Goal: Transaction & Acquisition: Purchase product/service

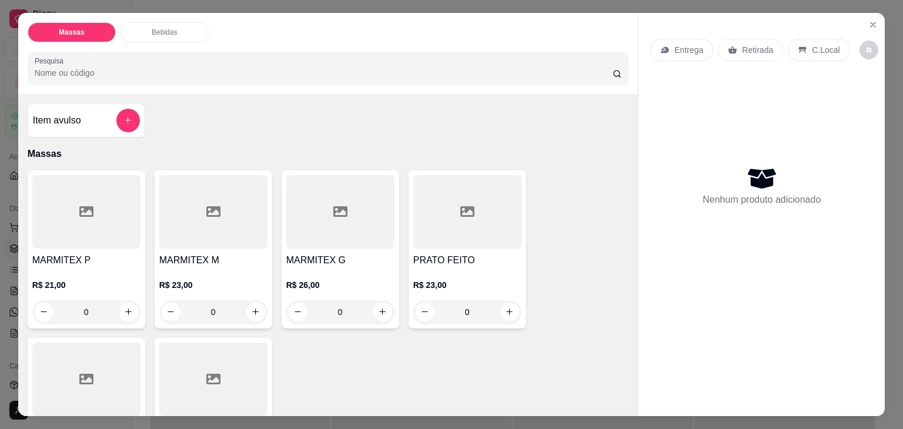
scroll to position [59, 0]
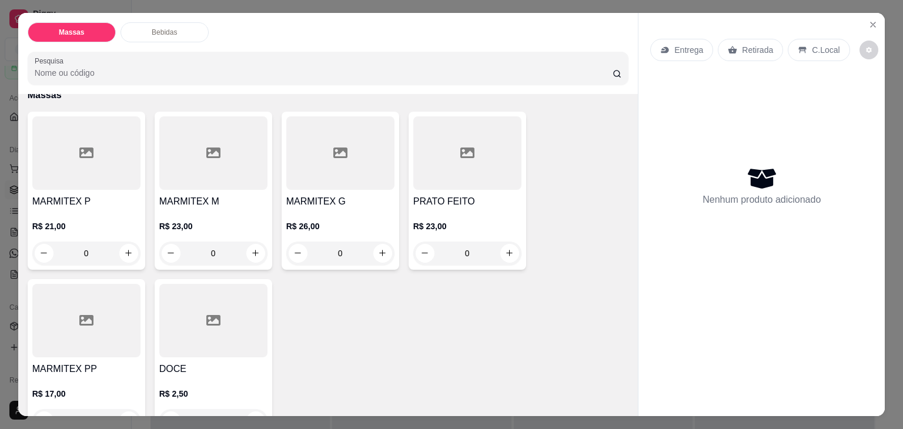
click at [94, 180] on div at bounding box center [86, 153] width 108 height 74
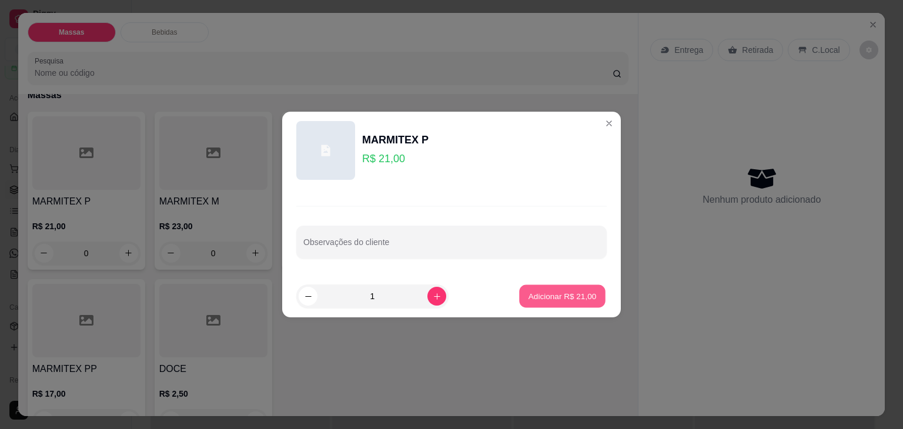
click at [525, 286] on button "Adicionar R$ 21,00" at bounding box center [562, 296] width 86 height 23
type input "1"
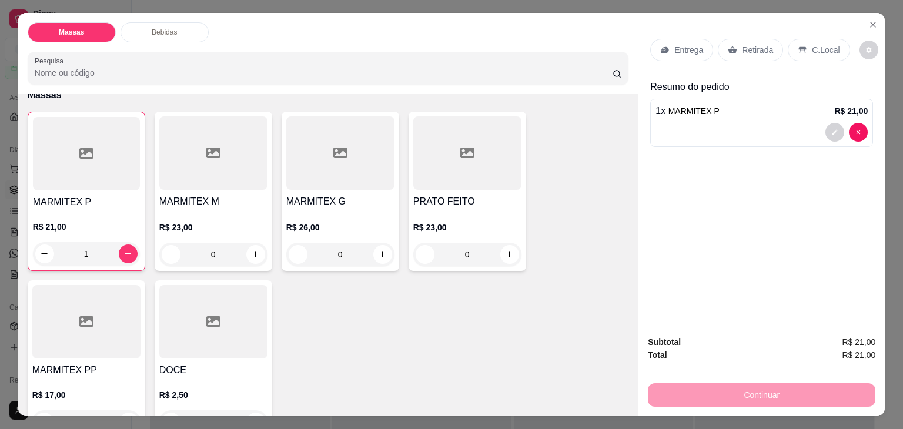
click at [685, 46] on p "Entrega" at bounding box center [689, 50] width 29 height 12
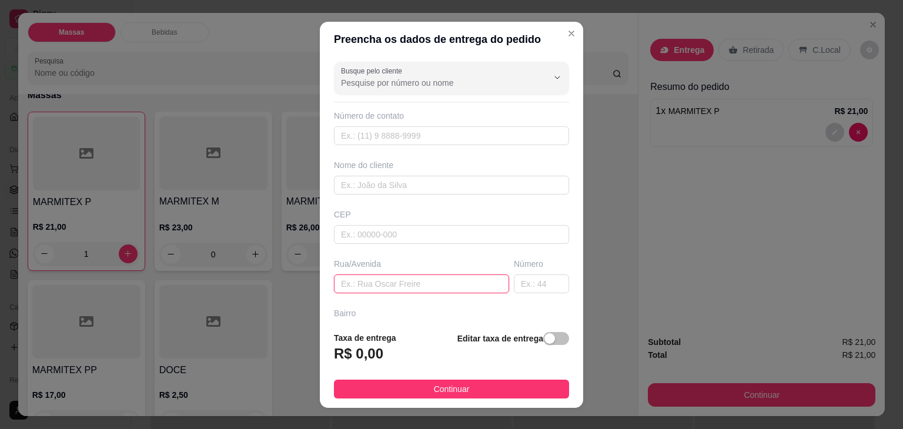
click at [378, 278] on input "text" at bounding box center [421, 284] width 175 height 19
click at [545, 339] on div "button" at bounding box center [550, 338] width 11 height 11
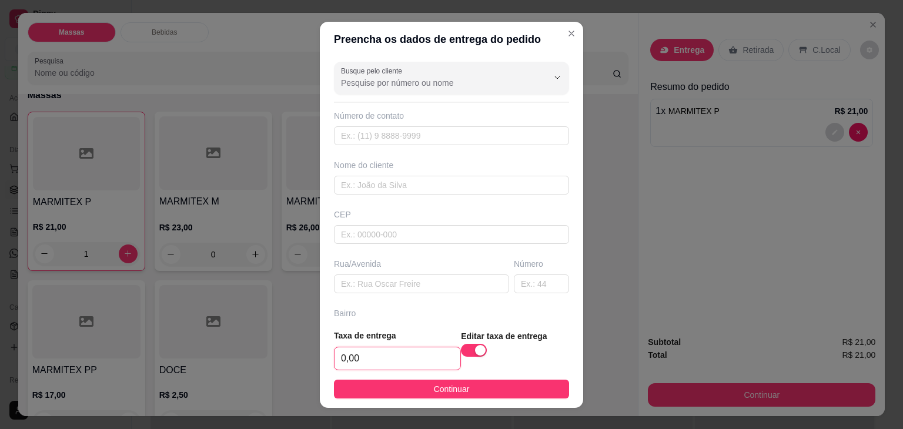
click at [419, 359] on input "0,00" at bounding box center [398, 359] width 126 height 22
type input "10,06"
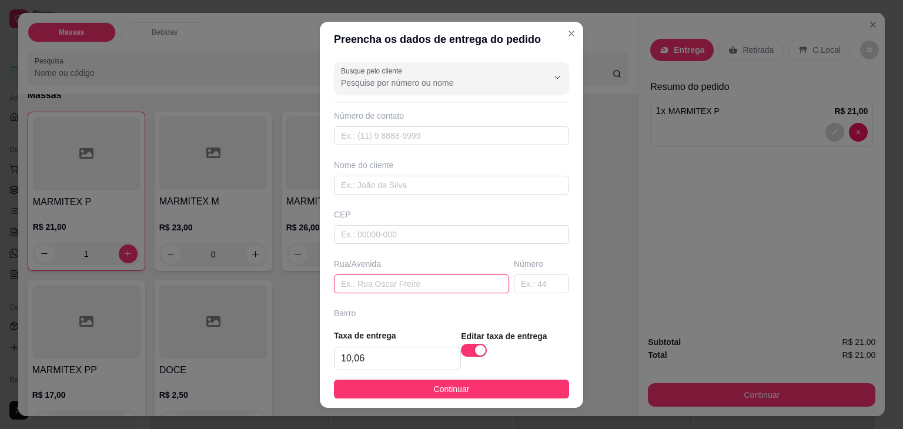
click at [423, 282] on input "text" at bounding box center [421, 284] width 175 height 19
type input "6 n 132 lagos 2"
click at [475, 351] on div "button" at bounding box center [480, 350] width 11 height 11
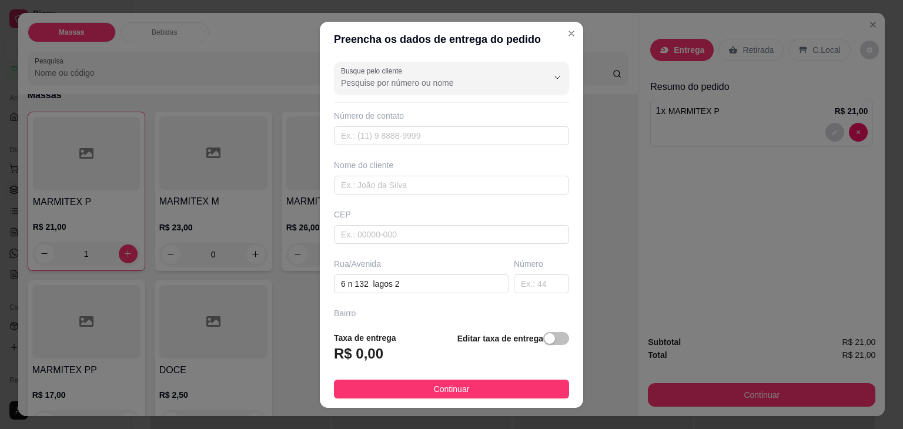
click at [412, 356] on div "Taxa de entrega R$ 0,00 Editar taxa de entrega" at bounding box center [451, 351] width 235 height 39
click at [546, 341] on span "button" at bounding box center [556, 338] width 26 height 13
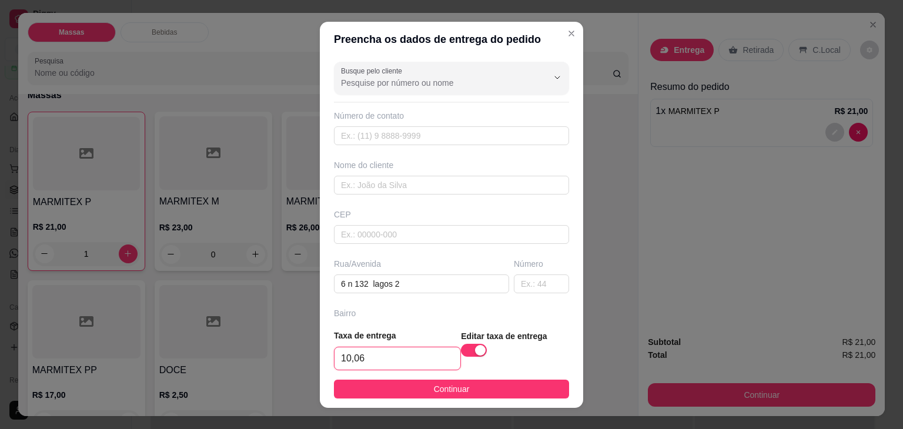
click at [426, 352] on input "10,06" at bounding box center [398, 359] width 126 height 22
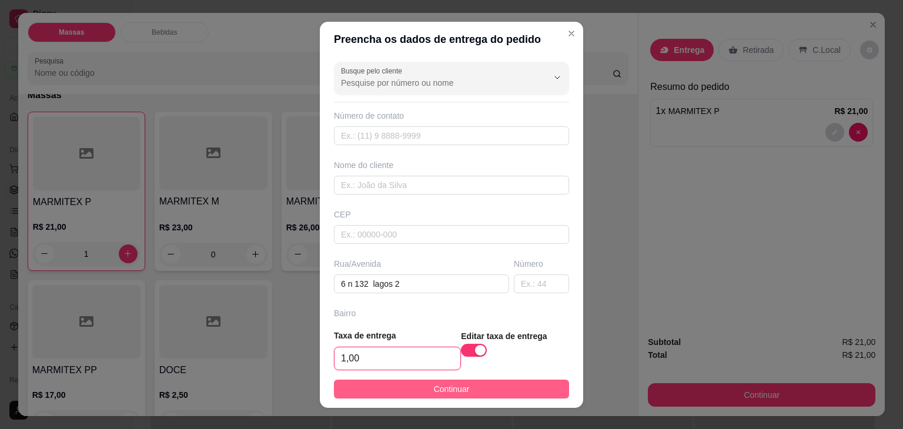
type input "1,00"
click at [434, 384] on span "Continuar" at bounding box center [452, 389] width 36 height 13
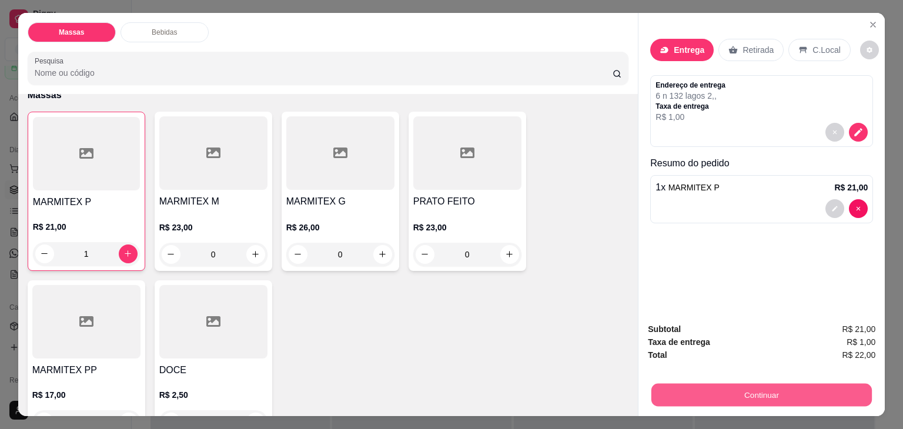
click at [771, 390] on button "Continuar" at bounding box center [762, 395] width 221 height 23
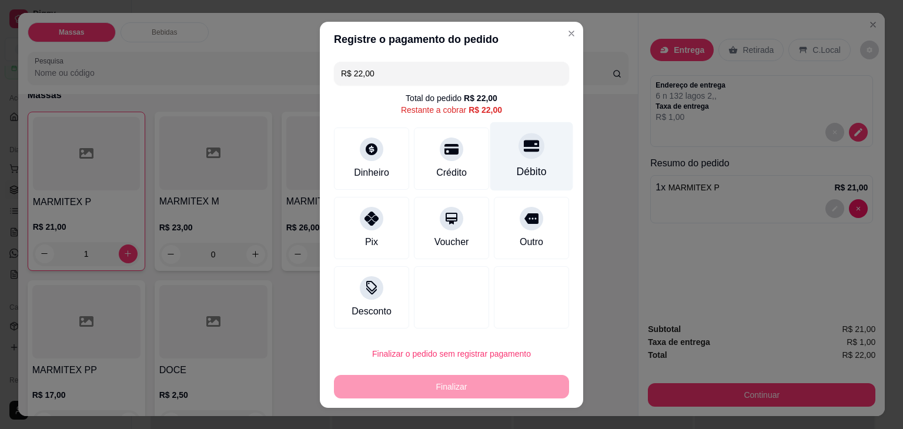
click at [497, 141] on div "Débito" at bounding box center [532, 156] width 83 height 69
type input "R$ 0,00"
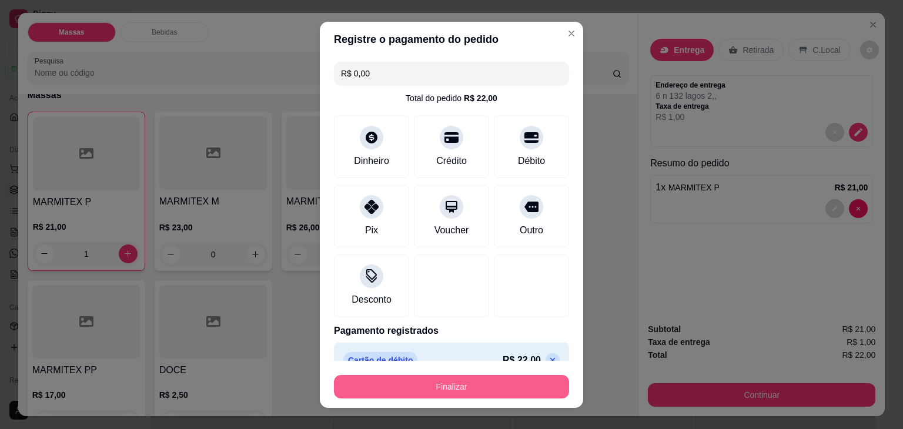
click at [456, 385] on button "Finalizar" at bounding box center [451, 387] width 235 height 24
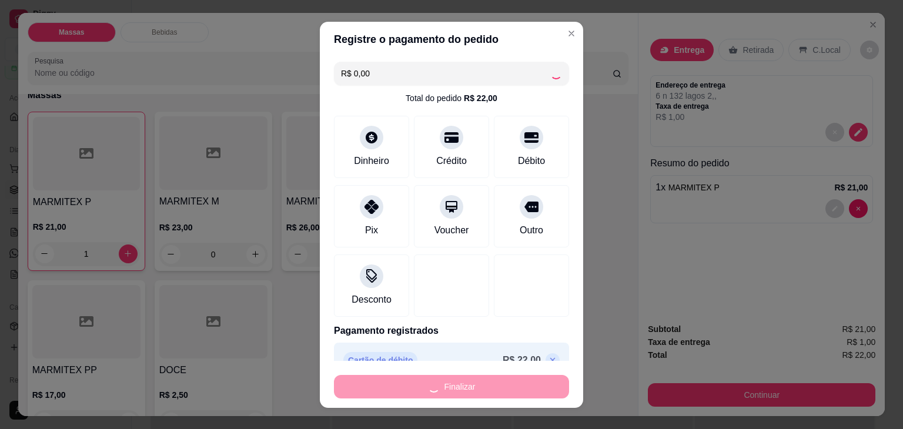
type input "0"
type input "-R$ 22,00"
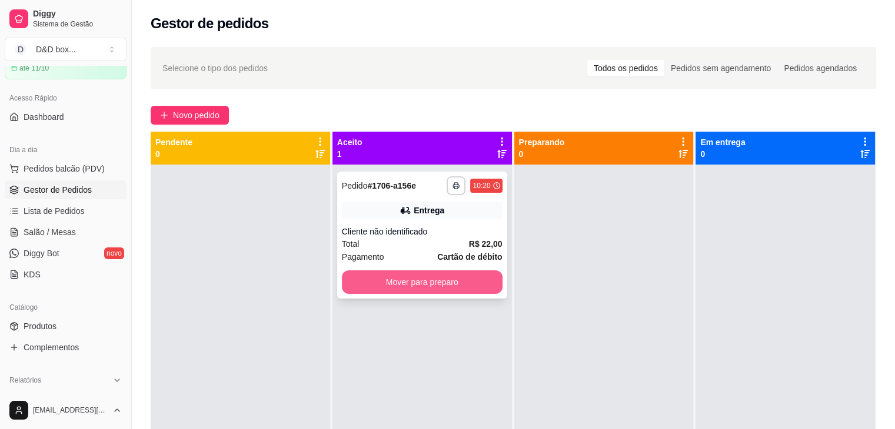
click at [410, 288] on button "Mover para preparo" at bounding box center [422, 283] width 161 height 24
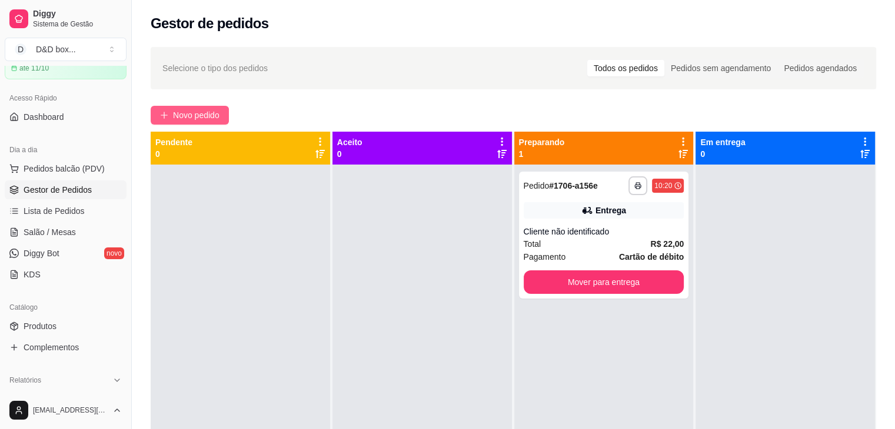
click at [209, 111] on span "Novo pedido" at bounding box center [196, 115] width 46 height 13
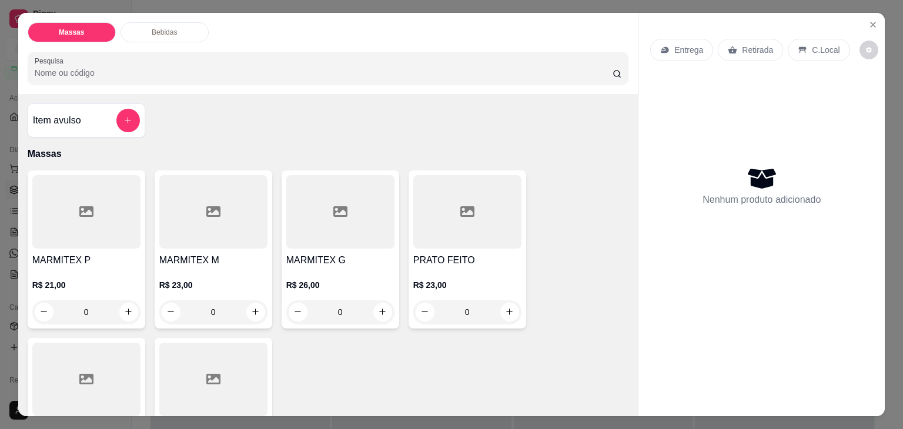
click at [222, 254] on h4 "MARMITEX M" at bounding box center [213, 261] width 108 height 14
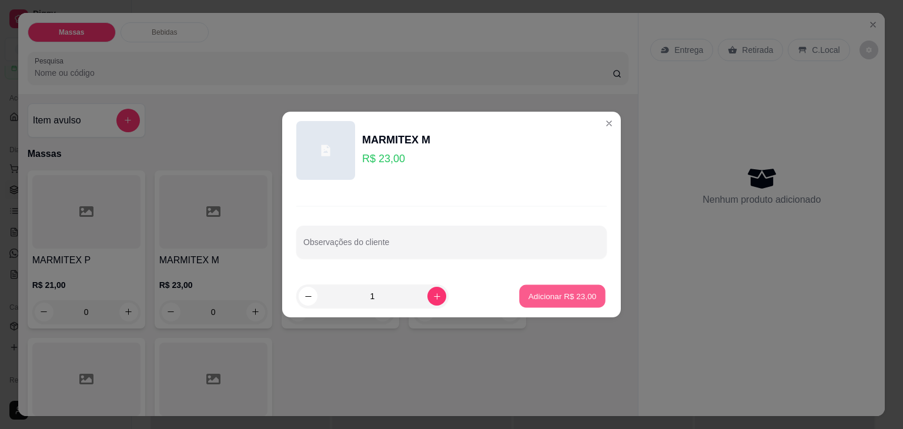
click at [529, 298] on p "Adicionar R$ 23,00" at bounding box center [563, 296] width 68 height 11
type input "1"
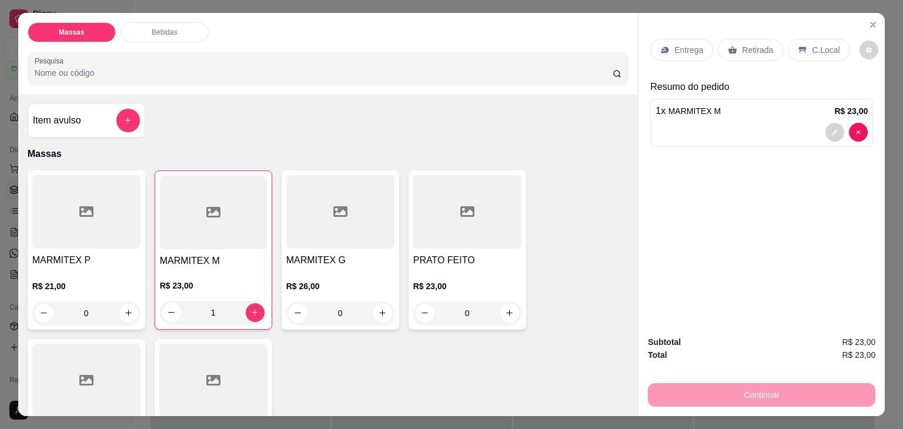
click at [733, 39] on div "Retirada" at bounding box center [750, 50] width 65 height 22
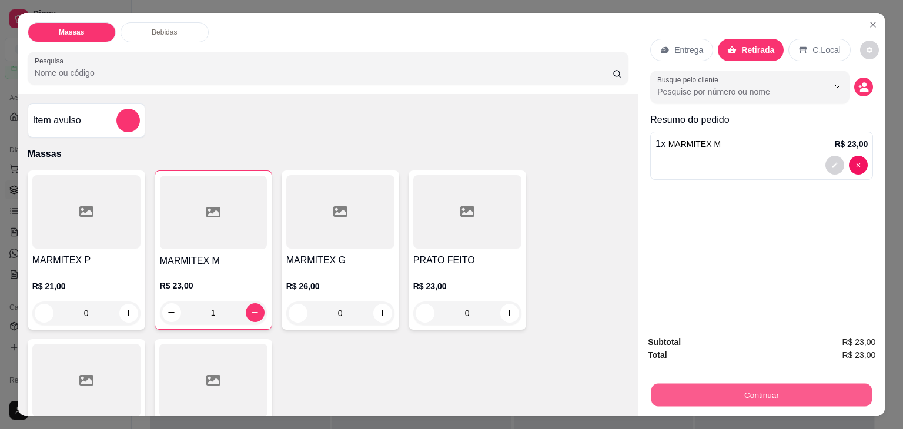
click at [759, 398] on button "Continuar" at bounding box center [762, 395] width 221 height 23
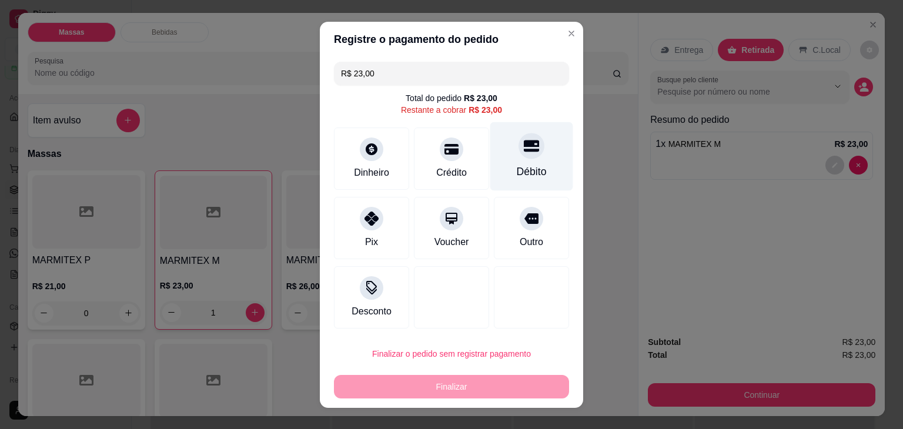
click at [497, 165] on div "Débito" at bounding box center [532, 156] width 83 height 69
type input "R$ 0,00"
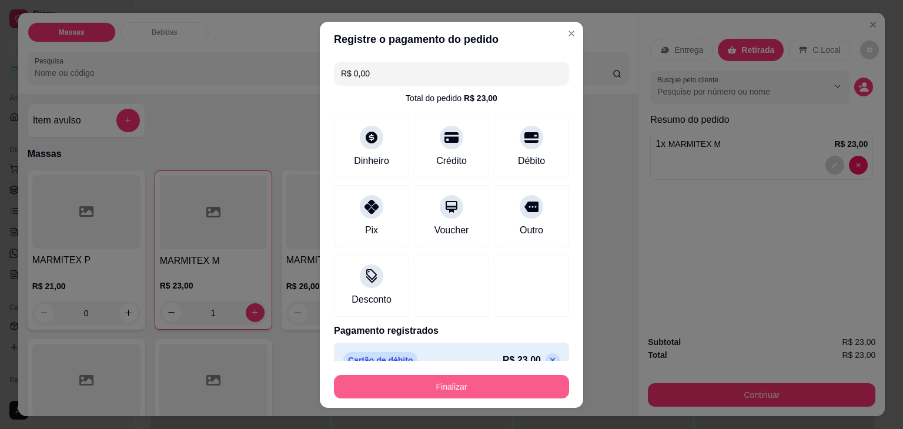
click at [481, 380] on button "Finalizar" at bounding box center [451, 387] width 235 height 24
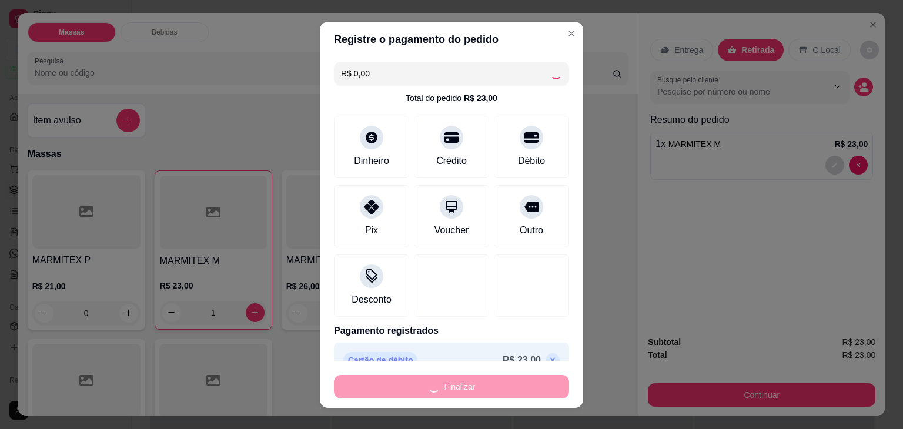
type input "0"
type input "-R$ 23,00"
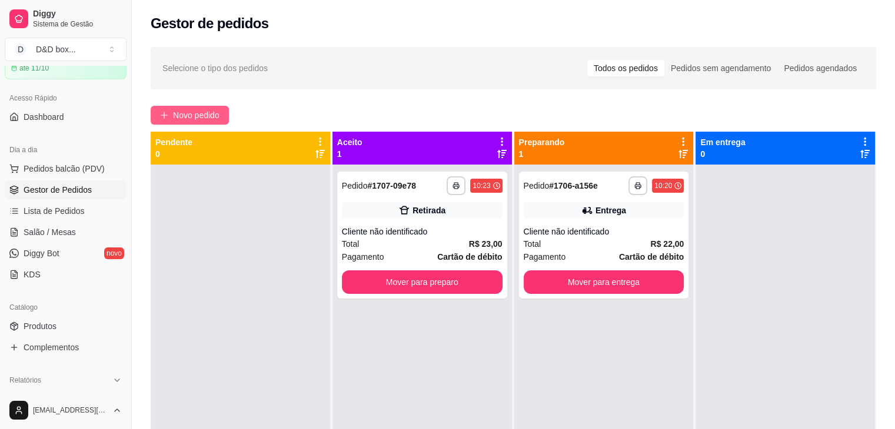
click at [211, 114] on span "Novo pedido" at bounding box center [196, 115] width 46 height 13
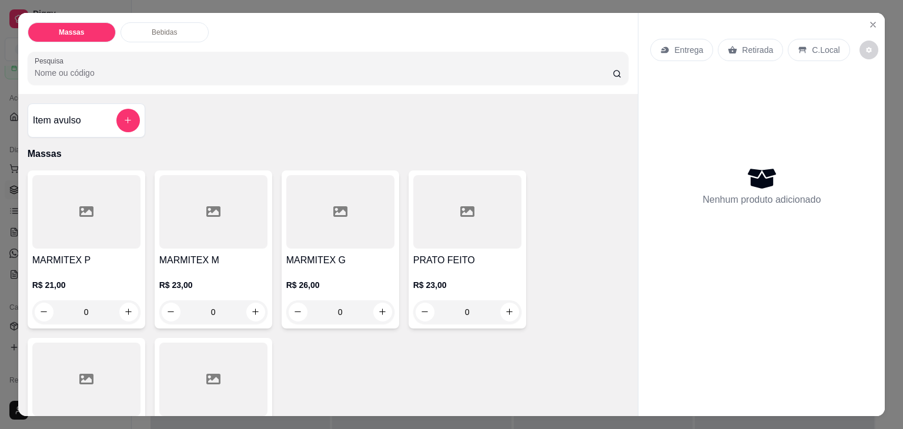
click at [120, 222] on div at bounding box center [86, 212] width 108 height 74
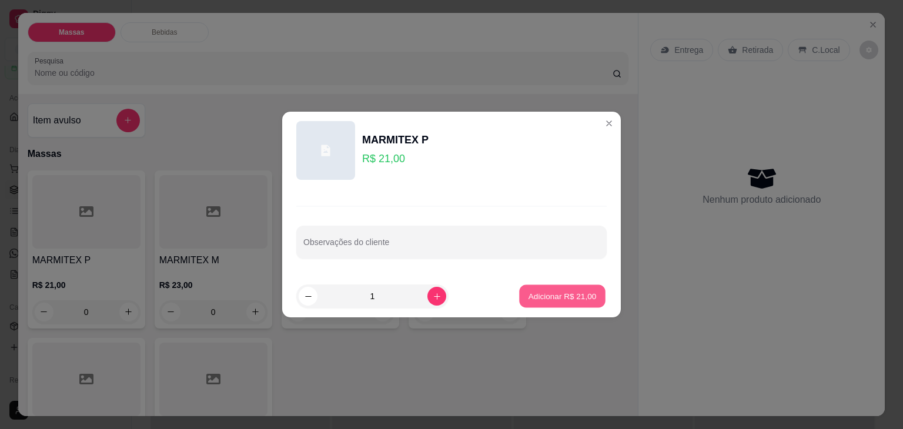
click at [541, 278] on footer "1 Adicionar R$ 21,00" at bounding box center [451, 296] width 339 height 42
click at [520, 295] on button "Adicionar R$ 21,00" at bounding box center [562, 297] width 89 height 24
type input "1"
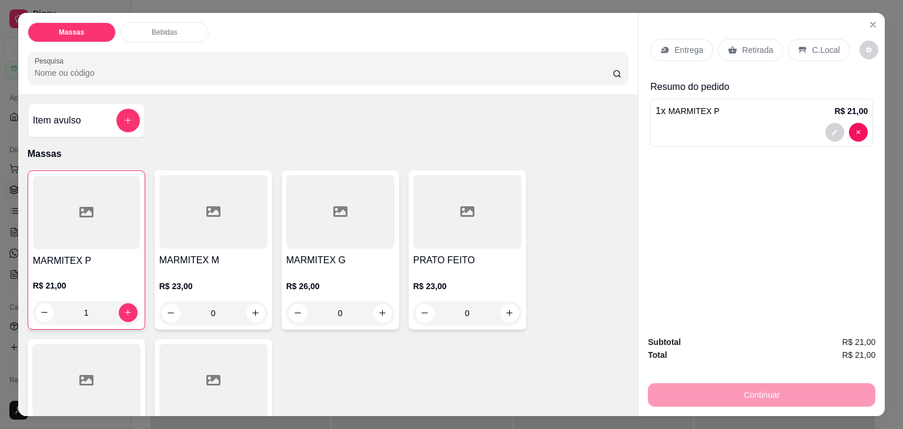
click at [682, 44] on p "Entrega" at bounding box center [689, 50] width 29 height 12
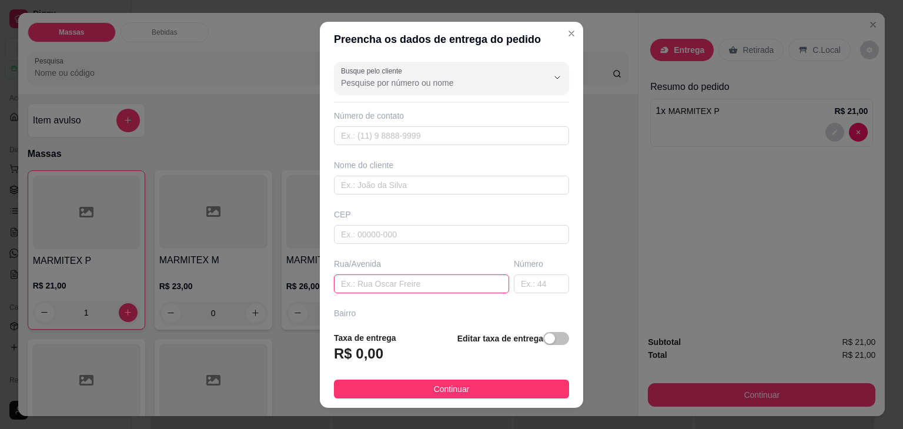
click at [428, 278] on input "text" at bounding box center [421, 284] width 175 height 19
type input "ETC DUDA"
drag, startPoint x: 546, startPoint y: 335, endPoint x: 486, endPoint y: 344, distance: 60.1
click at [546, 335] on span "button" at bounding box center [556, 338] width 26 height 13
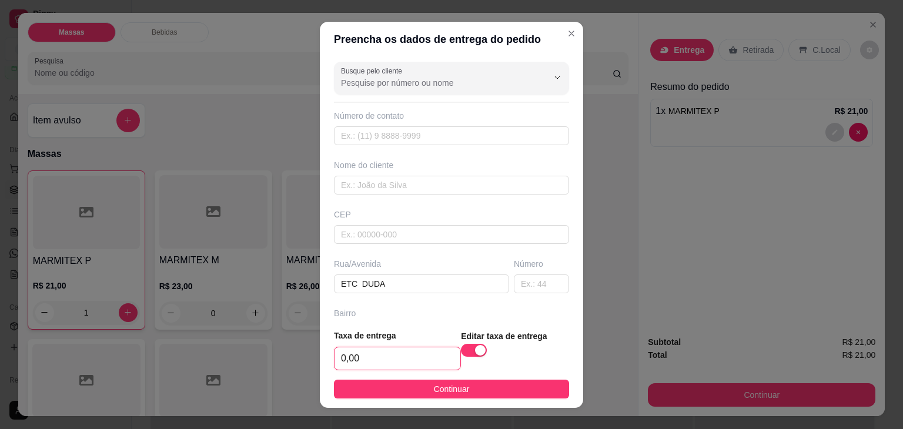
click at [437, 357] on input "0,00" at bounding box center [398, 359] width 126 height 22
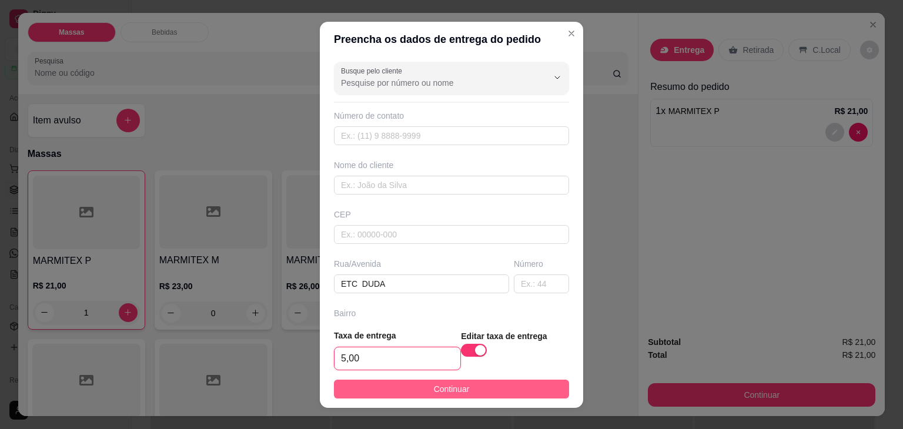
type input "5,00"
click at [435, 383] on span "Continuar" at bounding box center [452, 389] width 36 height 13
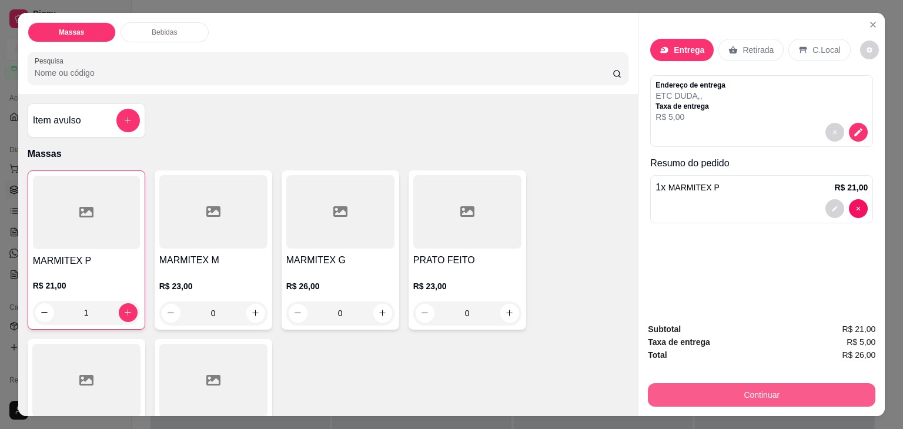
click at [734, 383] on button "Continuar" at bounding box center [762, 395] width 228 height 24
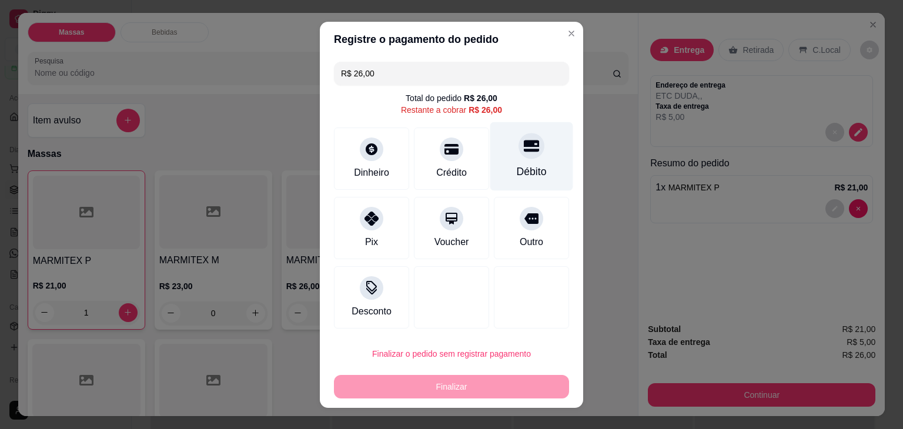
click at [528, 163] on div "Débito" at bounding box center [532, 156] width 83 height 69
type input "R$ 0,00"
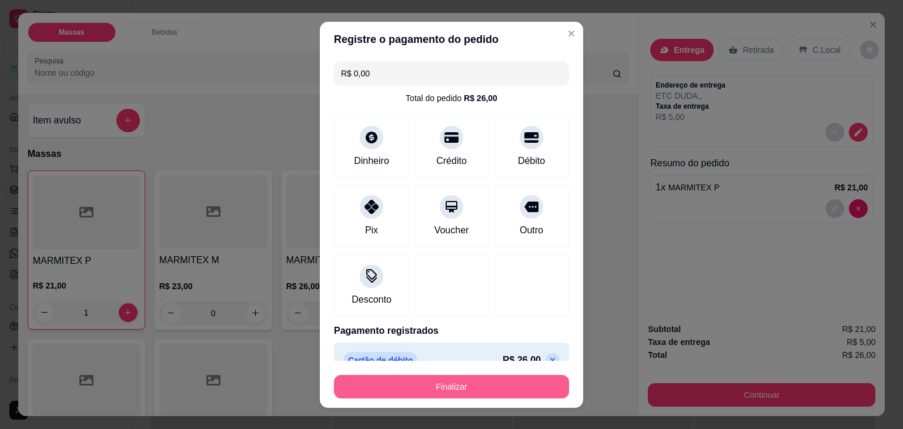
click at [486, 392] on button "Finalizar" at bounding box center [451, 387] width 235 height 24
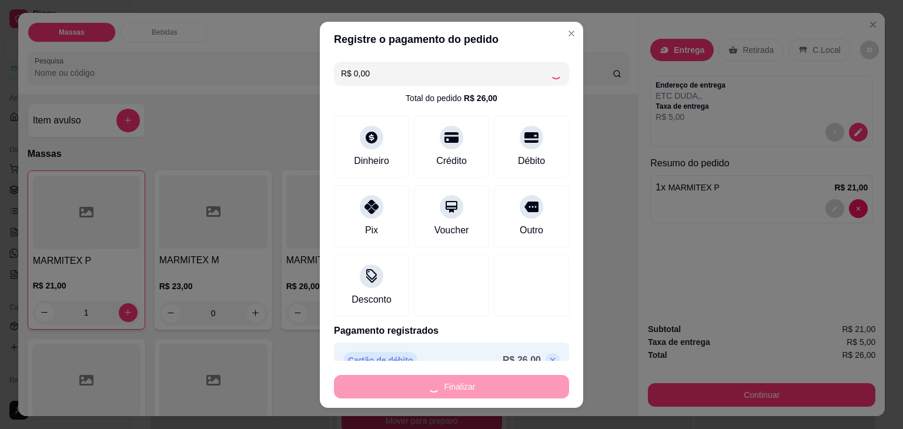
type input "0"
type input "-R$ 26,00"
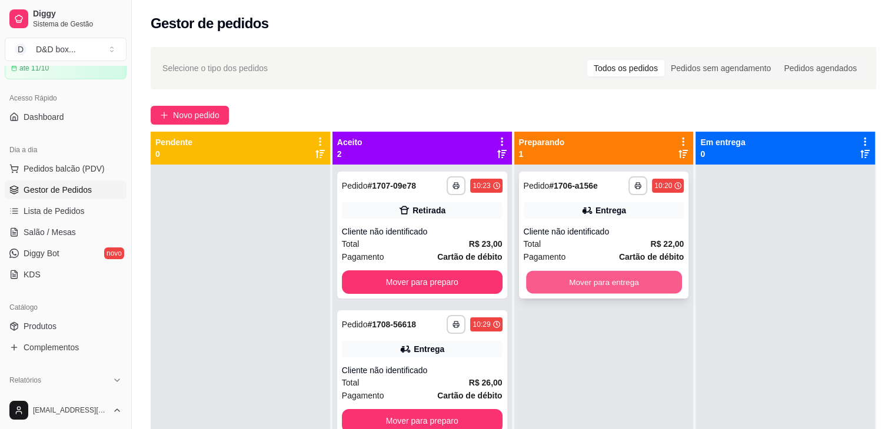
click at [647, 285] on button "Mover para entrega" at bounding box center [604, 282] width 156 height 23
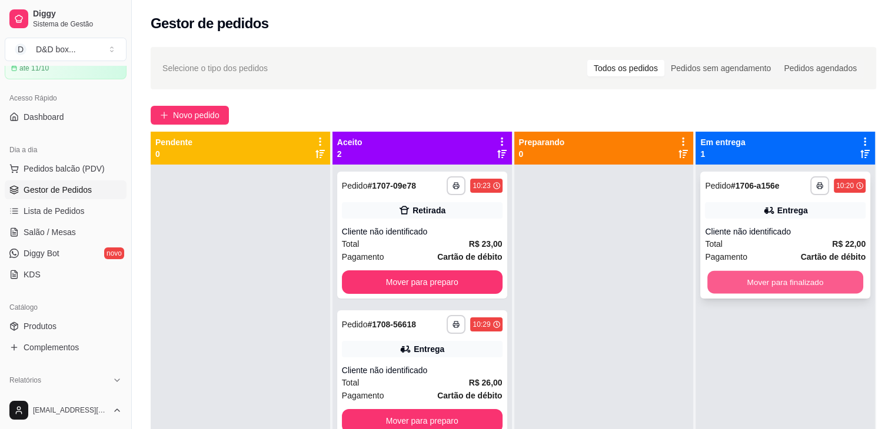
click at [725, 280] on button "Mover para finalizado" at bounding box center [785, 282] width 156 height 23
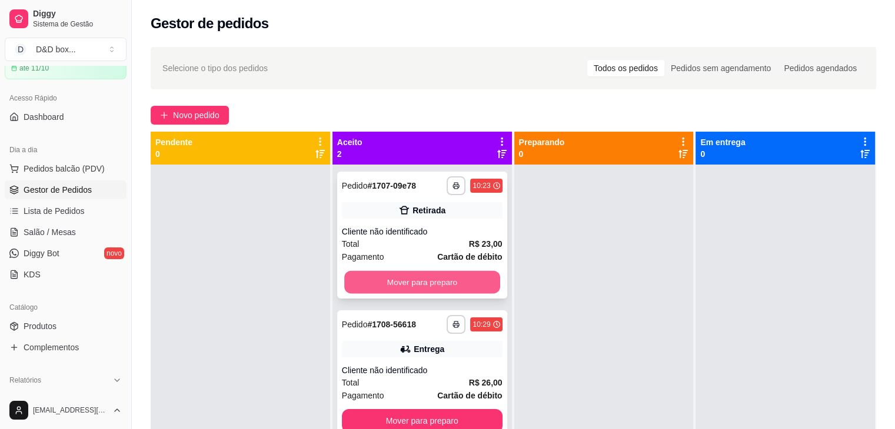
click at [474, 284] on button "Mover para preparo" at bounding box center [422, 282] width 156 height 23
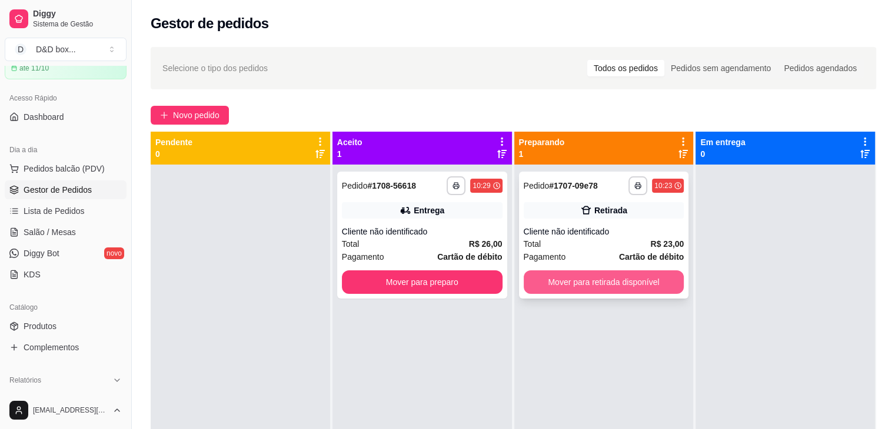
click at [668, 285] on button "Mover para retirada disponível" at bounding box center [603, 283] width 161 height 24
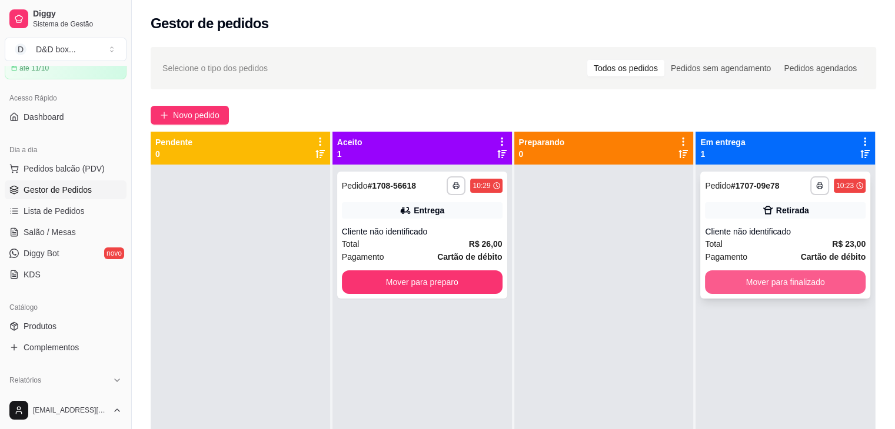
click at [726, 290] on button "Mover para finalizado" at bounding box center [785, 283] width 161 height 24
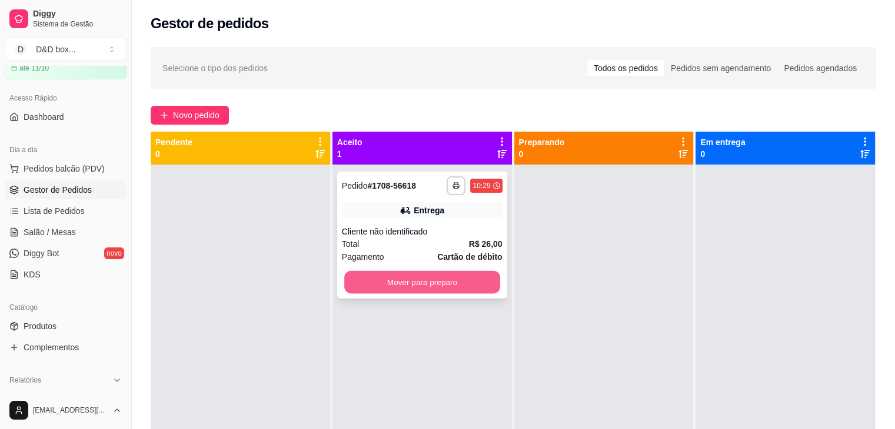
click at [482, 281] on button "Mover para preparo" at bounding box center [422, 282] width 156 height 23
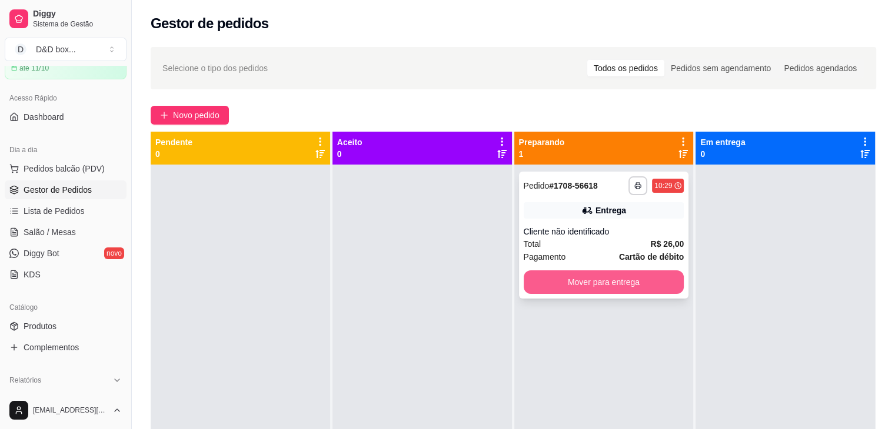
click at [656, 285] on button "Mover para entrega" at bounding box center [603, 283] width 161 height 24
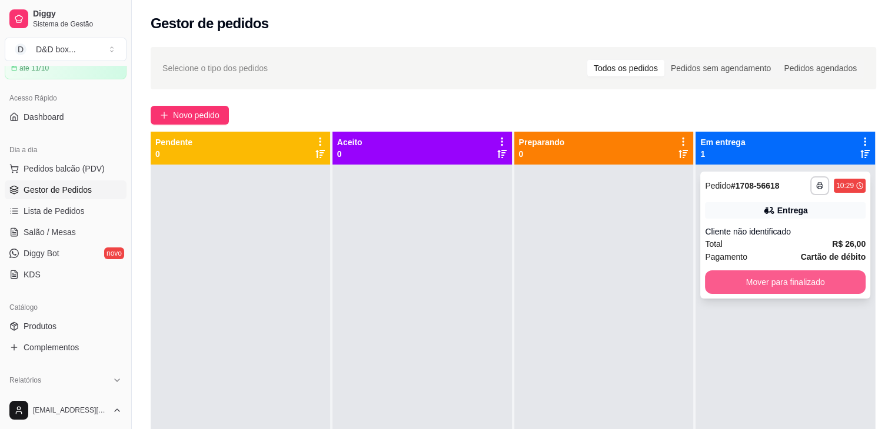
click at [711, 275] on button "Mover para finalizado" at bounding box center [785, 283] width 161 height 24
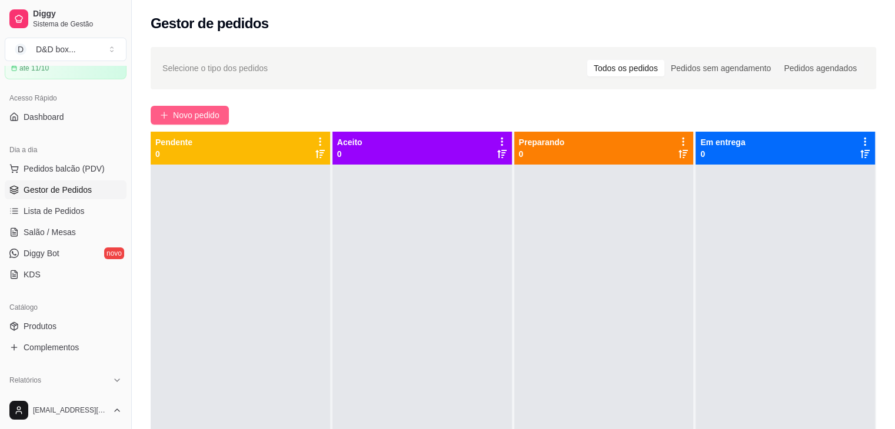
click at [214, 118] on span "Novo pedido" at bounding box center [196, 115] width 46 height 13
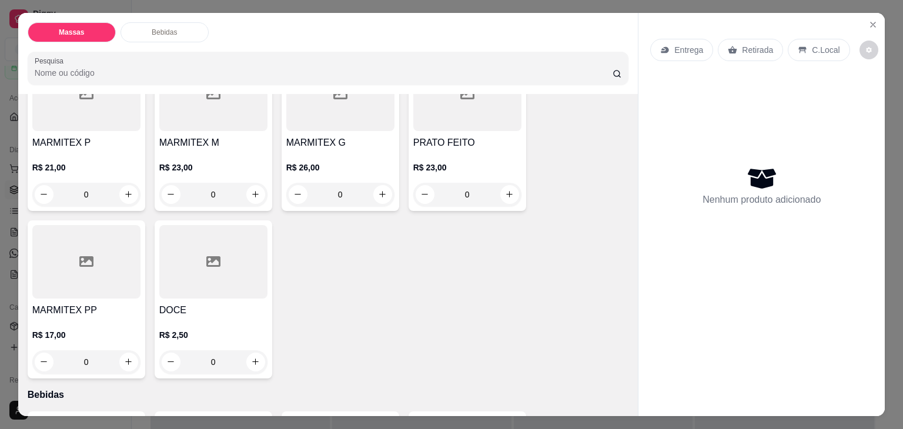
scroll to position [59, 0]
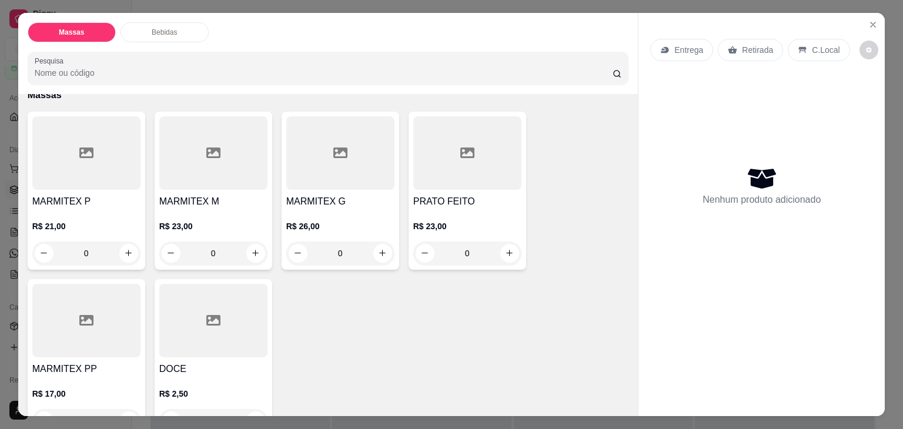
click at [198, 209] on div "R$ 23,00 0" at bounding box center [213, 237] width 108 height 56
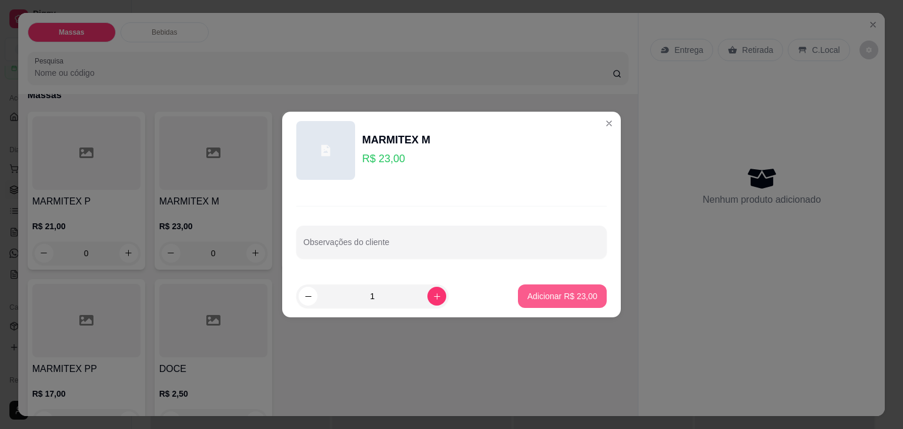
click at [535, 294] on p "Adicionar R$ 23,00" at bounding box center [563, 297] width 70 height 12
type input "1"
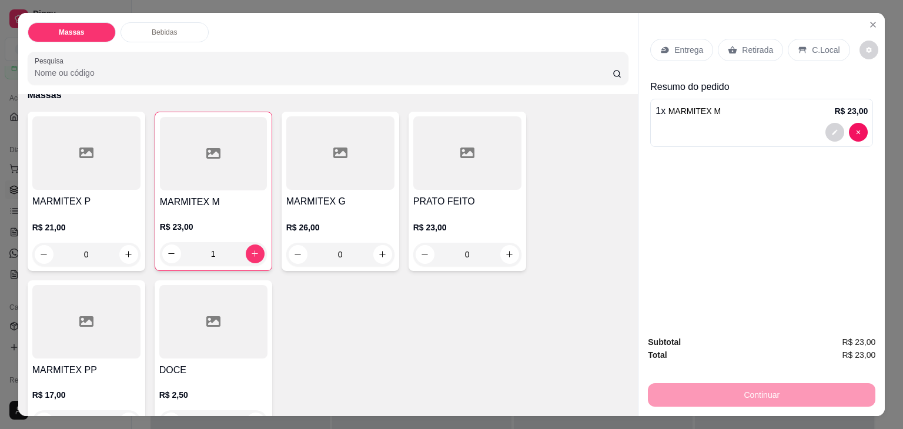
click at [751, 45] on p "Retirada" at bounding box center [757, 50] width 31 height 12
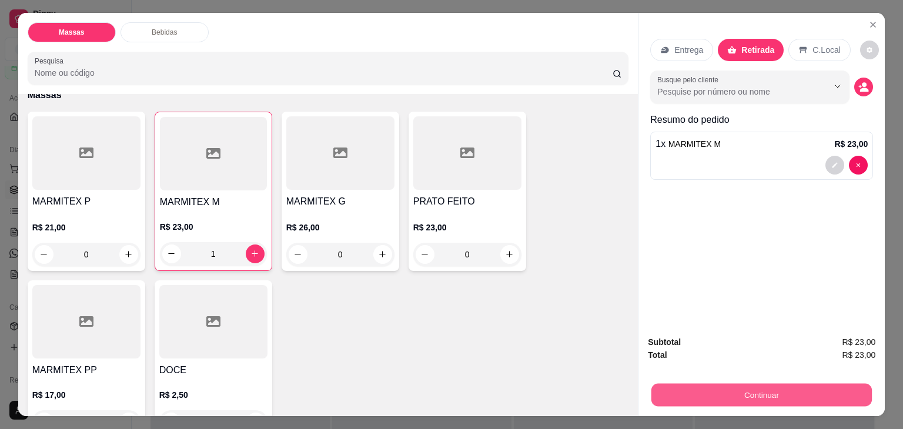
click at [716, 393] on button "Continuar" at bounding box center [762, 395] width 221 height 23
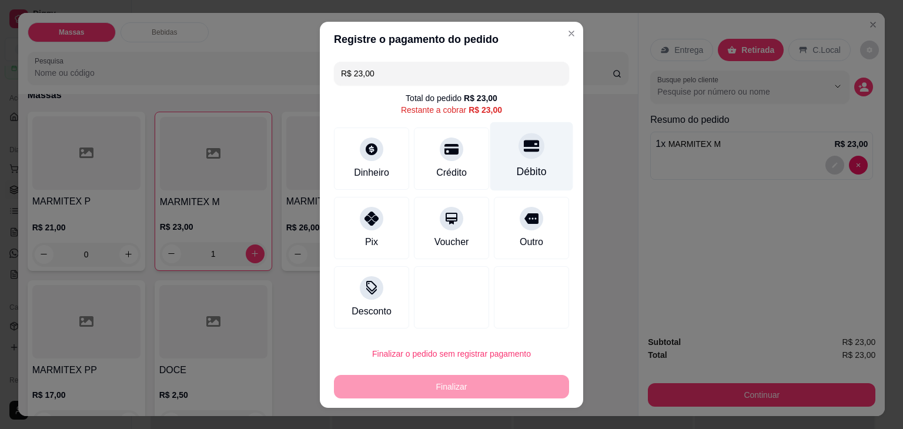
click at [536, 159] on div "Débito" at bounding box center [532, 156] width 83 height 69
type input "R$ 0,00"
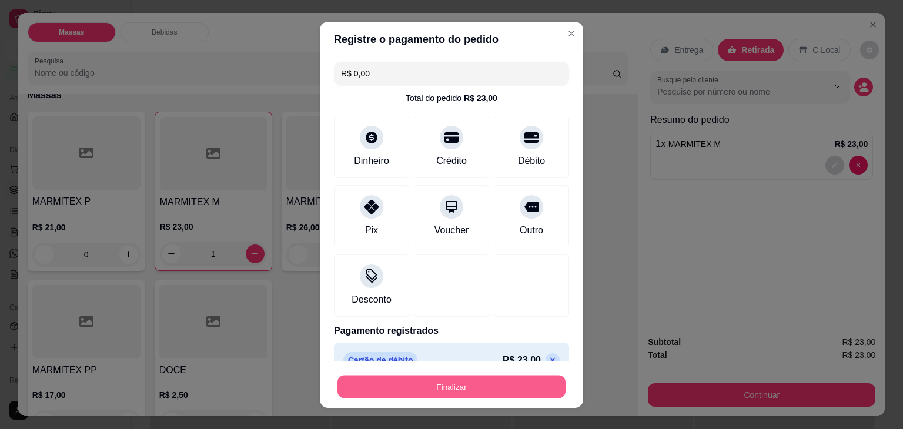
click at [463, 385] on button "Finalizar" at bounding box center [452, 386] width 228 height 23
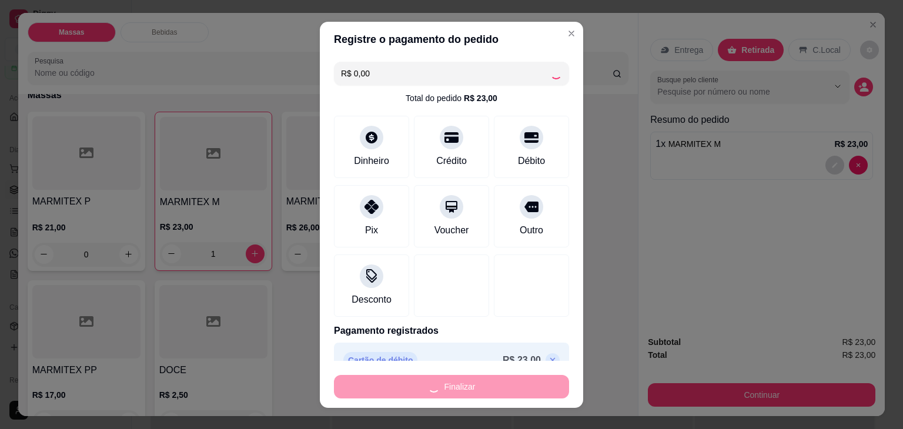
type input "0"
type input "-R$ 23,00"
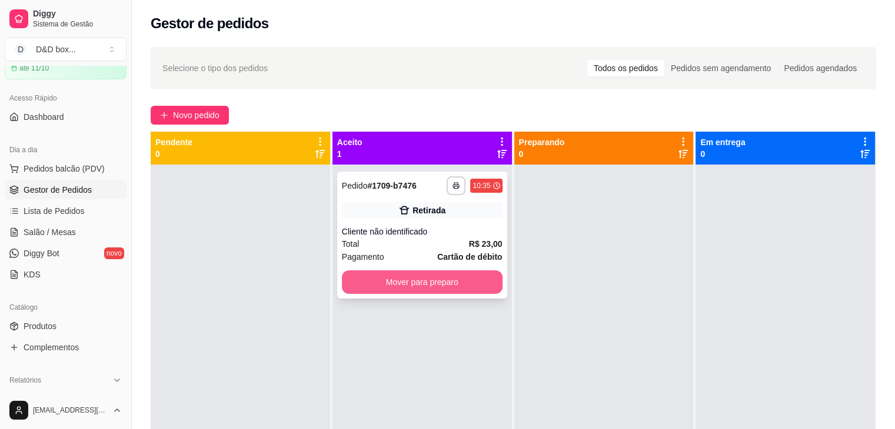
click at [475, 288] on button "Mover para preparo" at bounding box center [422, 283] width 161 height 24
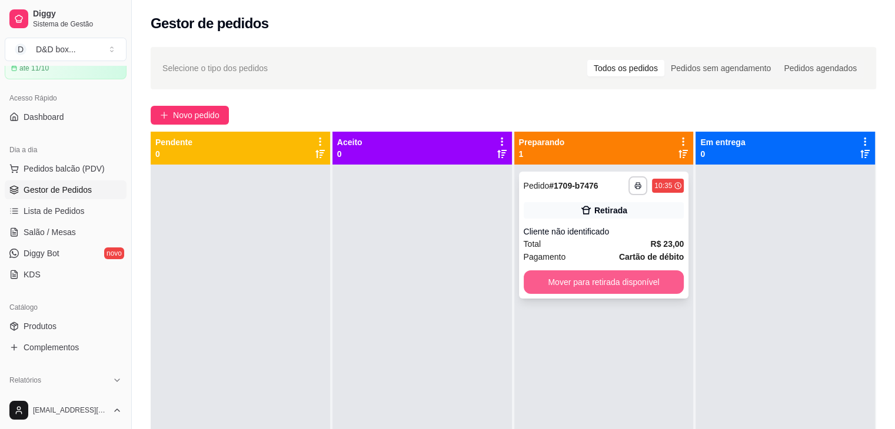
click at [552, 277] on button "Mover para retirada disponível" at bounding box center [603, 283] width 161 height 24
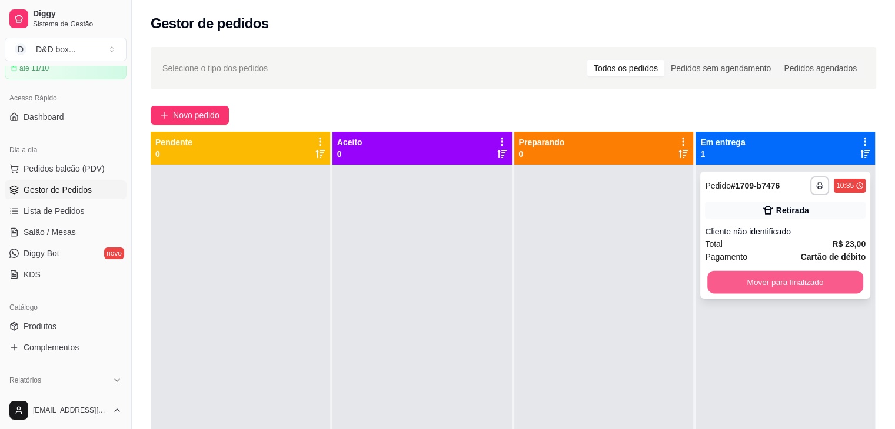
click at [738, 281] on button "Mover para finalizado" at bounding box center [785, 282] width 156 height 23
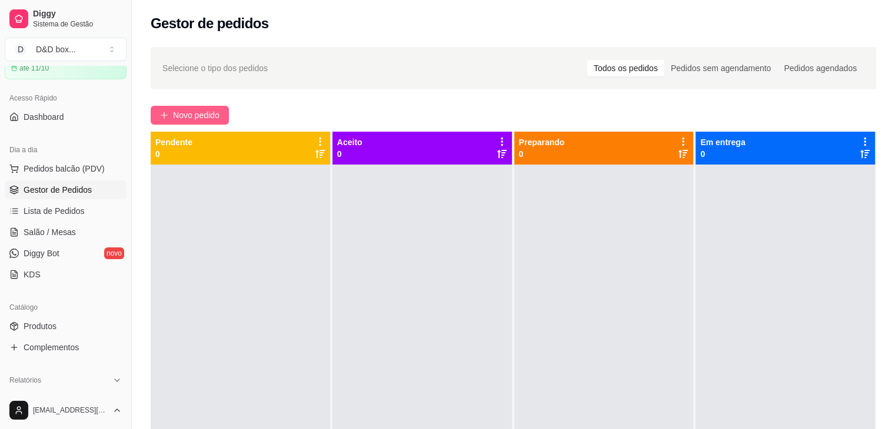
click at [209, 112] on span "Novo pedido" at bounding box center [196, 115] width 46 height 13
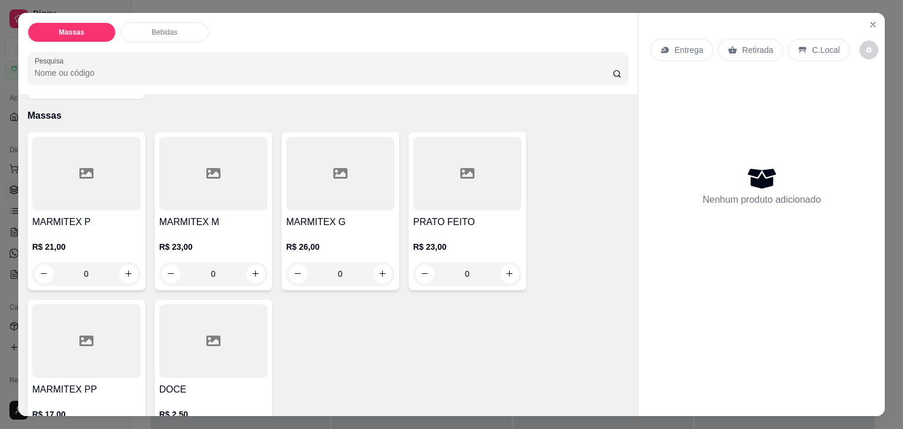
scroll to position [59, 0]
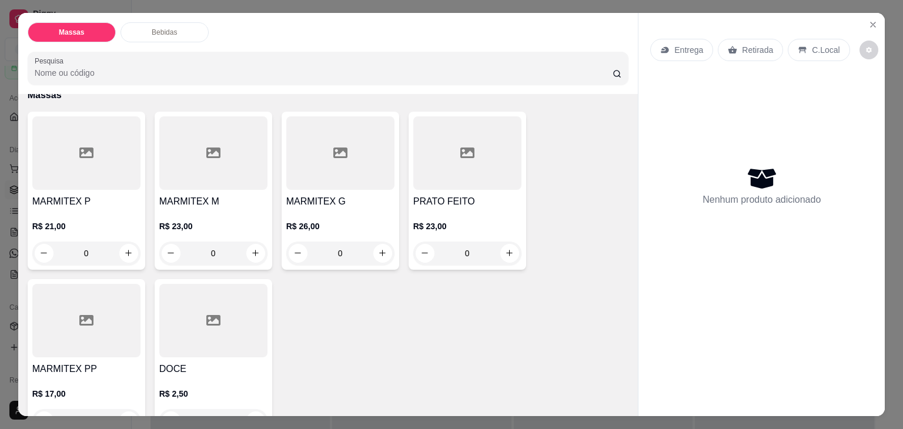
click at [51, 174] on div at bounding box center [86, 153] width 108 height 74
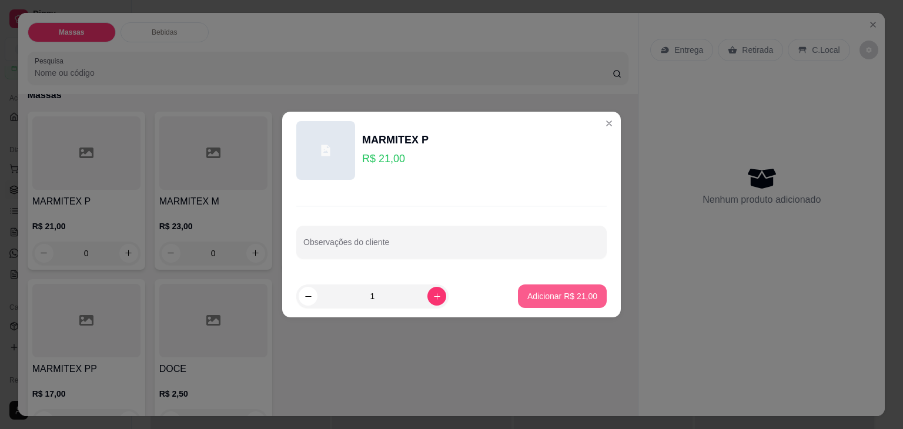
click at [533, 288] on button "Adicionar R$ 21,00" at bounding box center [562, 297] width 89 height 24
type input "1"
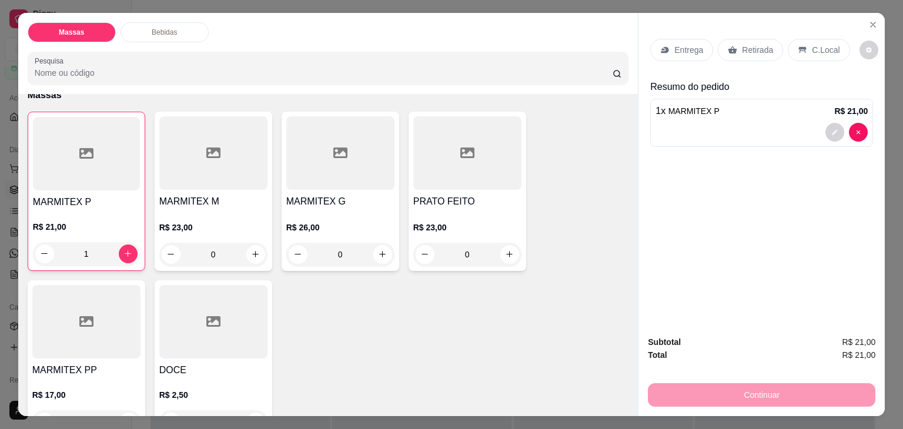
click at [695, 44] on p "Entrega" at bounding box center [689, 50] width 29 height 12
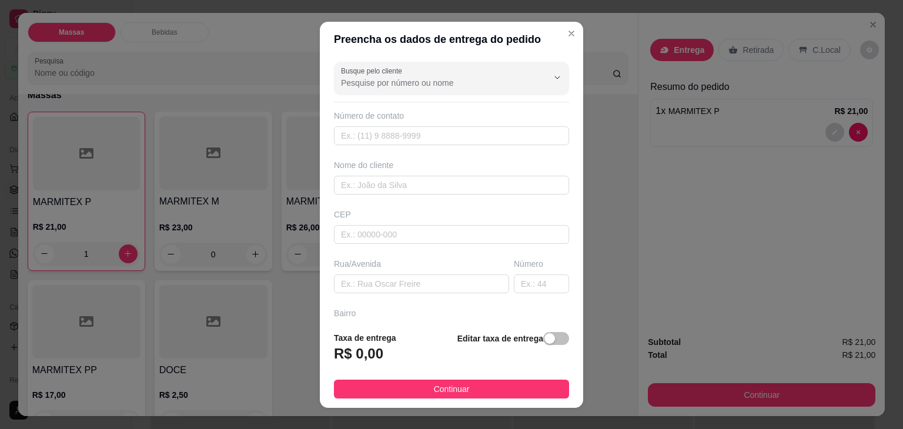
drag, startPoint x: 543, startPoint y: 338, endPoint x: 519, endPoint y: 345, distance: 25.3
click at [543, 343] on button "button" at bounding box center [556, 338] width 26 height 13
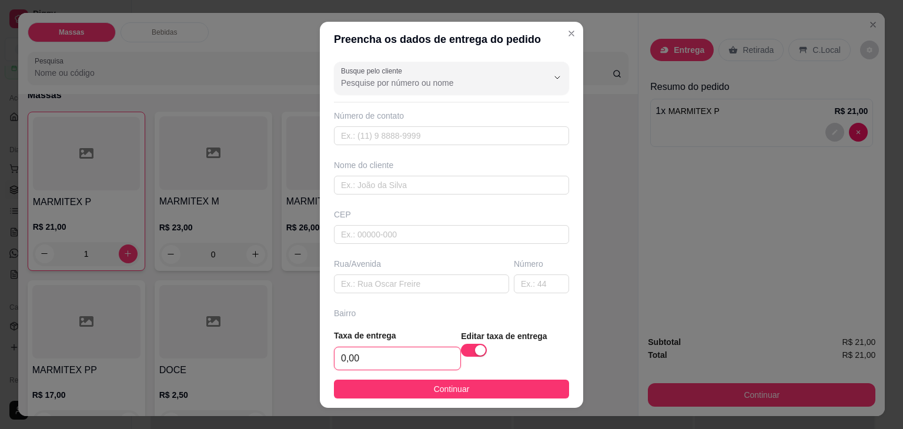
click at [420, 352] on input "0,00" at bounding box center [398, 359] width 126 height 22
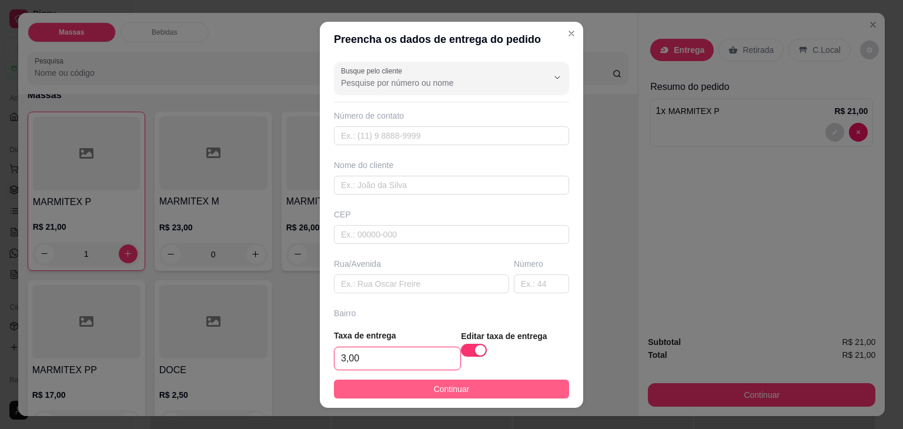
type input "3,00"
click at [439, 383] on span "Continuar" at bounding box center [452, 389] width 36 height 13
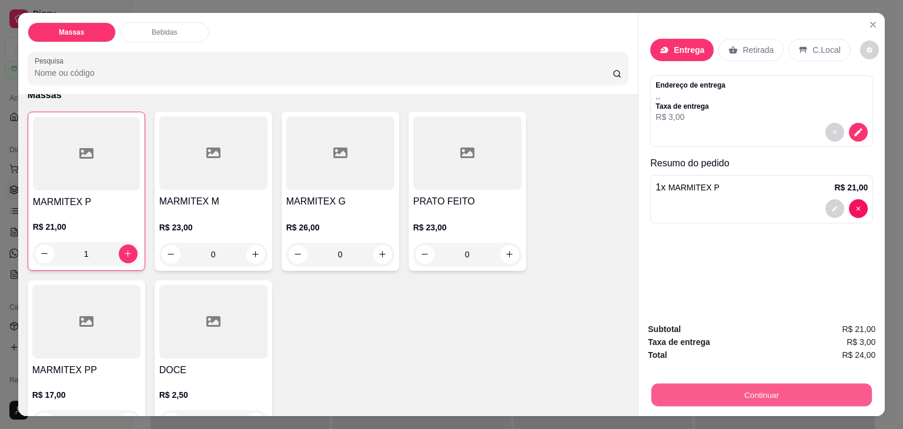
click at [698, 392] on button "Continuar" at bounding box center [762, 395] width 221 height 23
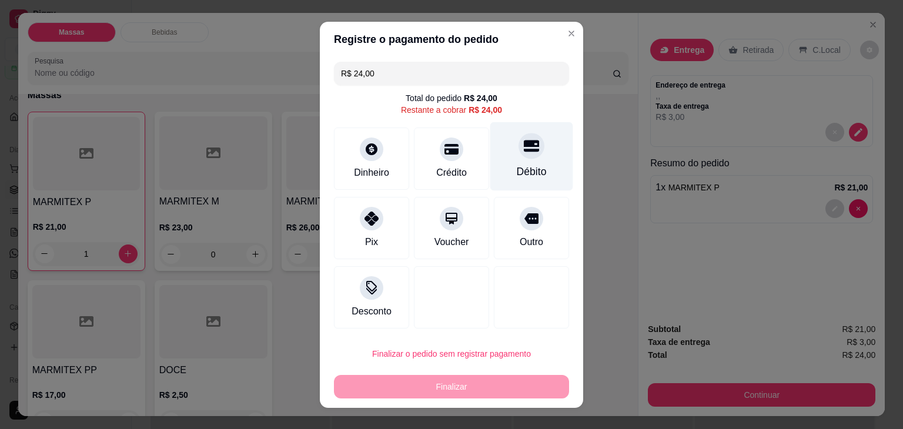
click at [496, 128] on div "Débito" at bounding box center [532, 156] width 83 height 69
type input "R$ 0,00"
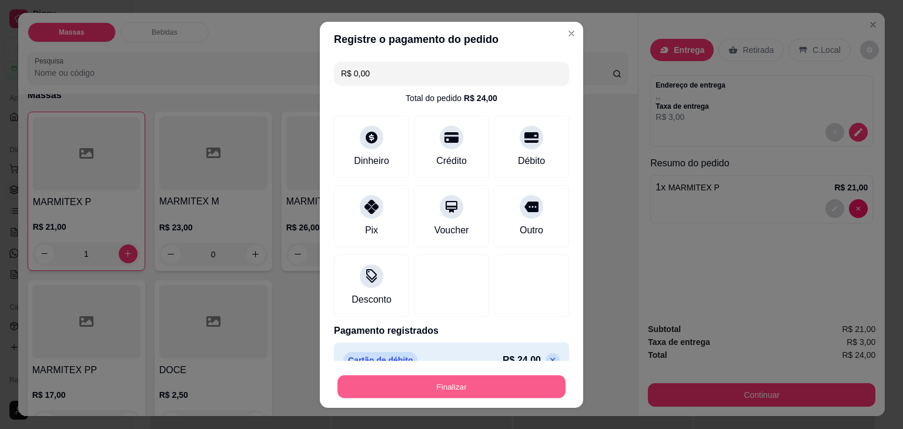
click at [483, 388] on button "Finalizar" at bounding box center [452, 386] width 228 height 23
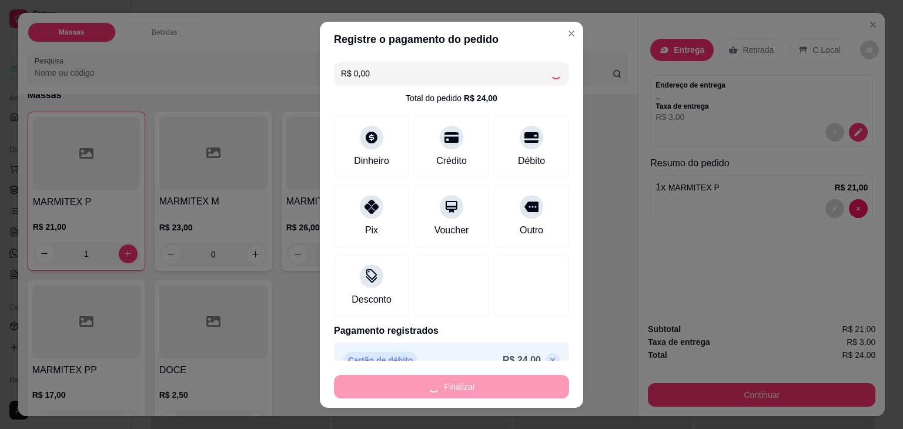
type input "0"
type input "-R$ 24,00"
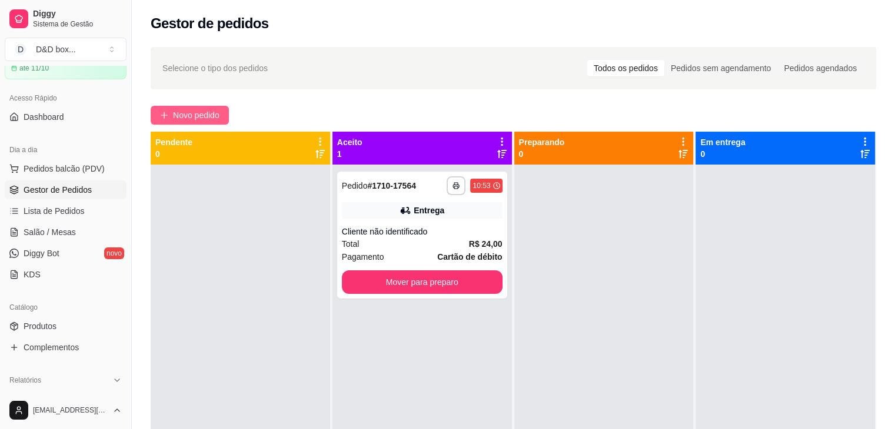
click at [205, 115] on span "Novo pedido" at bounding box center [196, 115] width 46 height 13
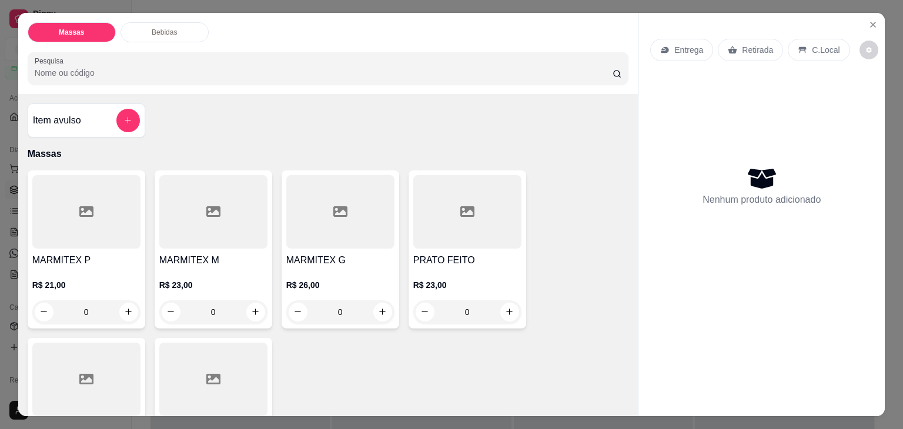
click at [128, 238] on div at bounding box center [86, 212] width 108 height 74
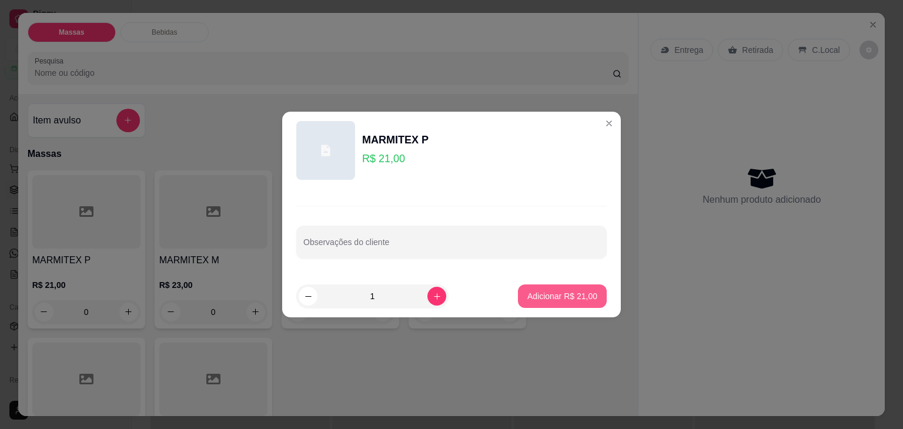
click at [555, 297] on p "Adicionar R$ 21,00" at bounding box center [563, 297] width 70 height 12
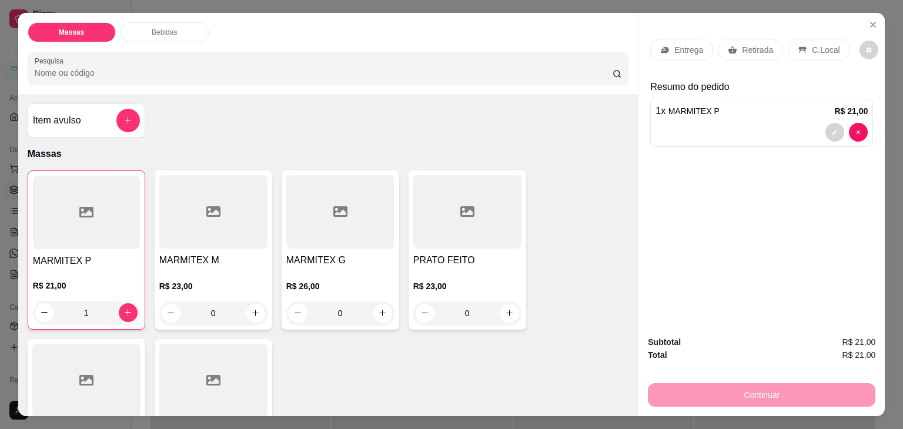
type input "1"
drag, startPoint x: 735, startPoint y: 42, endPoint x: 738, endPoint y: 109, distance: 67.1
click at [735, 43] on div "Retirada" at bounding box center [750, 50] width 65 height 22
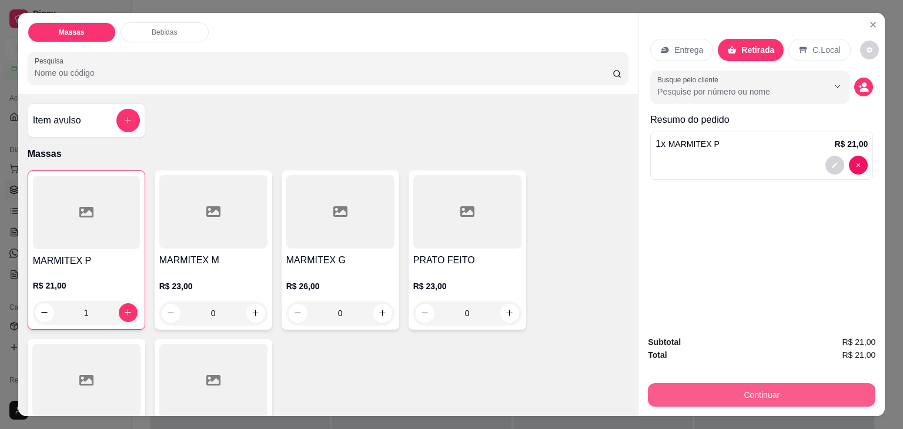
click at [684, 393] on button "Continuar" at bounding box center [762, 395] width 228 height 24
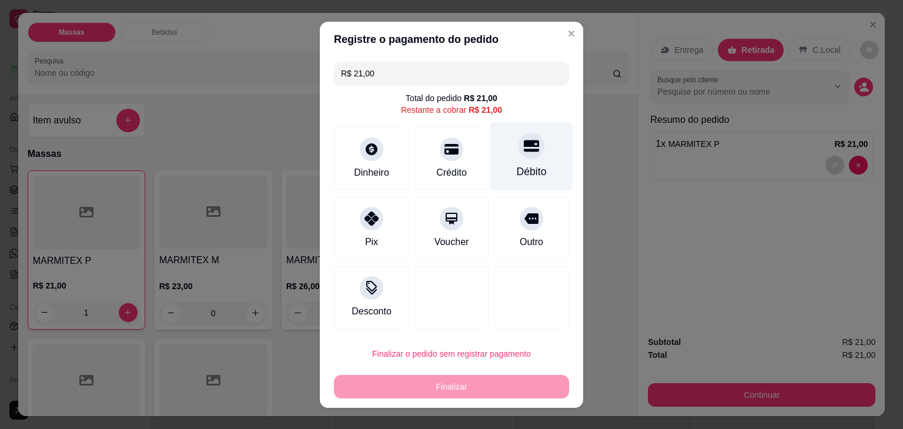
click at [527, 168] on div "Débito" at bounding box center [532, 171] width 30 height 15
type input "R$ 0,00"
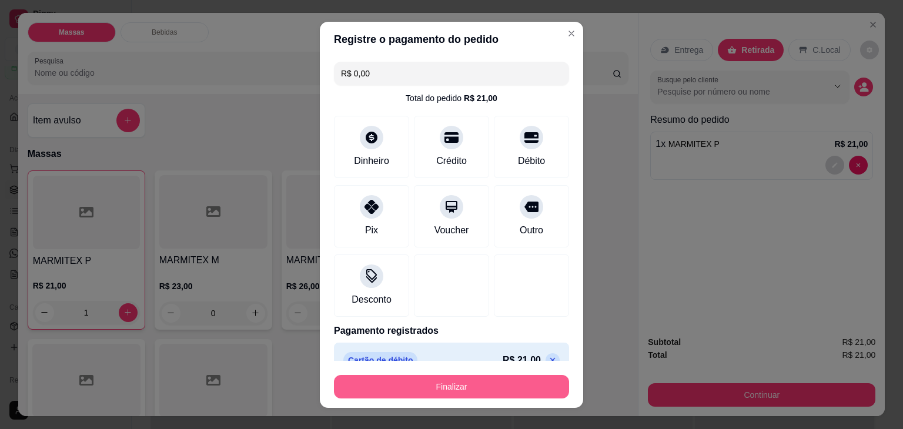
click at [495, 382] on button "Finalizar" at bounding box center [451, 387] width 235 height 24
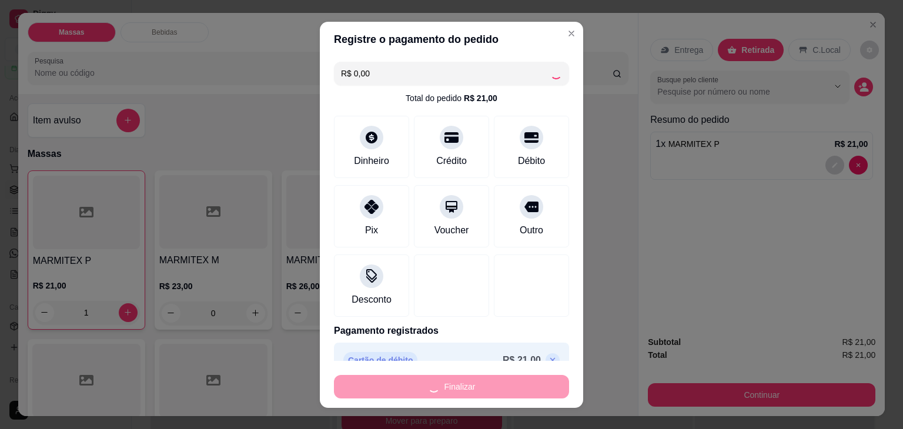
type input "0"
type input "-R$ 21,00"
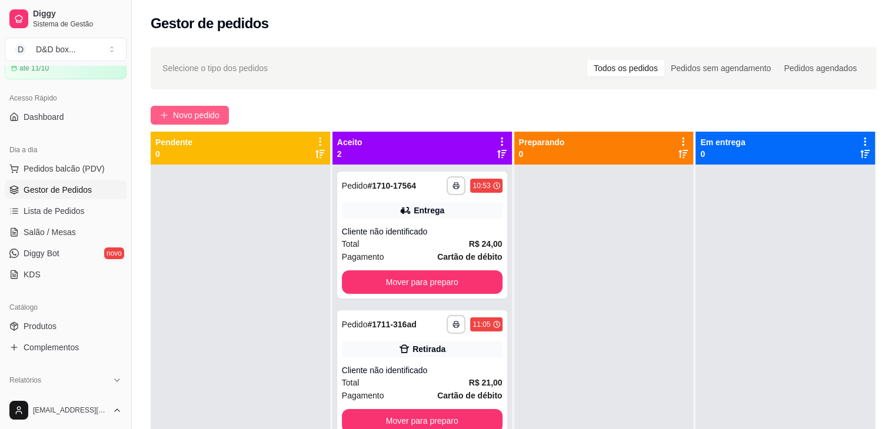
click at [215, 115] on span "Novo pedido" at bounding box center [196, 115] width 46 height 13
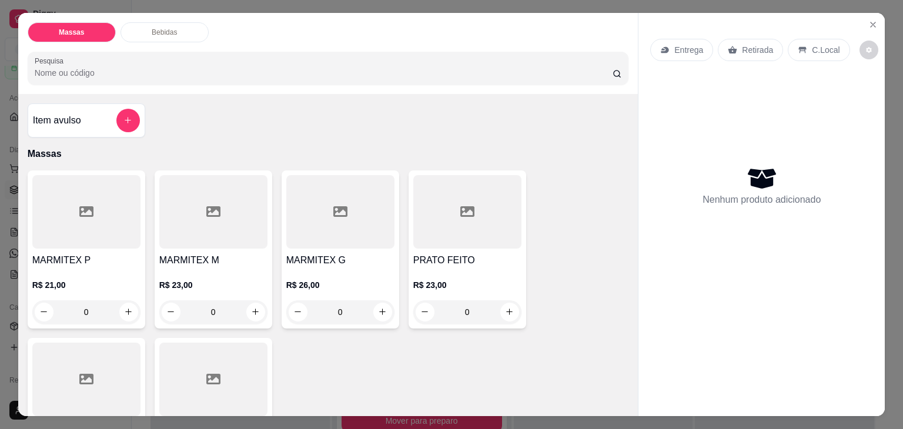
click at [496, 268] on div "R$ 23,00 0" at bounding box center [467, 296] width 108 height 56
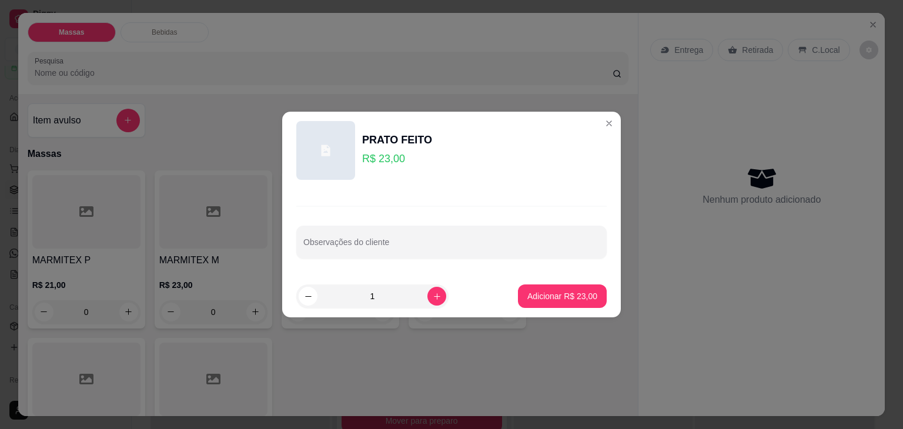
drag, startPoint x: 541, startPoint y: 282, endPoint x: 539, endPoint y: 299, distance: 17.7
click at [541, 289] on footer "1 Adicionar R$ 23,00" at bounding box center [451, 296] width 339 height 42
click at [539, 301] on p "Adicionar R$ 23,00" at bounding box center [563, 297] width 70 height 12
type input "1"
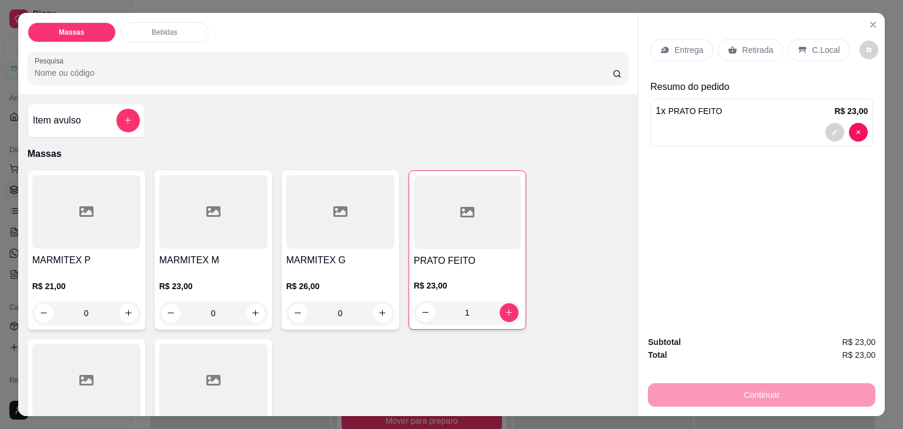
click at [728, 39] on div "Retirada" at bounding box center [750, 50] width 65 height 22
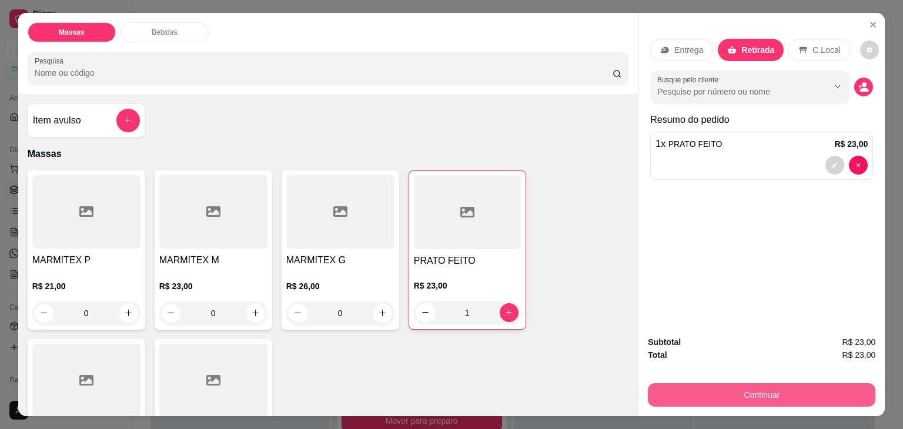
click at [705, 383] on button "Continuar" at bounding box center [762, 395] width 228 height 24
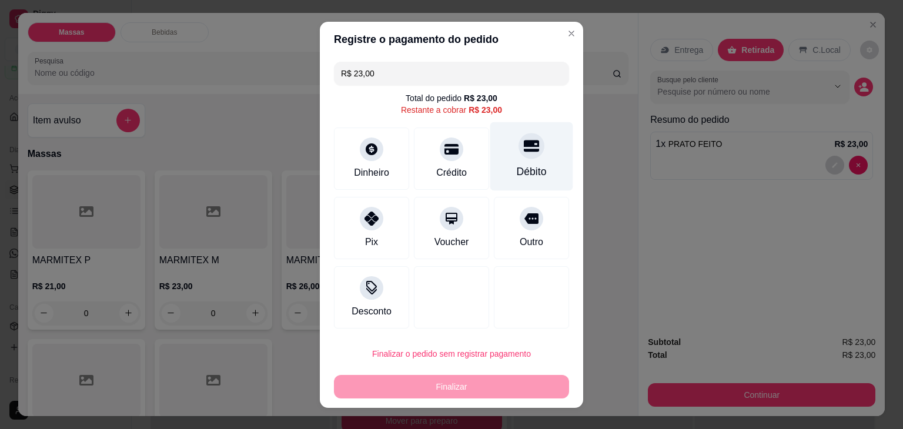
click at [525, 161] on div "Débito" at bounding box center [532, 156] width 83 height 69
type input "R$ 0,00"
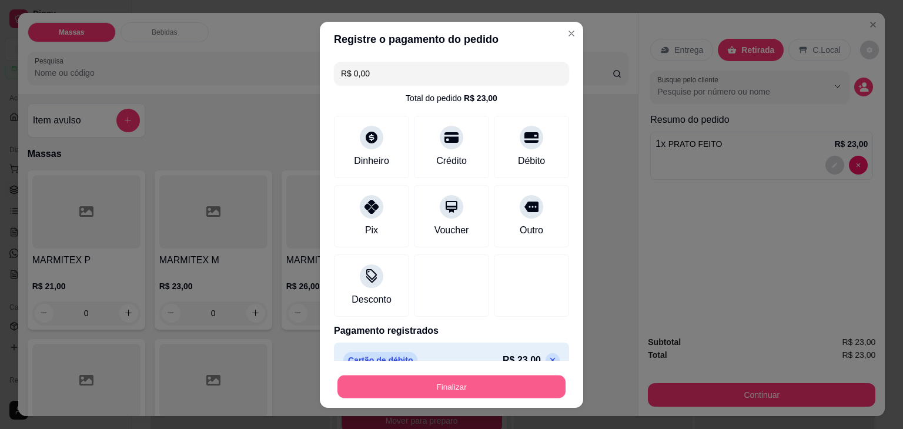
click at [493, 377] on button "Finalizar" at bounding box center [452, 386] width 228 height 23
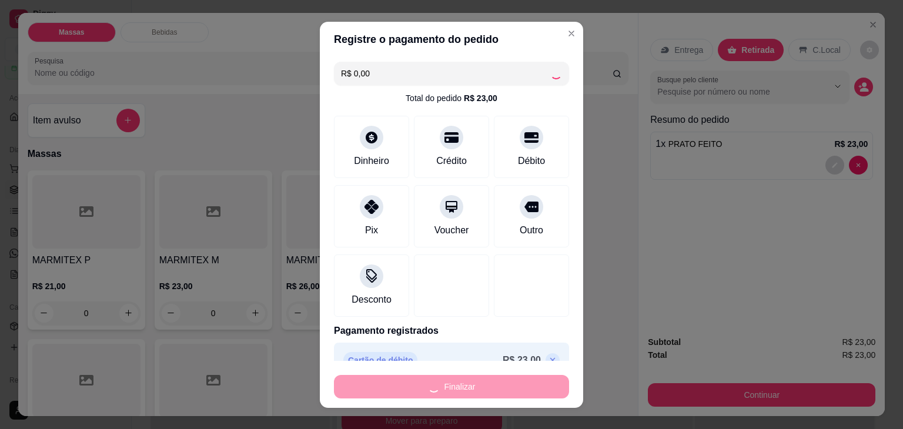
type input "0"
type input "-R$ 23,00"
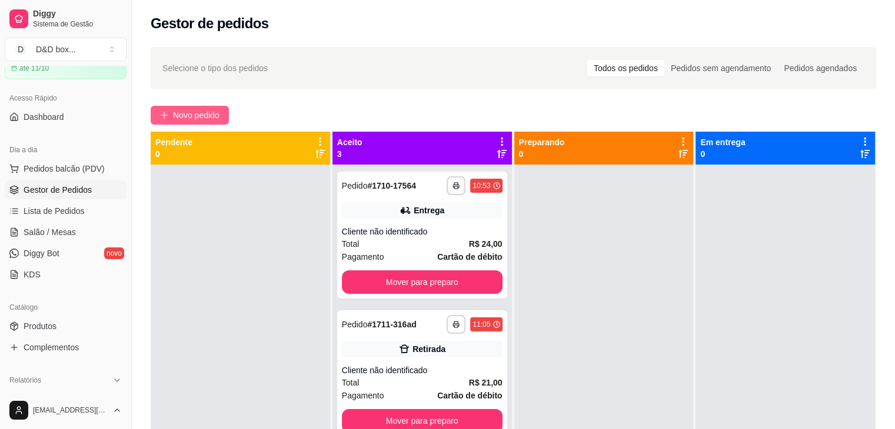
click at [199, 116] on span "Novo pedido" at bounding box center [196, 115] width 46 height 13
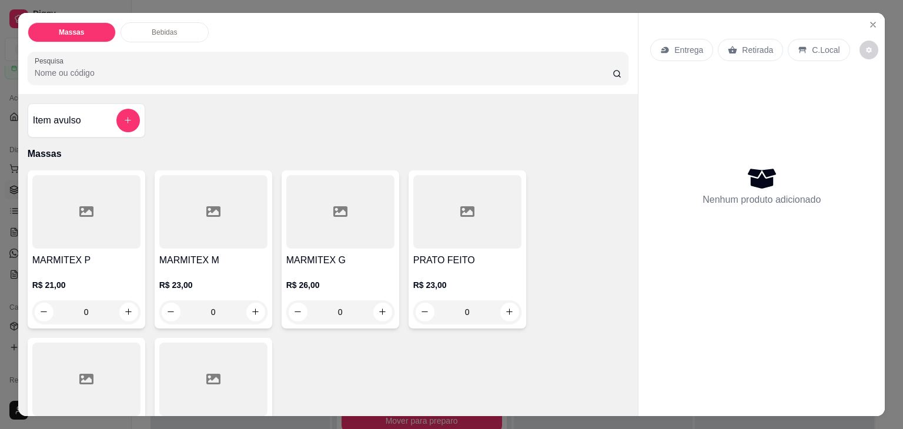
click at [475, 261] on h4 "PRATO FEITO" at bounding box center [467, 261] width 108 height 14
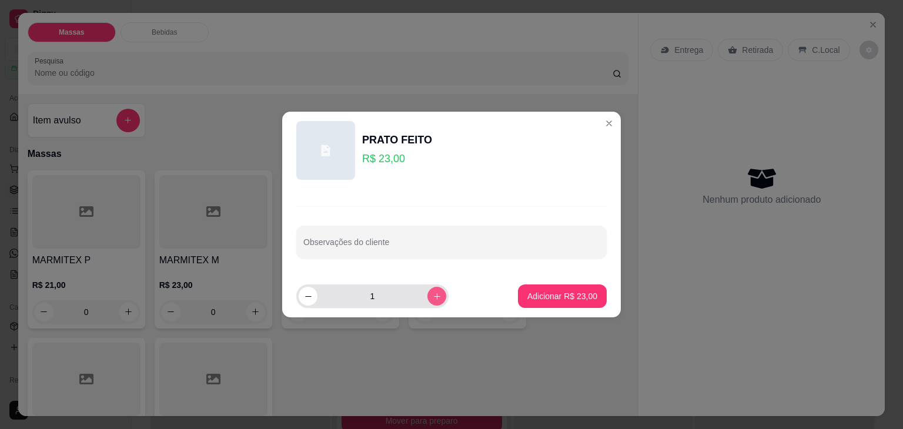
click at [428, 301] on button "increase-product-quantity" at bounding box center [437, 296] width 19 height 19
type input "2"
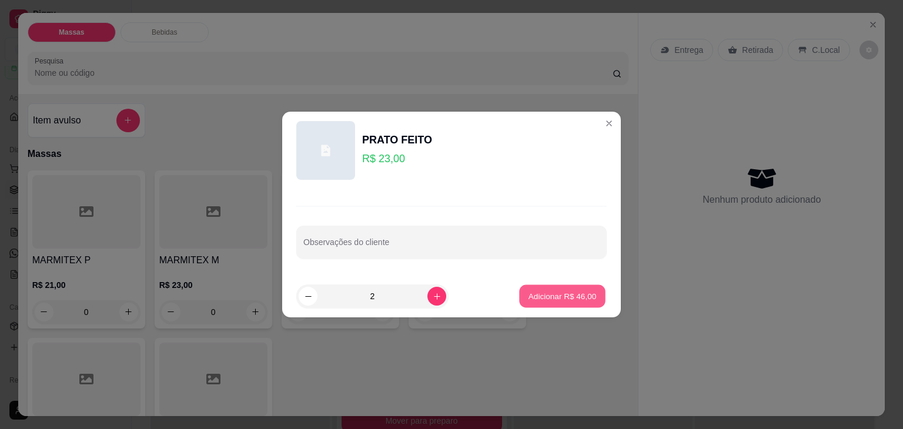
click at [542, 302] on button "Adicionar R$ 46,00" at bounding box center [562, 296] width 86 height 23
type input "2"
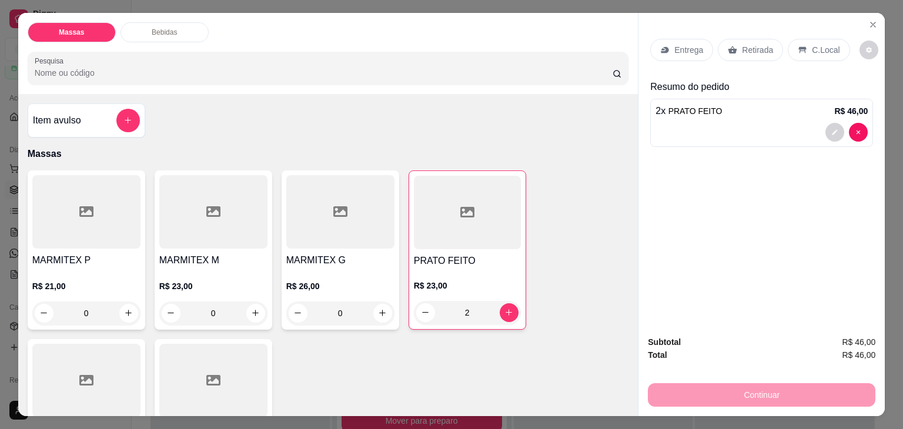
click at [758, 48] on p "Retirada" at bounding box center [757, 50] width 31 height 12
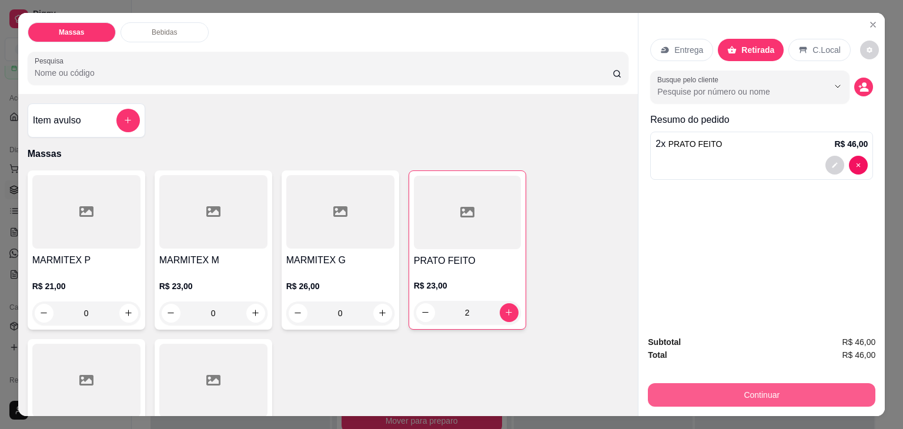
click at [742, 391] on button "Continuar" at bounding box center [762, 395] width 228 height 24
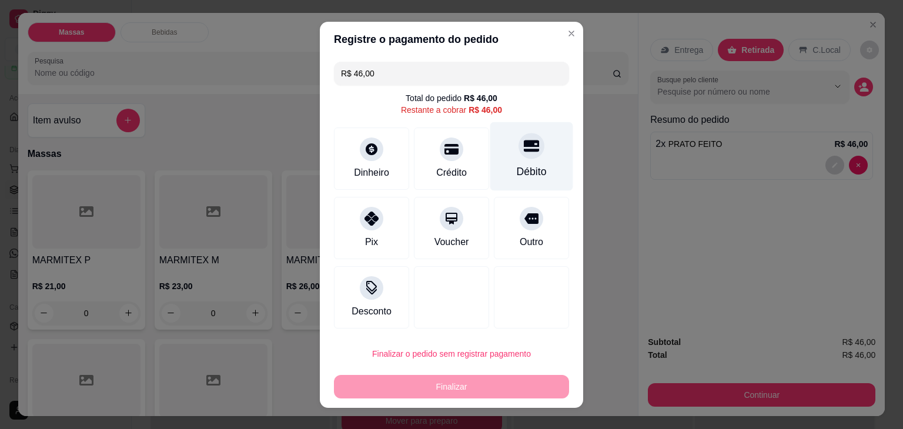
click at [524, 165] on div "Débito" at bounding box center [532, 171] width 30 height 15
type input "R$ 0,00"
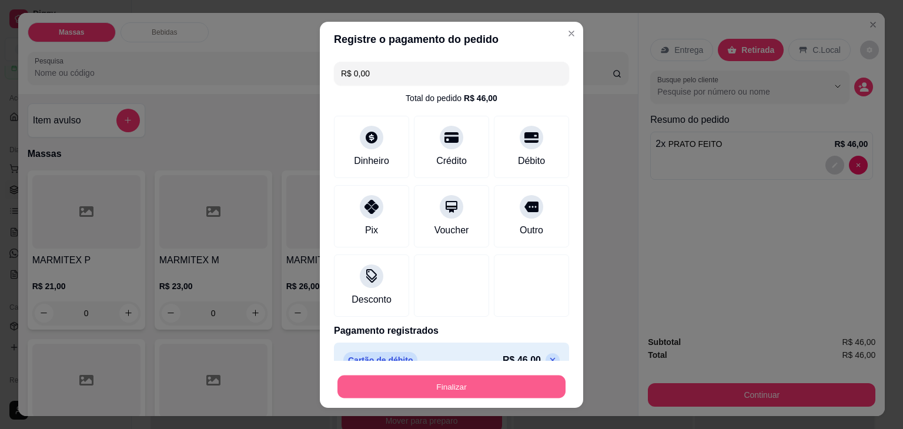
click at [489, 391] on button "Finalizar" at bounding box center [452, 386] width 228 height 23
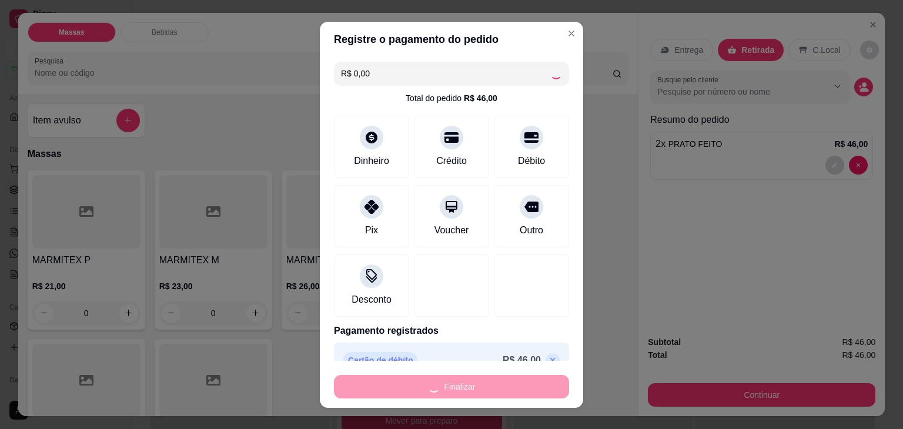
type input "0"
type input "-R$ 46,00"
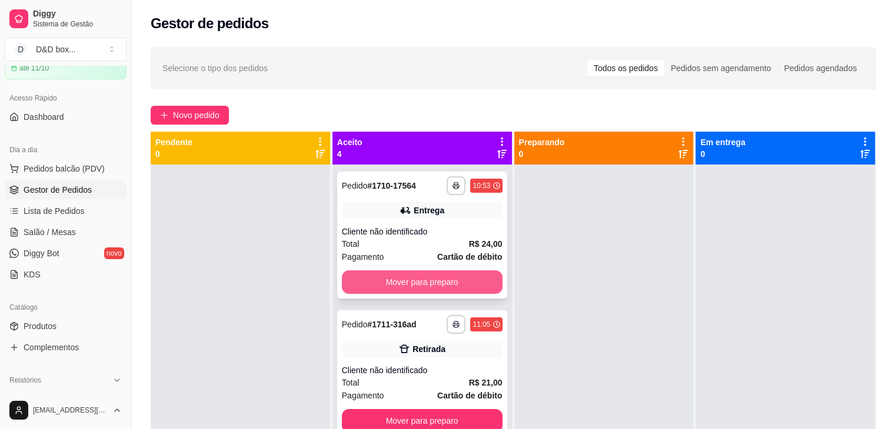
click at [446, 284] on button "Mover para preparo" at bounding box center [422, 283] width 161 height 24
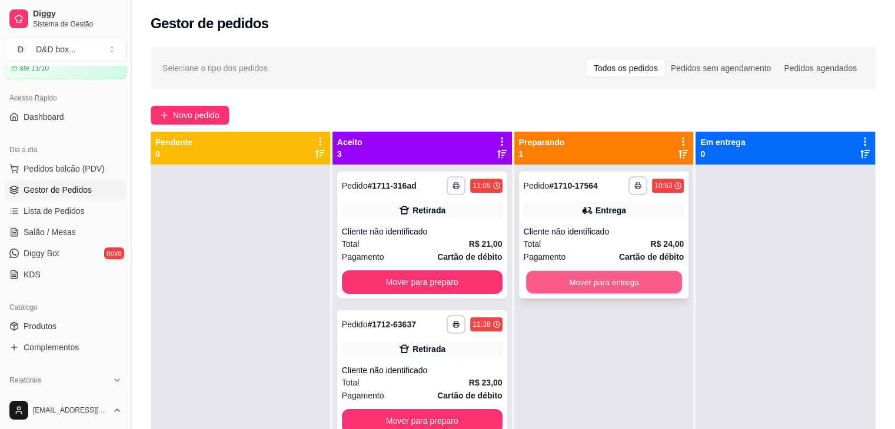
click at [578, 282] on button "Mover para entrega" at bounding box center [604, 282] width 156 height 23
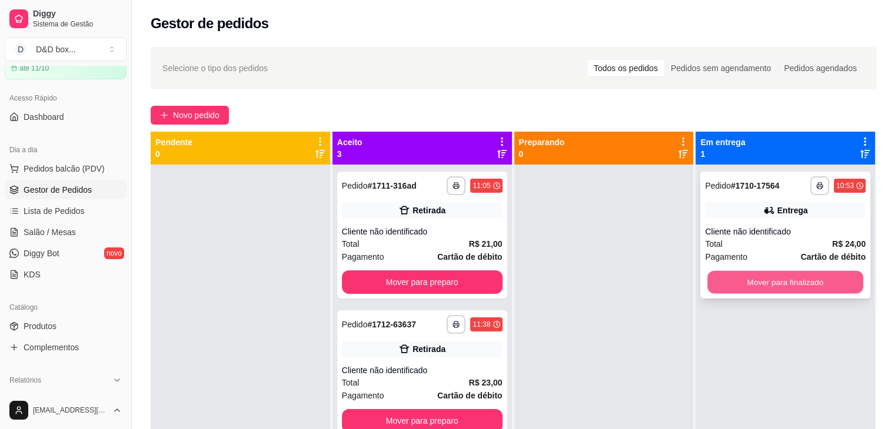
click at [709, 278] on button "Mover para finalizado" at bounding box center [785, 282] width 156 height 23
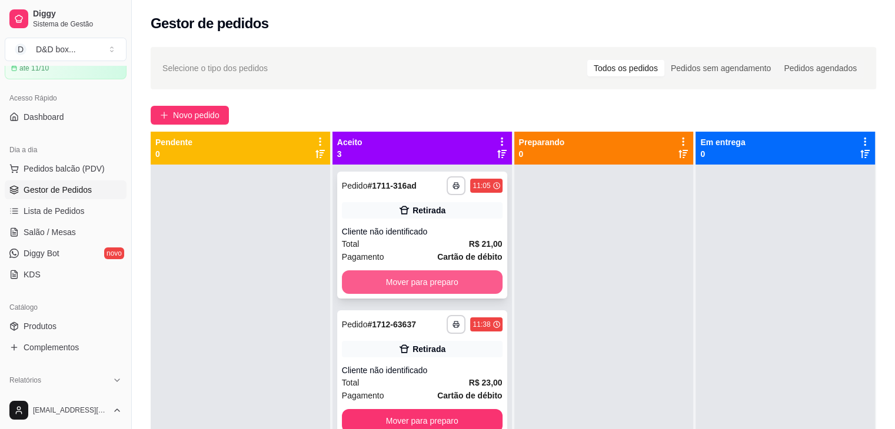
click at [476, 283] on button "Mover para preparo" at bounding box center [422, 283] width 161 height 24
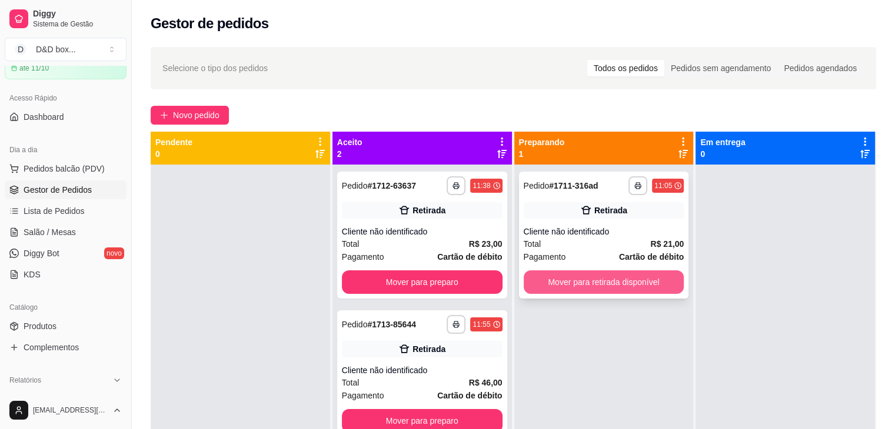
click at [646, 286] on button "Mover para retirada disponível" at bounding box center [603, 283] width 161 height 24
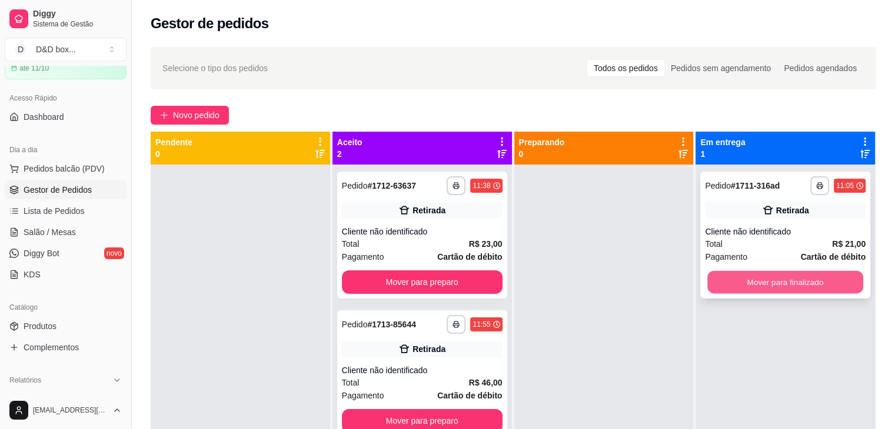
click at [715, 283] on button "Mover para finalizado" at bounding box center [785, 282] width 156 height 23
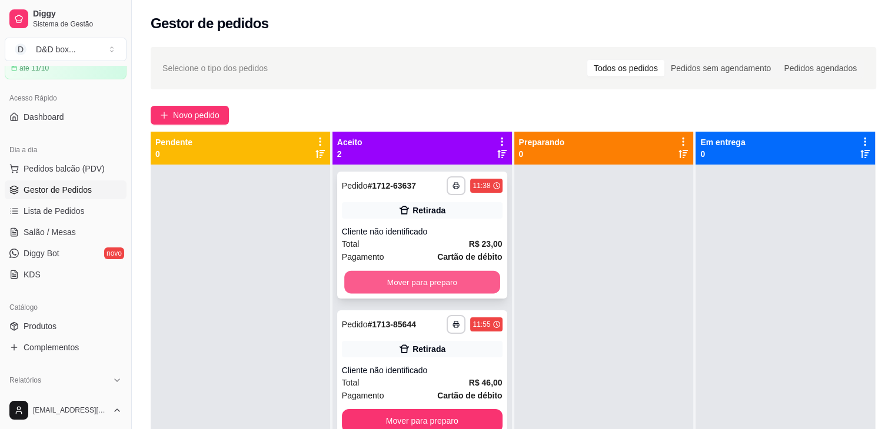
click at [480, 284] on button "Mover para preparo" at bounding box center [422, 282] width 156 height 23
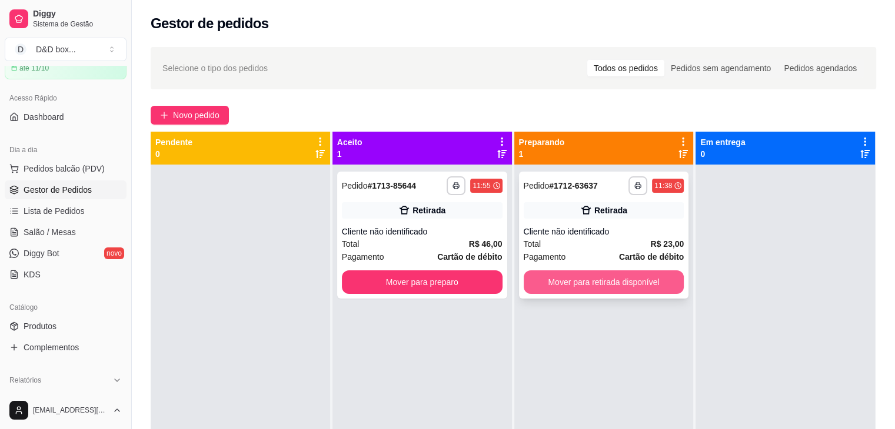
click at [555, 283] on button "Mover para retirada disponível" at bounding box center [603, 283] width 161 height 24
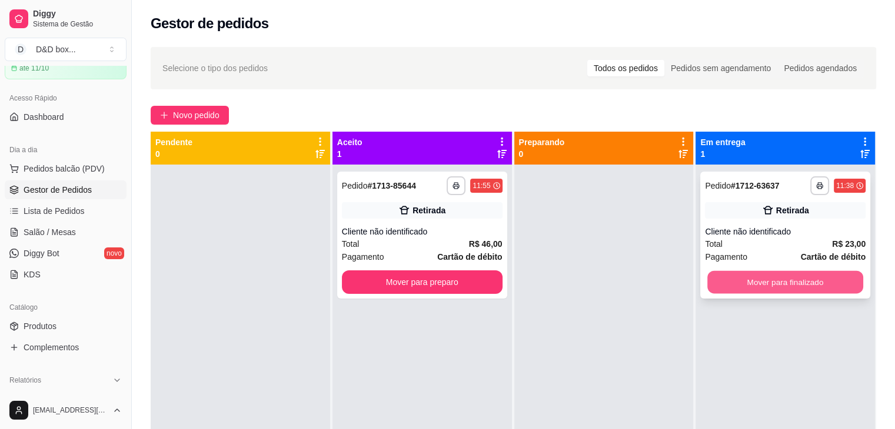
click at [707, 280] on button "Mover para finalizado" at bounding box center [785, 282] width 156 height 23
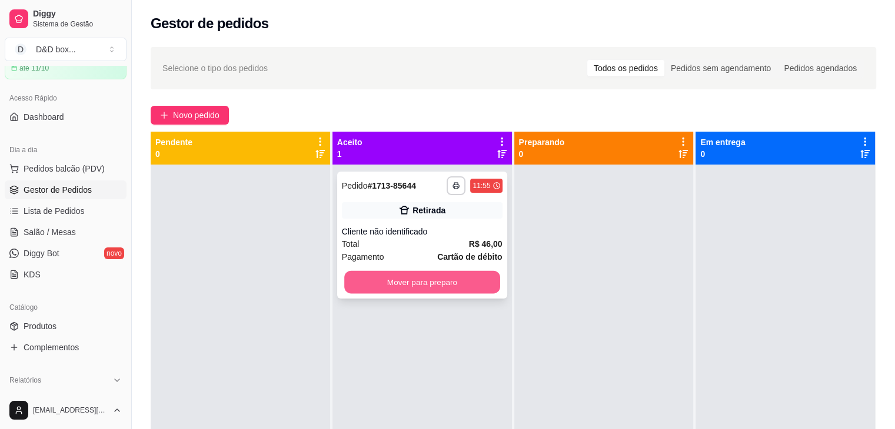
click at [483, 278] on button "Mover para preparo" at bounding box center [422, 282] width 156 height 23
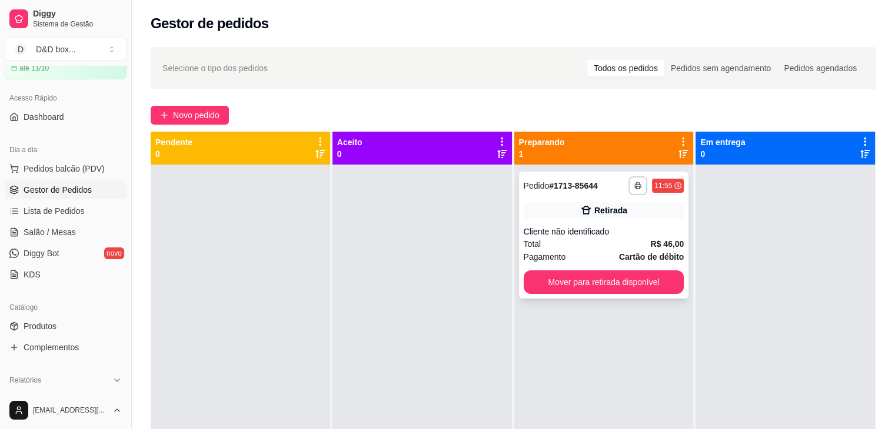
click at [576, 246] on div "Total R$ 46,00" at bounding box center [603, 244] width 161 height 13
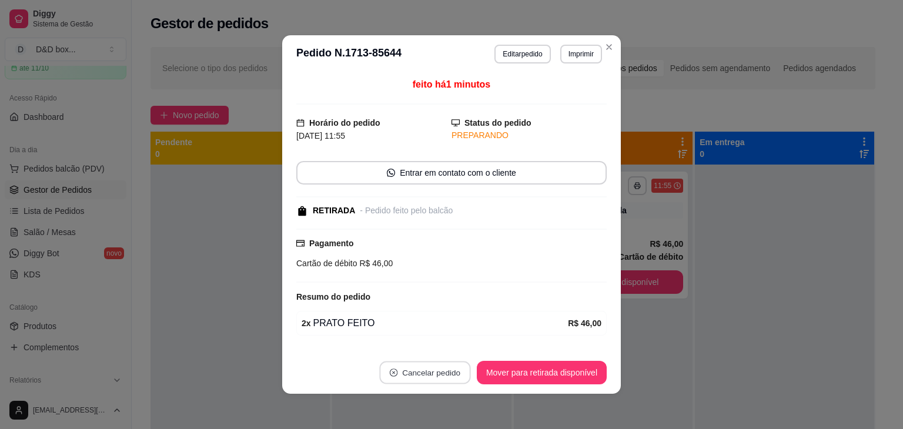
click at [448, 368] on button "Cancelar pedido" at bounding box center [424, 373] width 91 height 23
click at [453, 339] on button "Sim" at bounding box center [454, 343] width 46 height 23
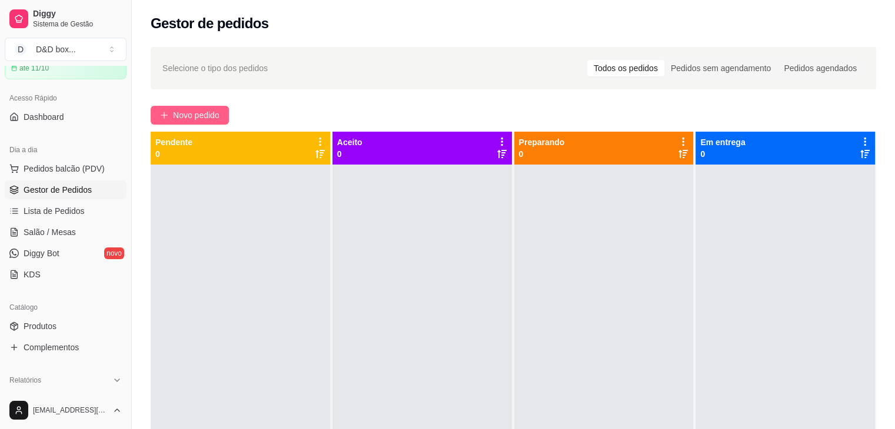
click at [212, 116] on span "Novo pedido" at bounding box center [196, 115] width 46 height 13
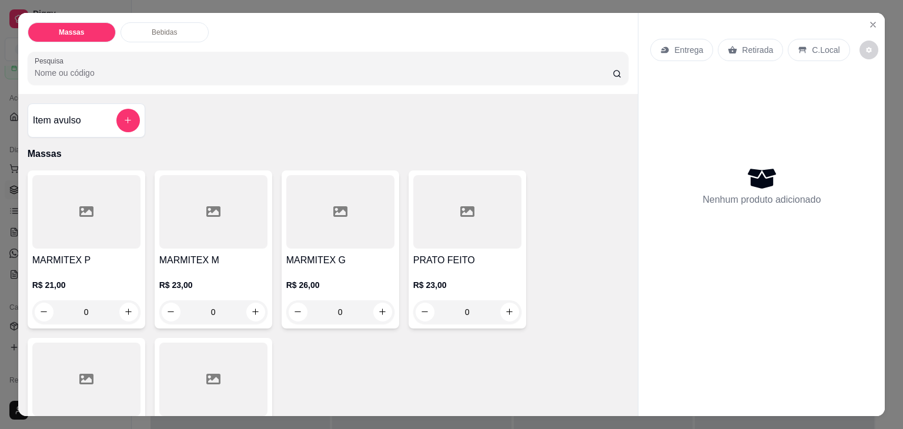
click at [174, 254] on h4 "MARMITEX M" at bounding box center [213, 261] width 108 height 14
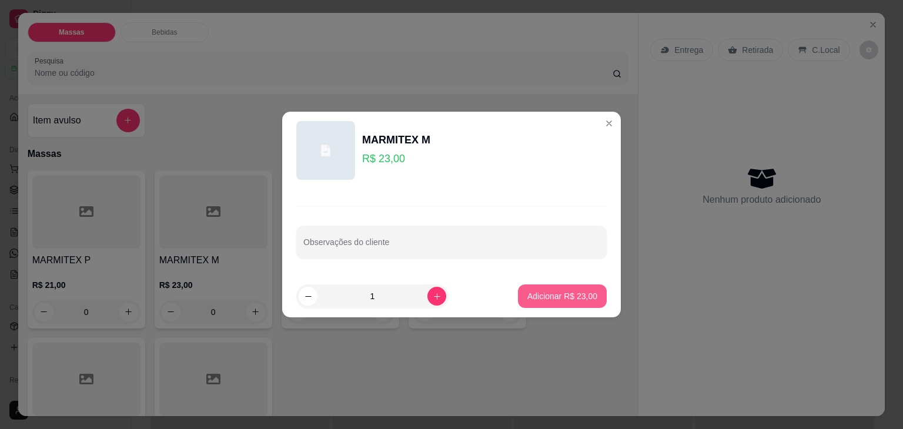
click at [538, 301] on p "Adicionar R$ 23,00" at bounding box center [563, 297] width 70 height 12
type input "1"
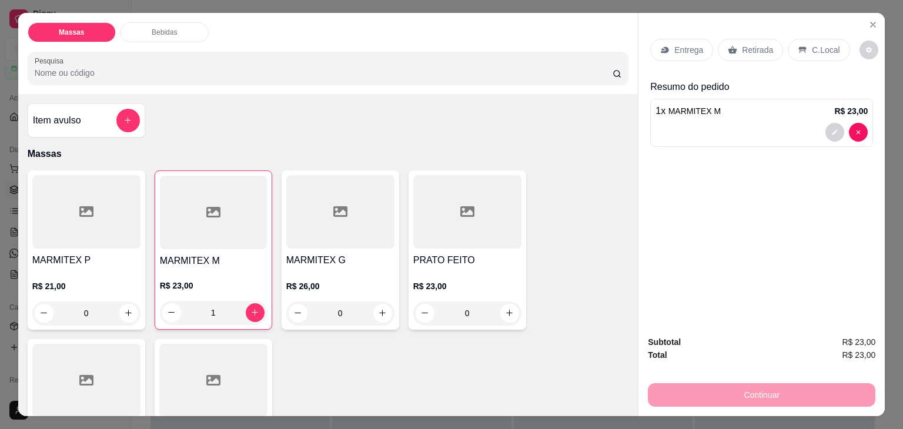
drag, startPoint x: 756, startPoint y: 43, endPoint x: 758, endPoint y: 145, distance: 101.8
click at [758, 44] on p "Retirada" at bounding box center [757, 50] width 31 height 12
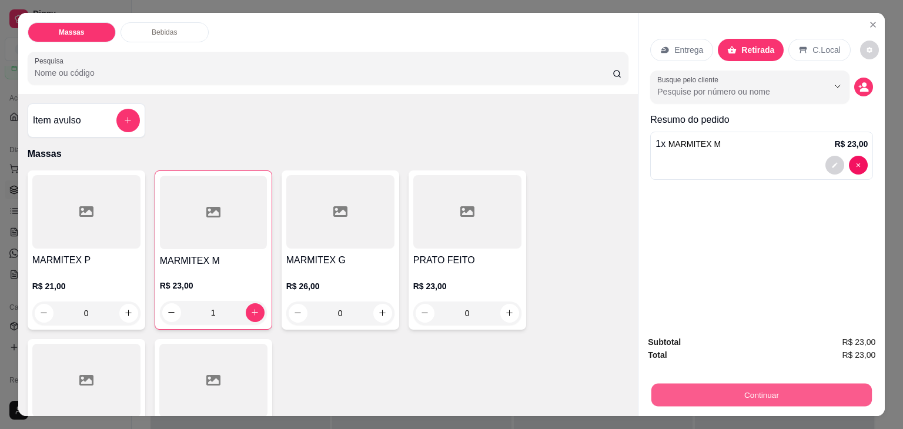
click at [724, 386] on button "Continuar" at bounding box center [762, 395] width 221 height 23
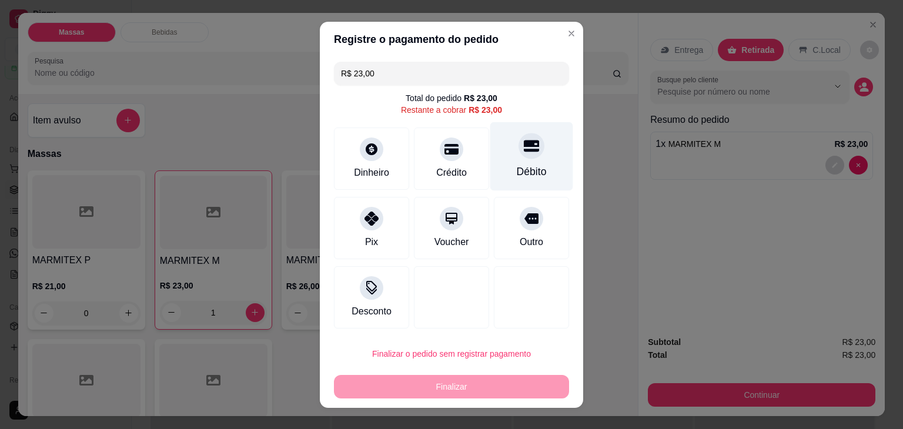
click at [524, 152] on icon at bounding box center [531, 145] width 15 height 15
type input "R$ 0,00"
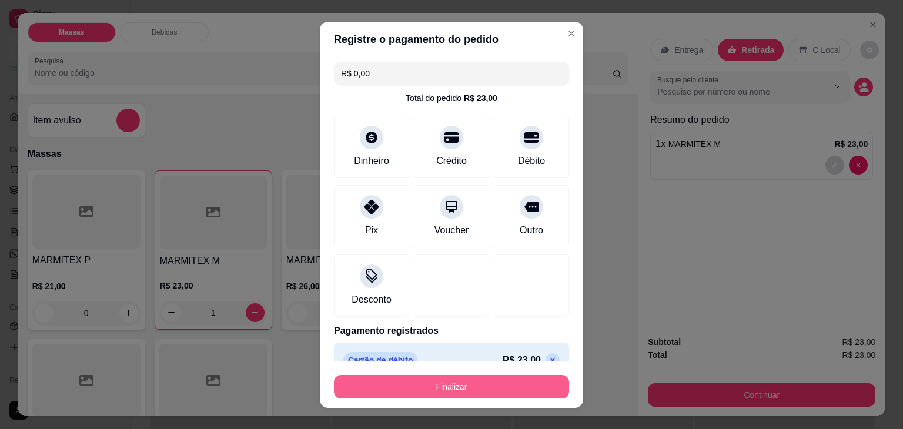
click at [423, 381] on button "Finalizar" at bounding box center [451, 387] width 235 height 24
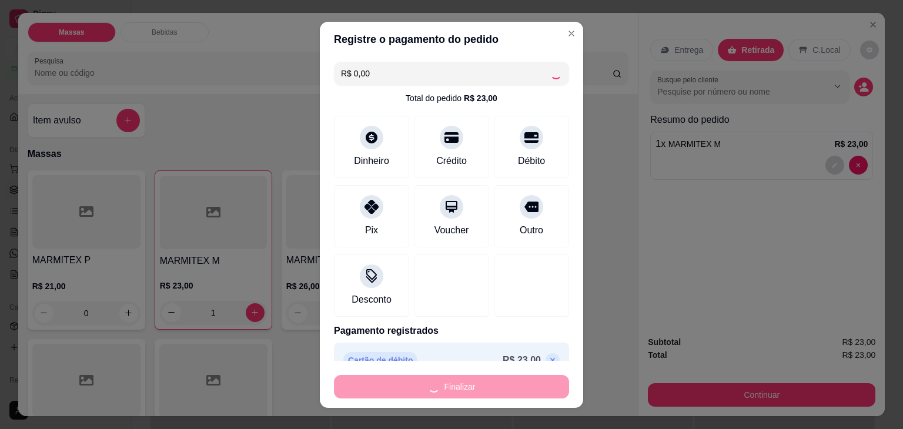
type input "0"
type input "-R$ 23,00"
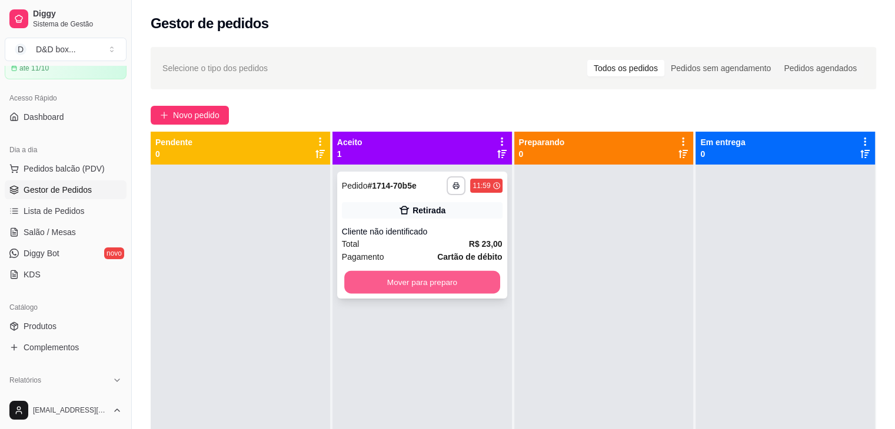
click at [476, 282] on button "Mover para preparo" at bounding box center [422, 282] width 156 height 23
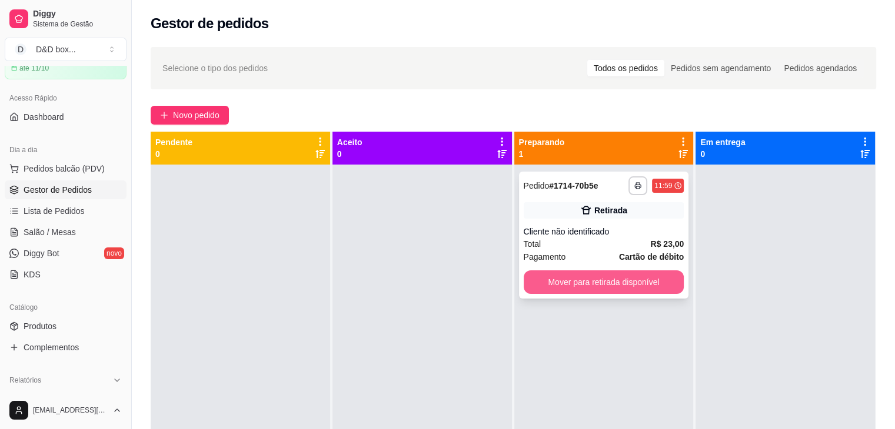
click at [671, 279] on button "Mover para retirada disponível" at bounding box center [603, 283] width 161 height 24
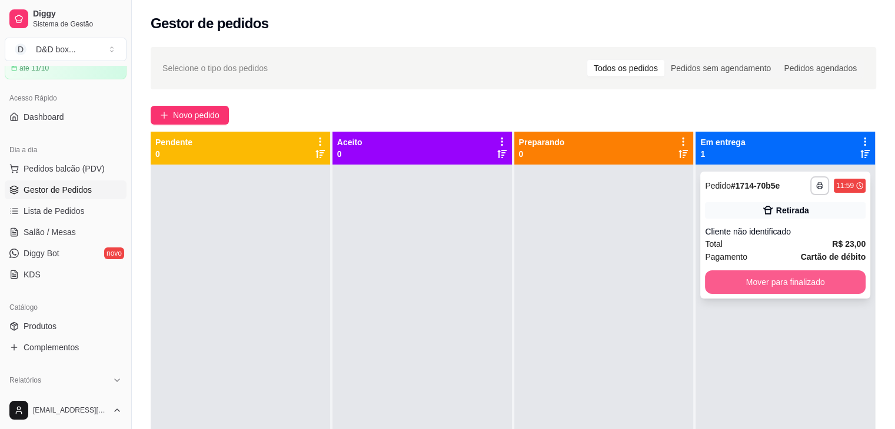
click at [828, 278] on button "Mover para finalizado" at bounding box center [785, 283] width 161 height 24
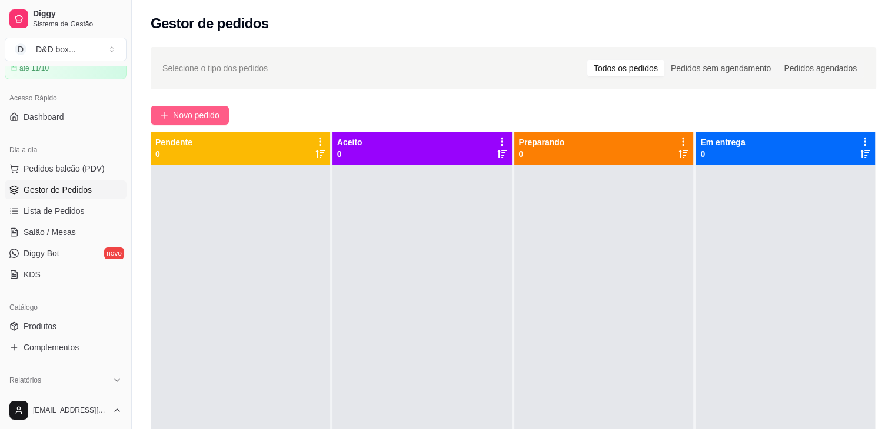
click at [193, 114] on span "Novo pedido" at bounding box center [196, 115] width 46 height 13
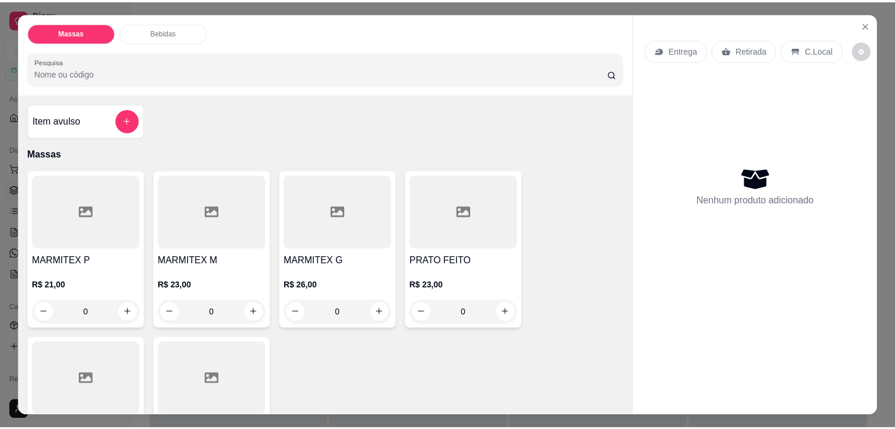
scroll to position [59, 0]
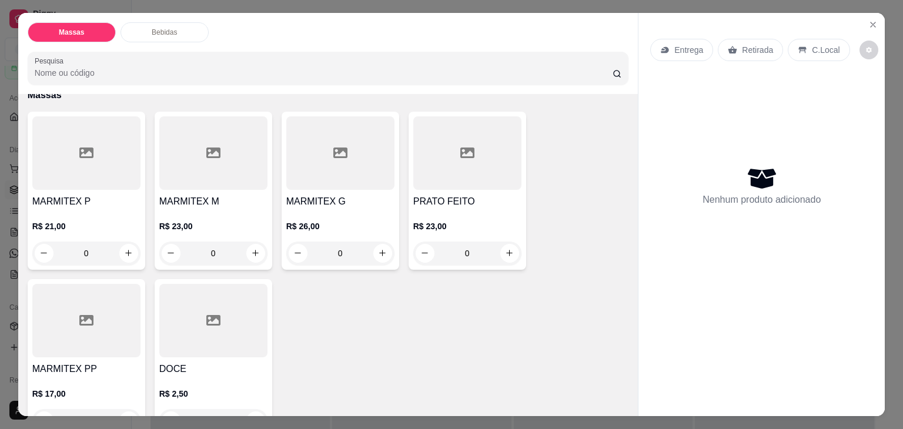
click at [471, 186] on div "PRATO FEITO R$ 23,00 0" at bounding box center [468, 191] width 118 height 158
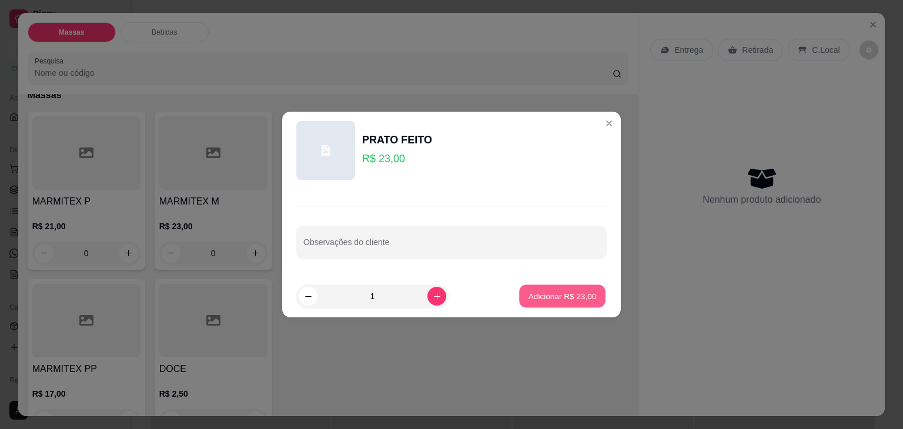
click at [529, 298] on p "Adicionar R$ 23,00" at bounding box center [563, 296] width 68 height 11
type input "1"
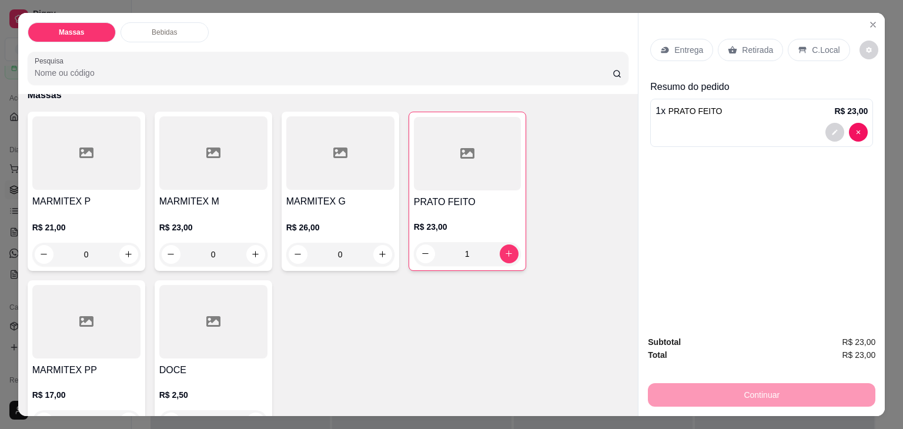
click at [749, 45] on p "Retirada" at bounding box center [757, 50] width 31 height 12
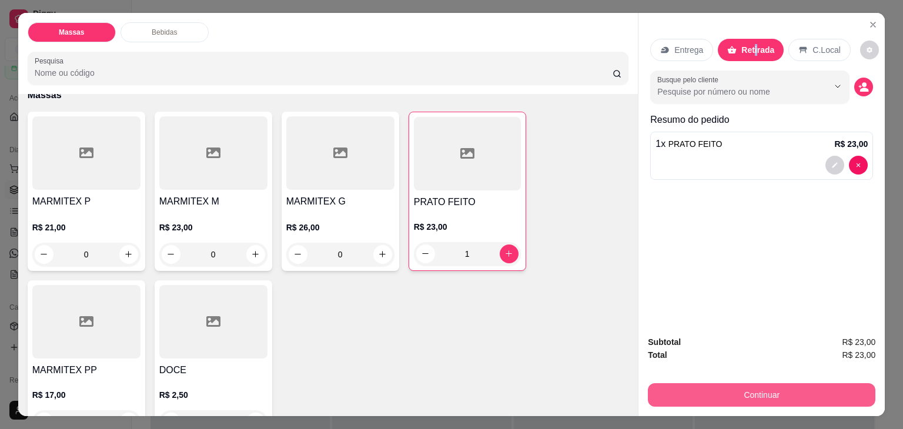
click at [683, 391] on button "Continuar" at bounding box center [762, 395] width 228 height 24
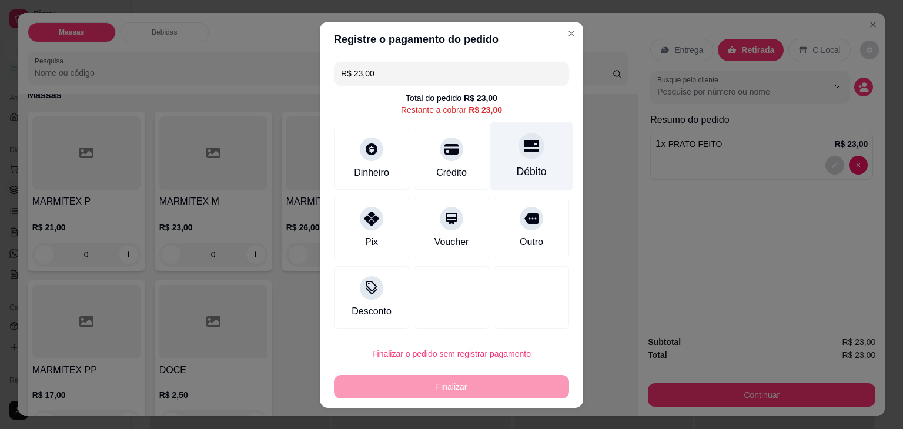
click at [517, 168] on div "Débito" at bounding box center [532, 171] width 30 height 15
type input "R$ 0,00"
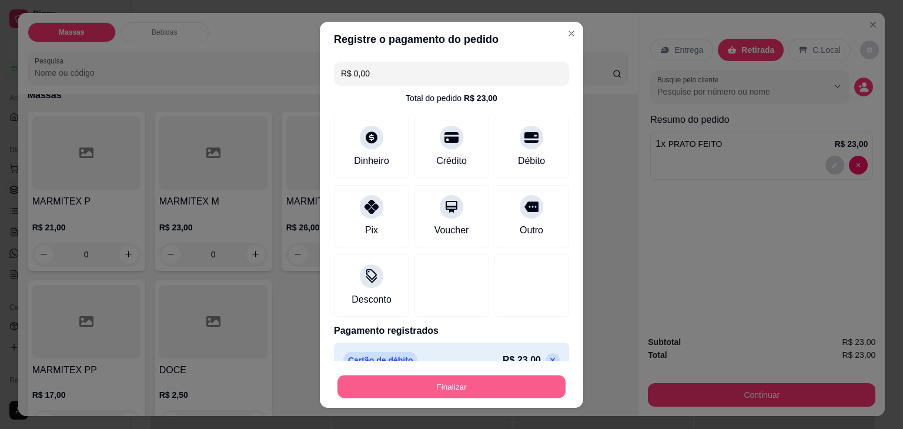
click at [488, 391] on button "Finalizar" at bounding box center [452, 386] width 228 height 23
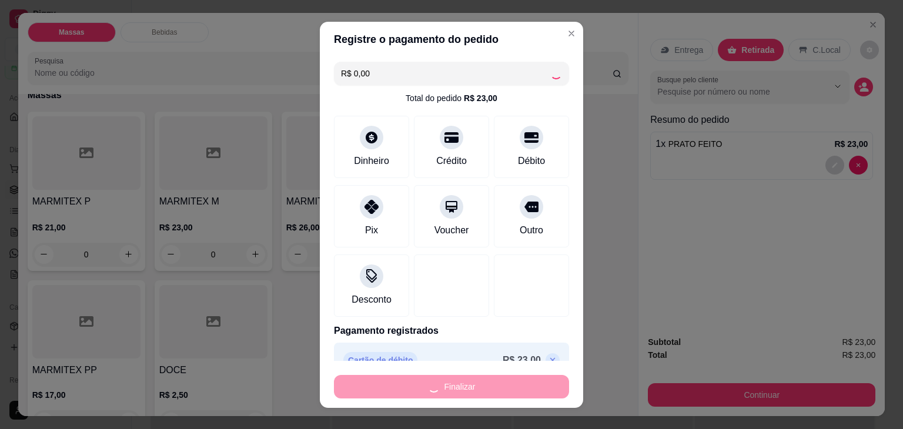
type input "0"
type input "-R$ 23,00"
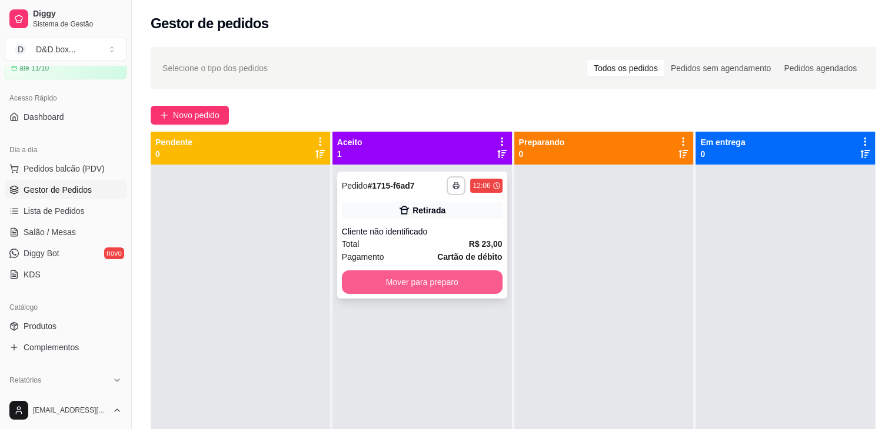
click at [475, 280] on button "Mover para preparo" at bounding box center [422, 283] width 161 height 24
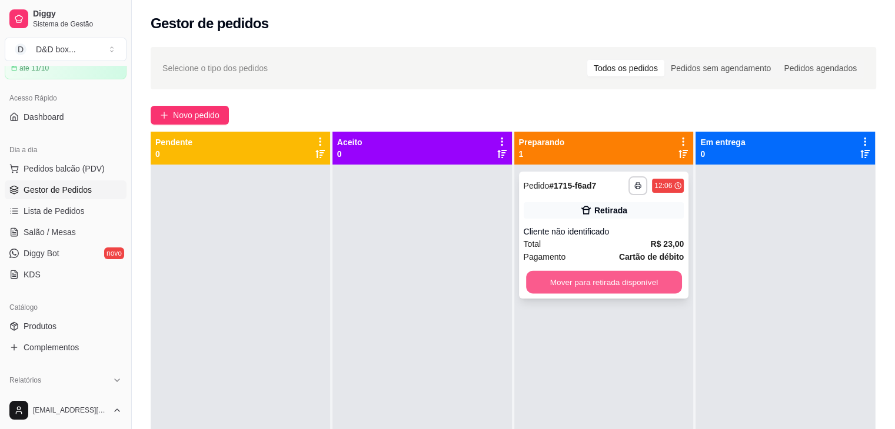
click at [666, 277] on button "Mover para retirada disponível" at bounding box center [604, 282] width 156 height 23
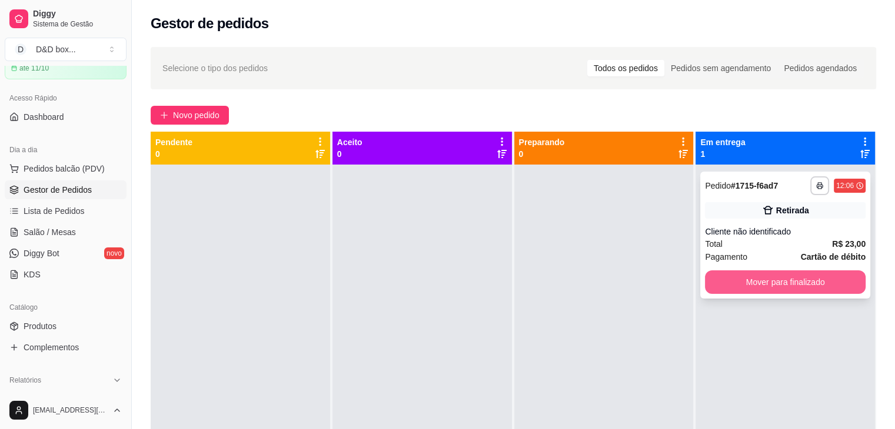
click at [839, 278] on button "Mover para finalizado" at bounding box center [785, 283] width 161 height 24
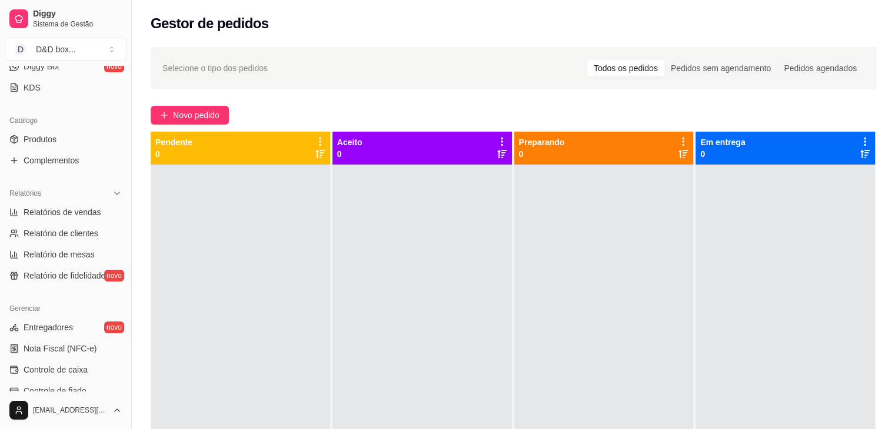
scroll to position [235, 0]
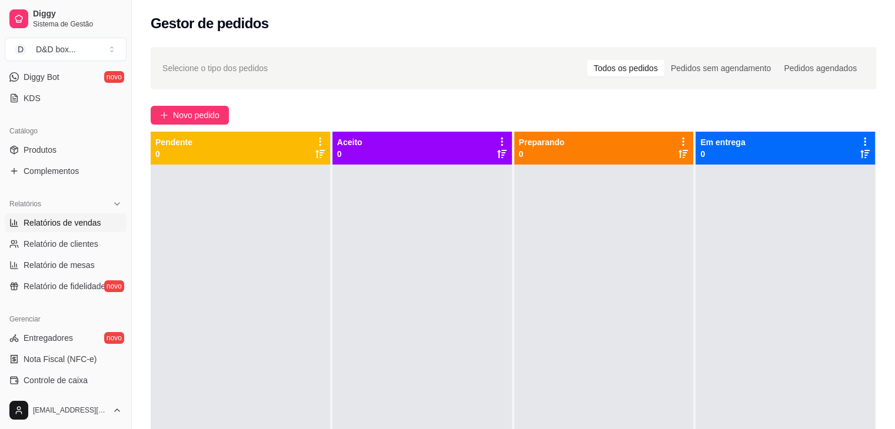
click at [81, 223] on span "Relatórios de vendas" at bounding box center [63, 223] width 78 height 12
select select "ALL"
select select "0"
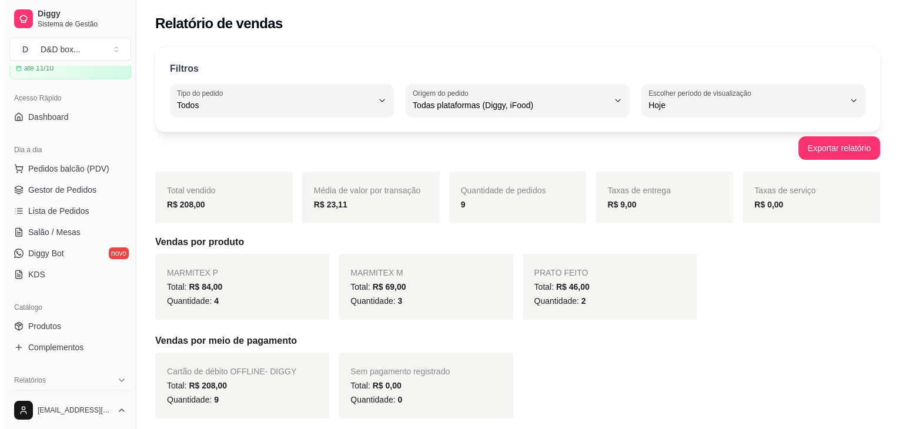
scroll to position [59, 0]
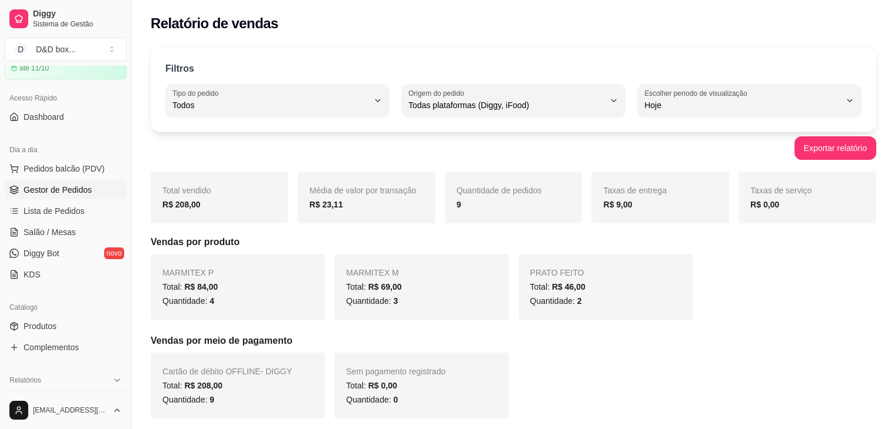
click at [49, 190] on span "Gestor de Pedidos" at bounding box center [58, 190] width 68 height 12
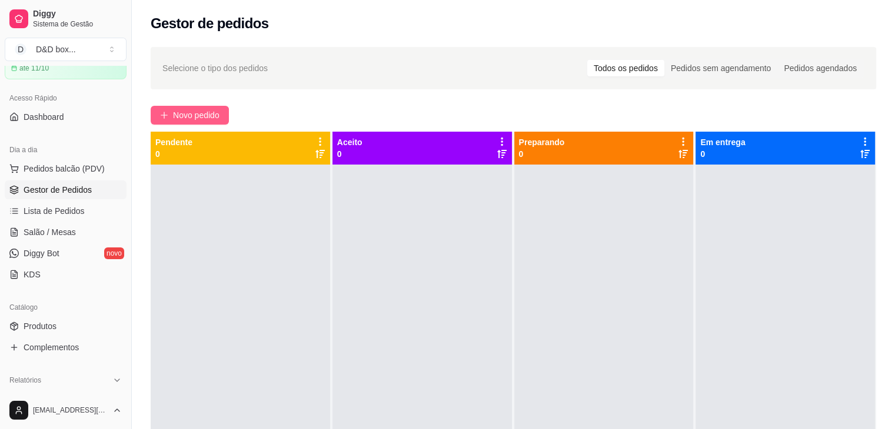
click at [188, 109] on span "Novo pedido" at bounding box center [196, 115] width 46 height 13
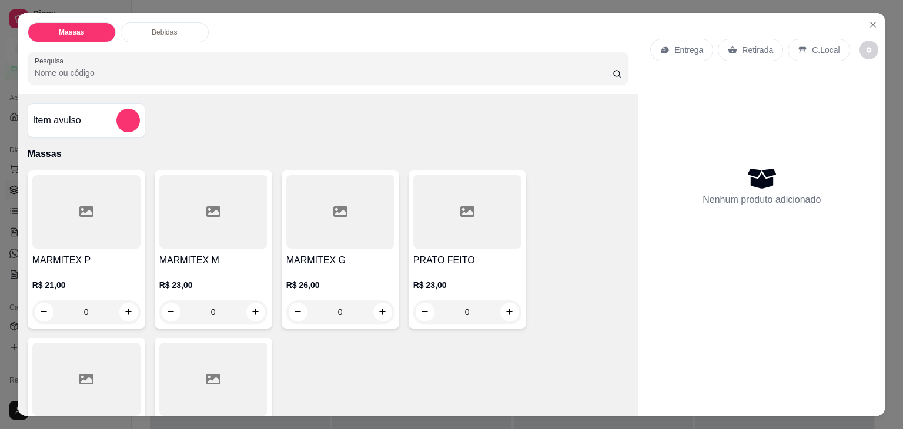
click at [240, 226] on div at bounding box center [213, 212] width 108 height 74
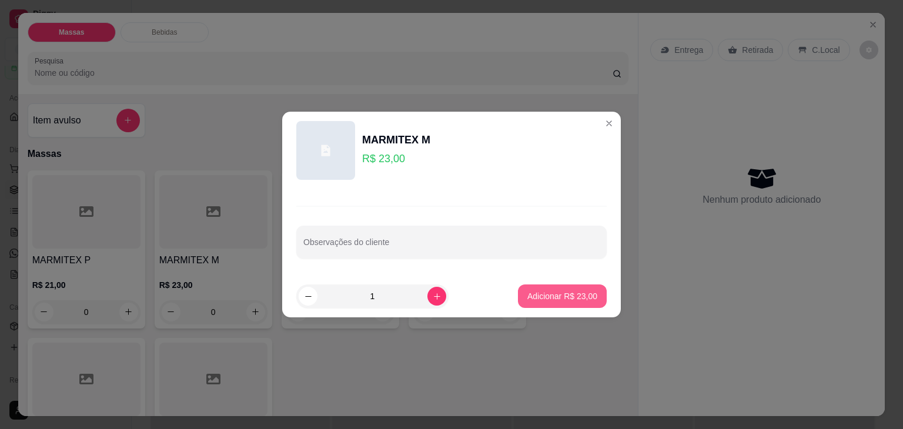
click at [555, 299] on p "Adicionar R$ 23,00" at bounding box center [563, 297] width 70 height 12
type input "1"
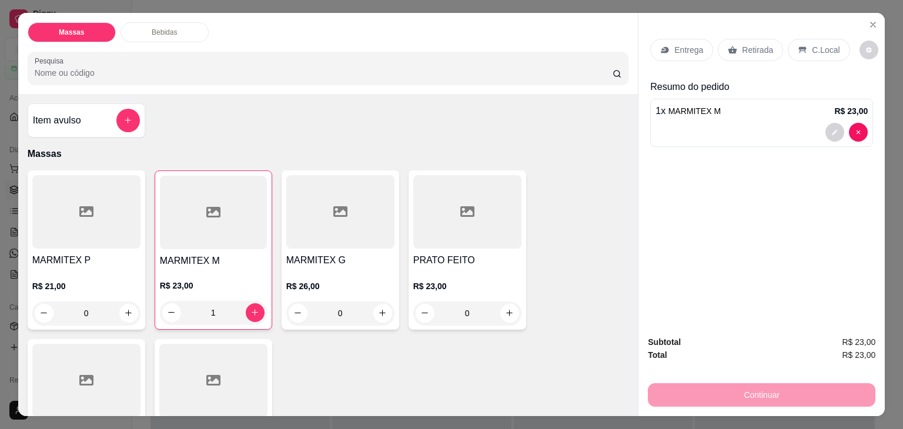
click at [729, 46] on icon at bounding box center [733, 50] width 9 height 8
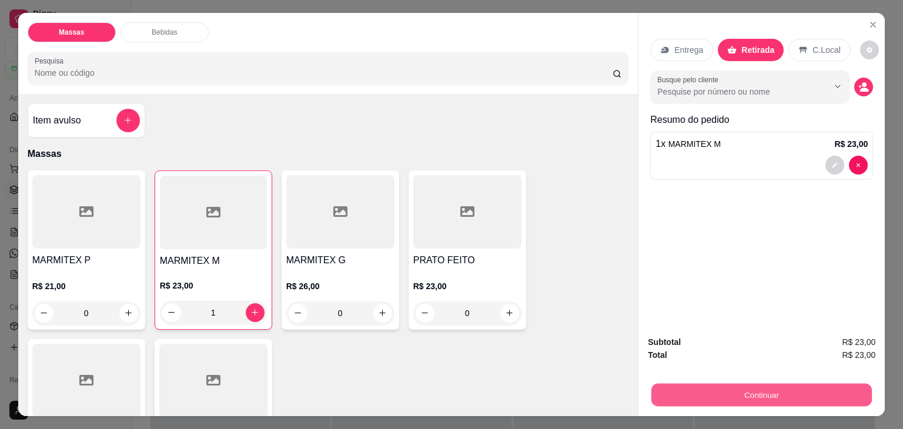
click at [735, 384] on button "Continuar" at bounding box center [762, 395] width 221 height 23
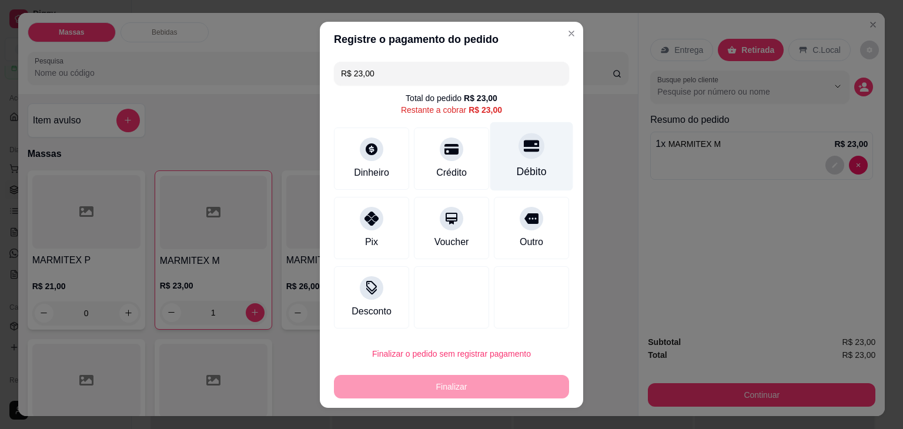
click at [536, 145] on div "Débito" at bounding box center [532, 156] width 83 height 69
type input "R$ 0,00"
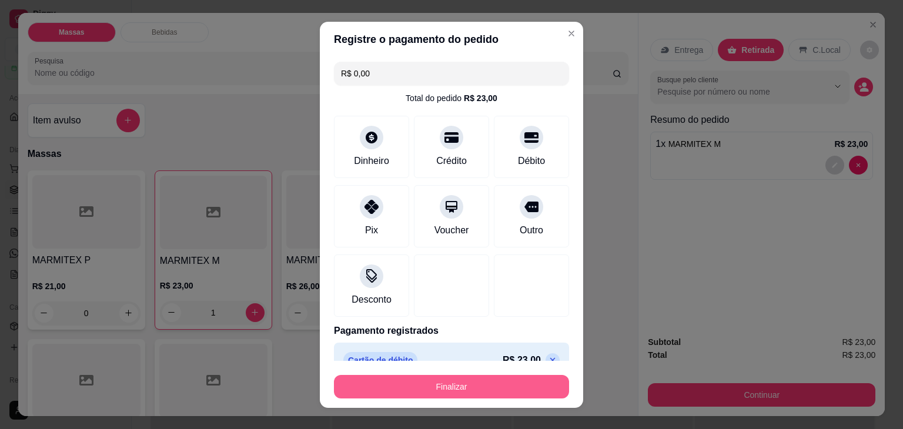
click at [527, 379] on button "Finalizar" at bounding box center [451, 387] width 235 height 24
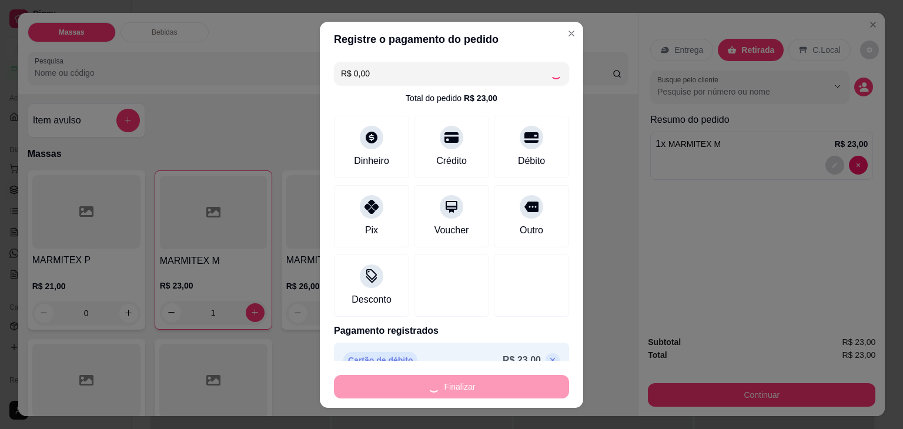
type input "0"
type input "-R$ 23,00"
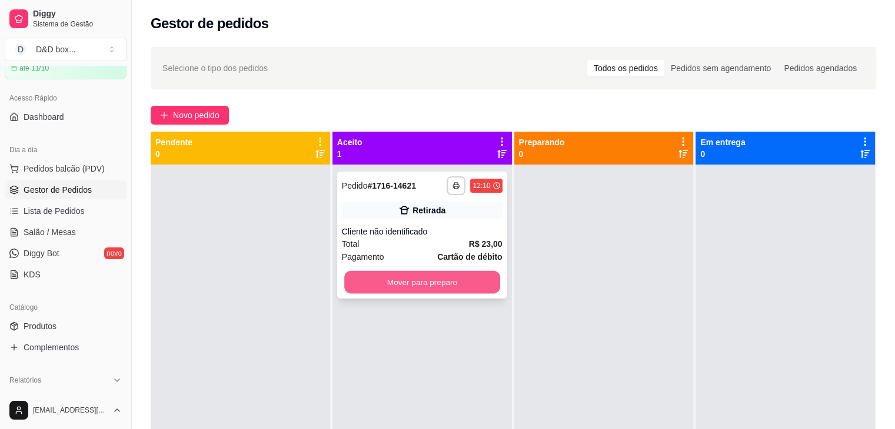
click at [472, 287] on button "Mover para preparo" at bounding box center [422, 282] width 156 height 23
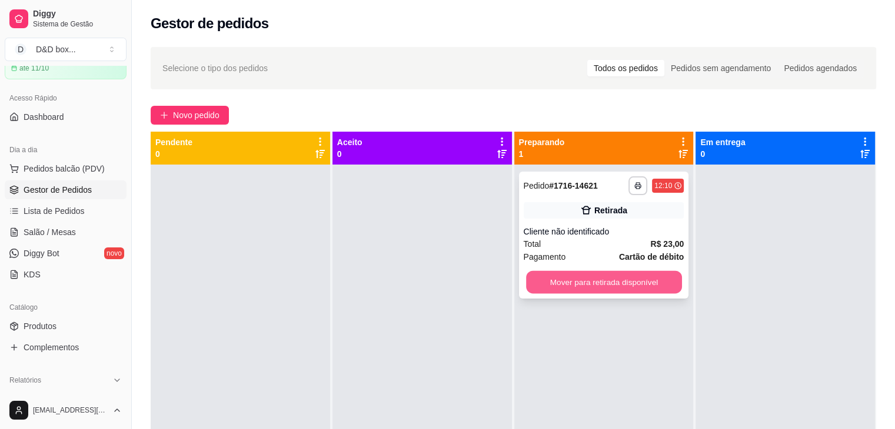
click at [666, 278] on button "Mover para retirada disponível" at bounding box center [604, 282] width 156 height 23
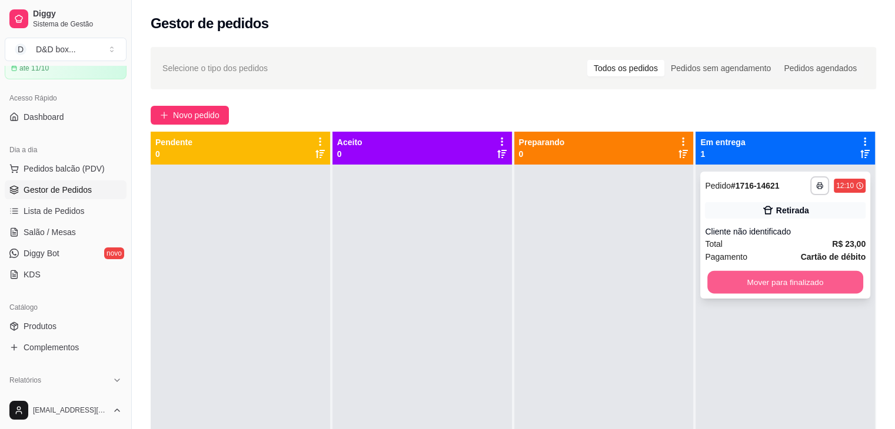
click at [827, 276] on button "Mover para finalizado" at bounding box center [785, 282] width 156 height 23
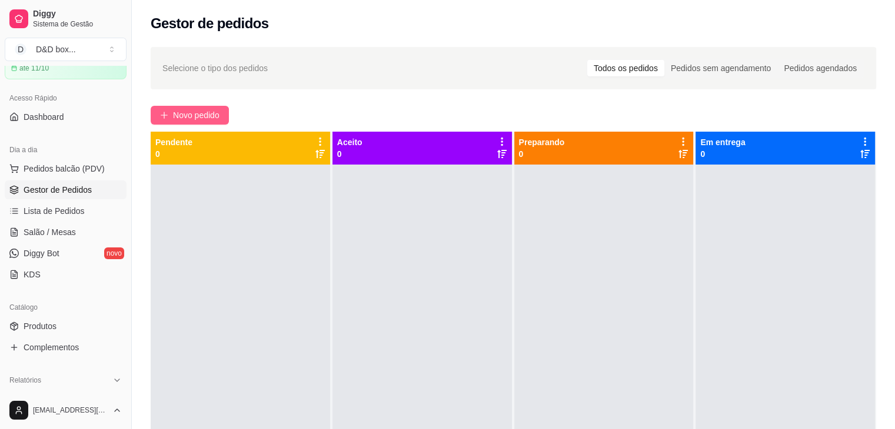
click at [205, 109] on span "Novo pedido" at bounding box center [196, 115] width 46 height 13
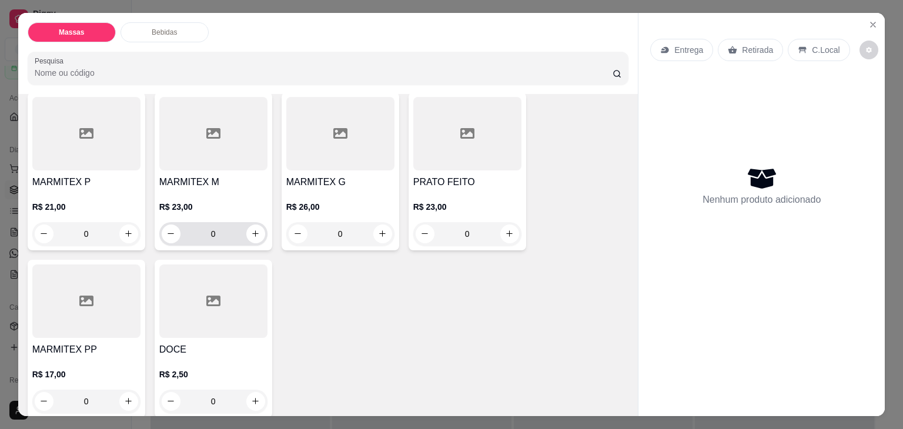
scroll to position [59, 0]
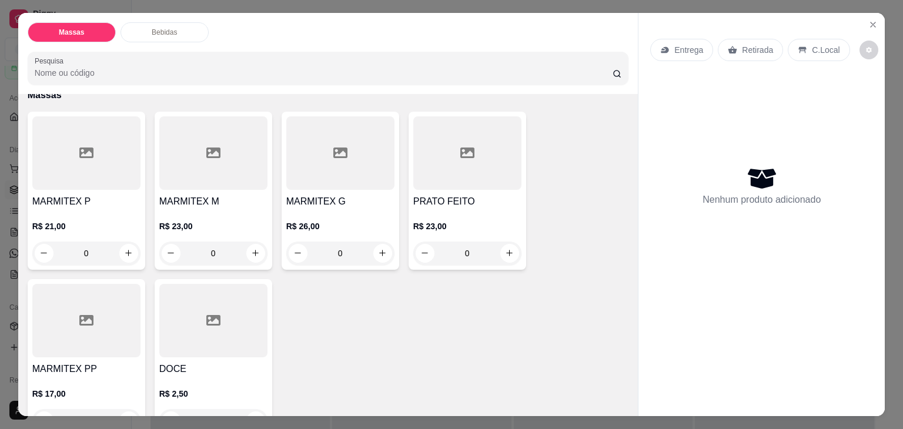
click at [399, 82] on div "Massas Bebidas Pesquisa" at bounding box center [328, 53] width 621 height 81
click at [329, 226] on p "R$ 26,00" at bounding box center [340, 227] width 108 height 12
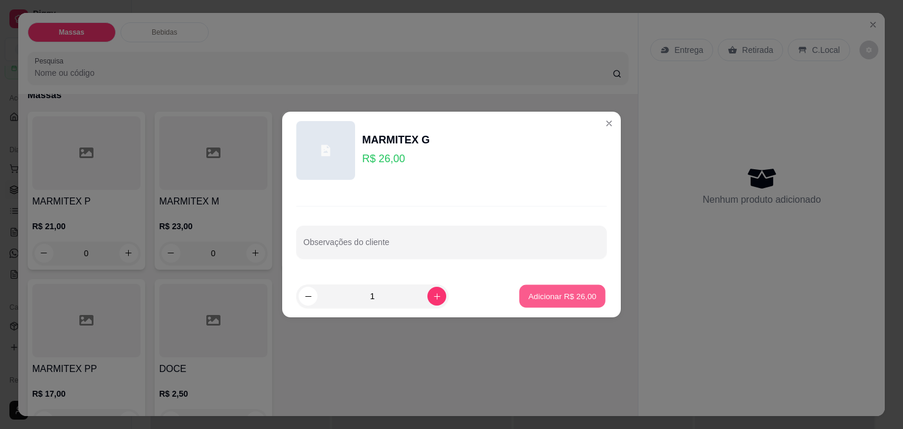
click at [535, 295] on p "Adicionar R$ 26,00" at bounding box center [563, 296] width 68 height 11
type input "1"
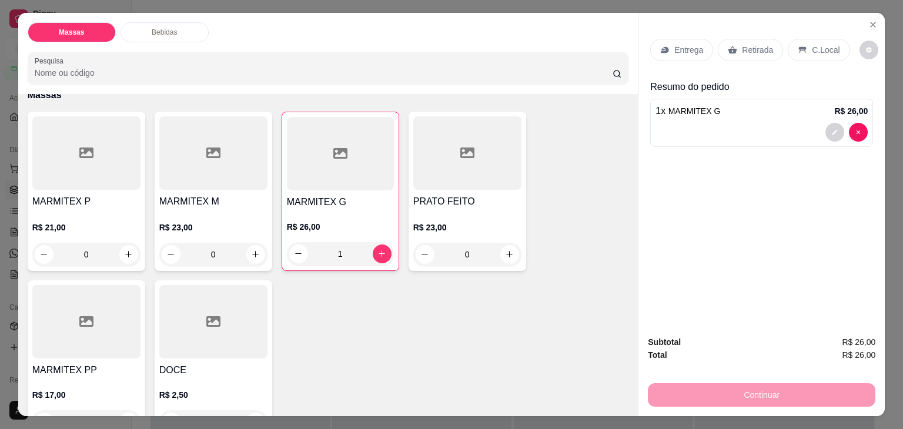
click at [682, 50] on p "Entrega" at bounding box center [689, 50] width 29 height 12
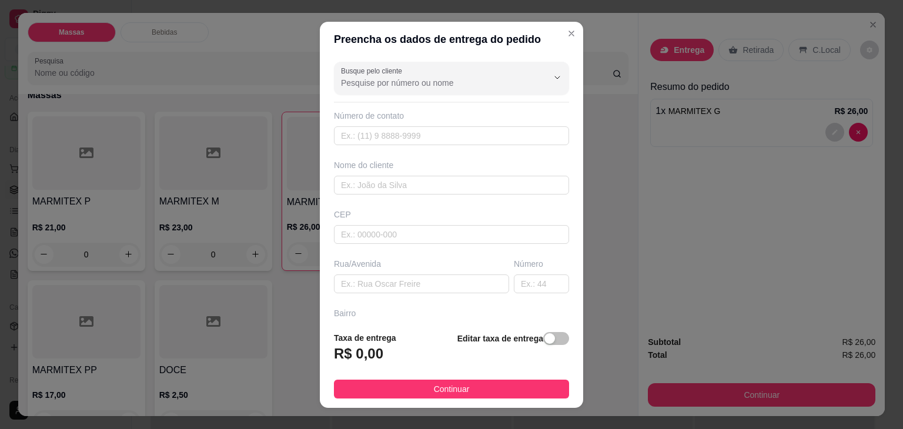
drag, startPoint x: 534, startPoint y: 335, endPoint x: 522, endPoint y: 343, distance: 14.4
click at [545, 335] on div "button" at bounding box center [550, 338] width 11 height 11
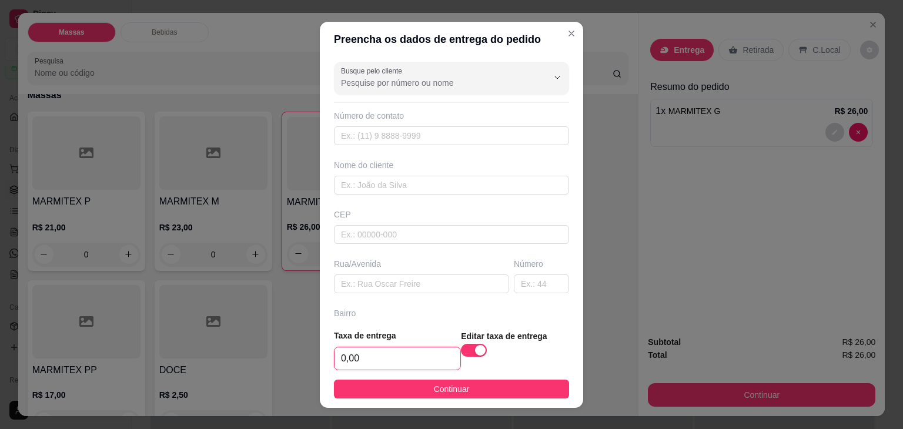
click at [409, 359] on input "0,00" at bounding box center [398, 359] width 126 height 22
type input "5,00"
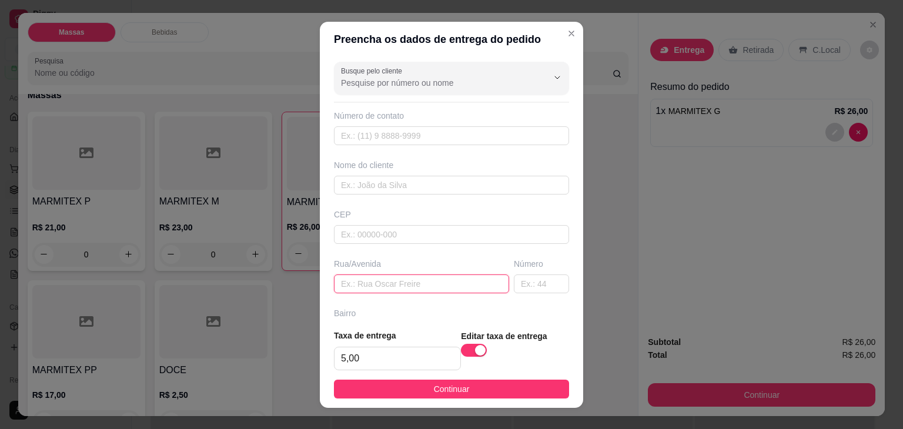
click at [369, 289] on input "text" at bounding box center [421, 284] width 175 height 19
click at [352, 283] on input "MTO CHOM" at bounding box center [421, 284] width 175 height 19
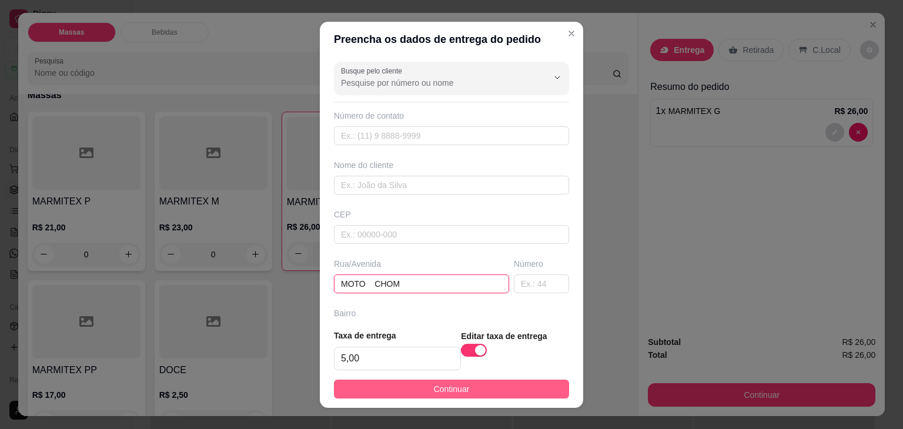
type input "MOTO CHOM"
click at [457, 393] on span "Continuar" at bounding box center [452, 389] width 36 height 13
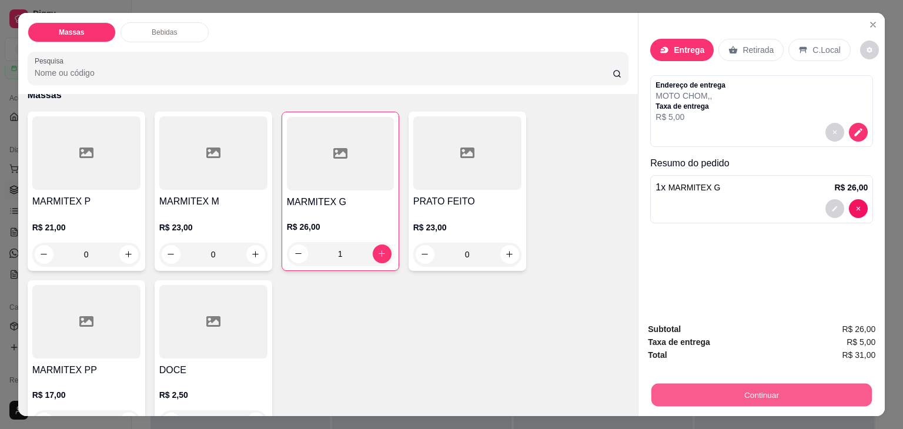
click at [753, 386] on button "Continuar" at bounding box center [762, 395] width 221 height 23
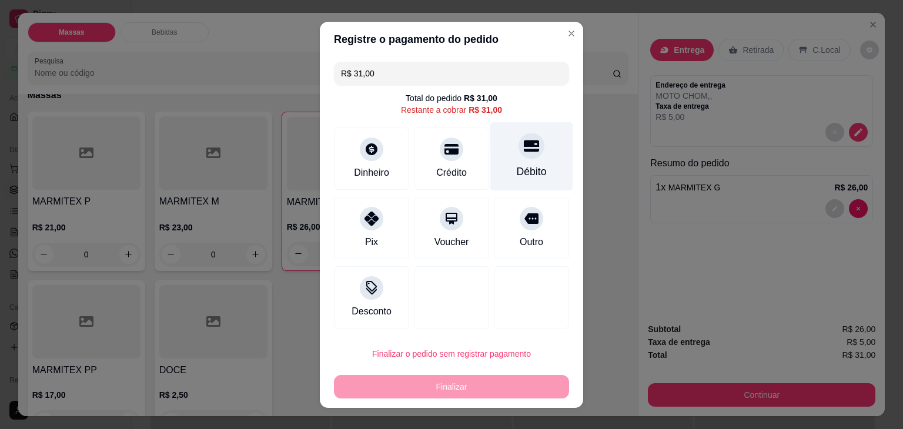
click at [517, 176] on div "Débito" at bounding box center [532, 171] width 30 height 15
type input "R$ 0,00"
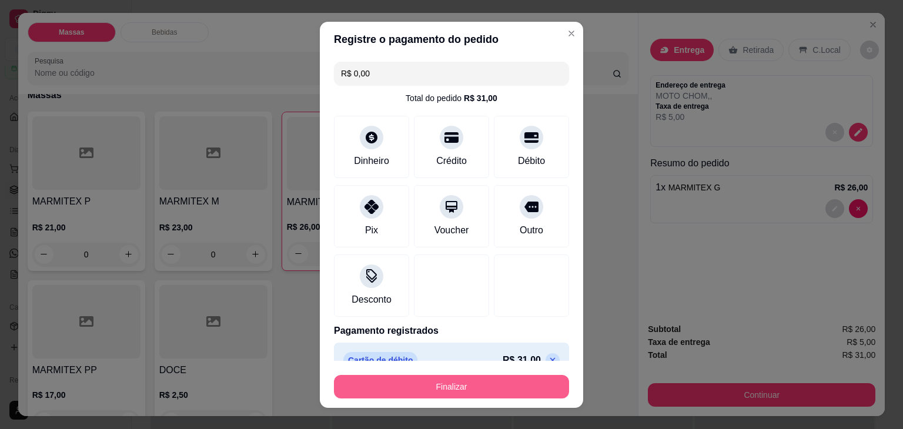
click at [482, 383] on button "Finalizar" at bounding box center [451, 387] width 235 height 24
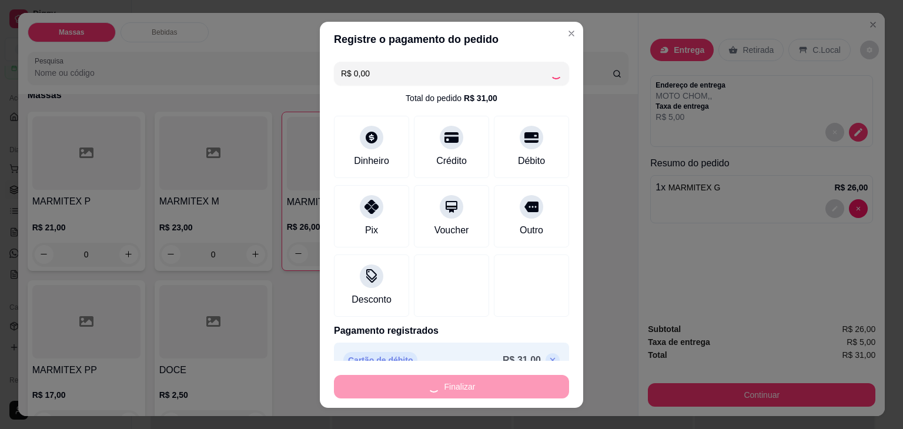
type input "0"
type input "-R$ 31,00"
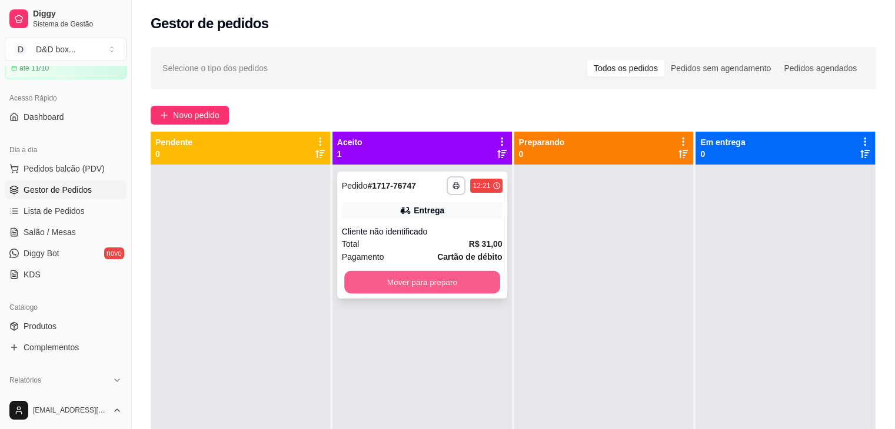
click at [482, 282] on button "Mover para preparo" at bounding box center [422, 282] width 156 height 23
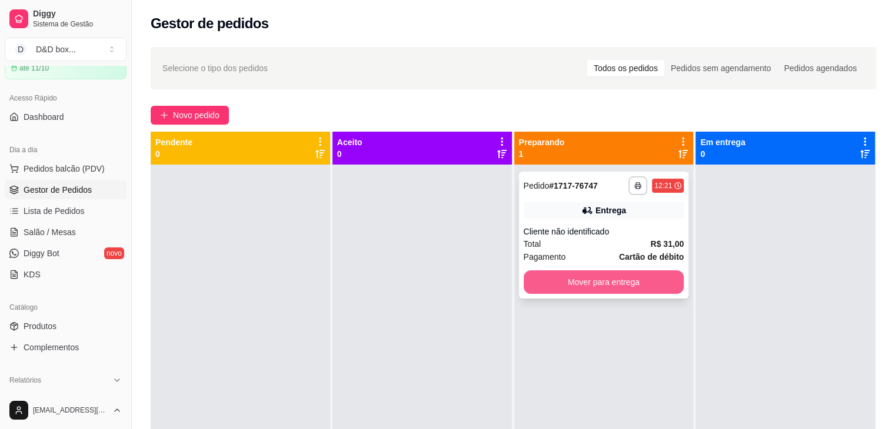
click at [569, 280] on button "Mover para entrega" at bounding box center [603, 283] width 161 height 24
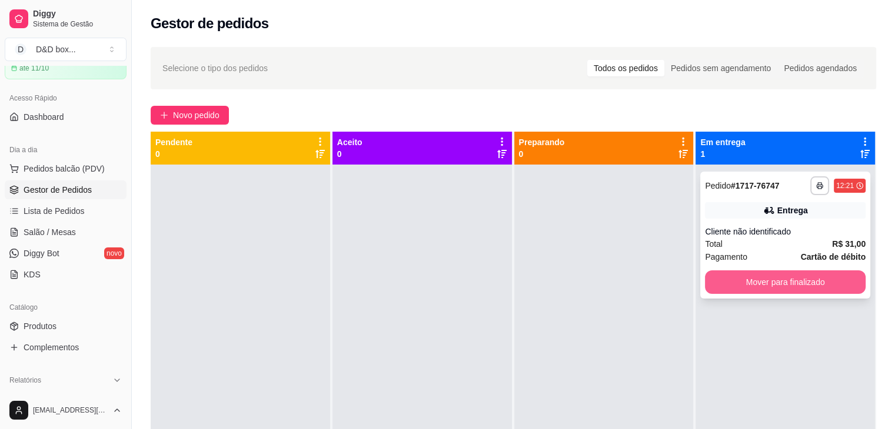
click at [808, 280] on button "Mover para finalizado" at bounding box center [785, 283] width 161 height 24
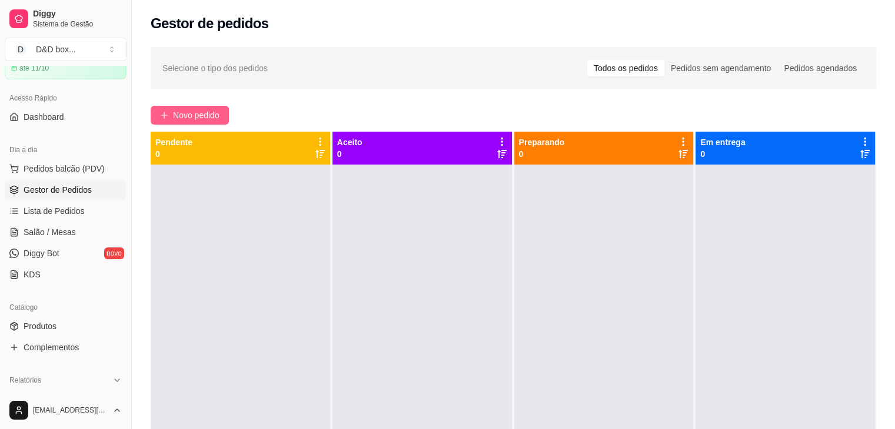
click at [198, 116] on span "Novo pedido" at bounding box center [196, 115] width 46 height 13
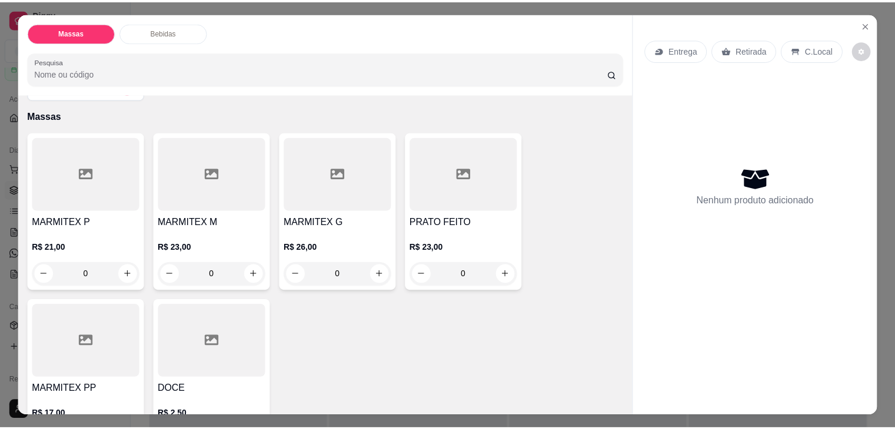
scroll to position [59, 0]
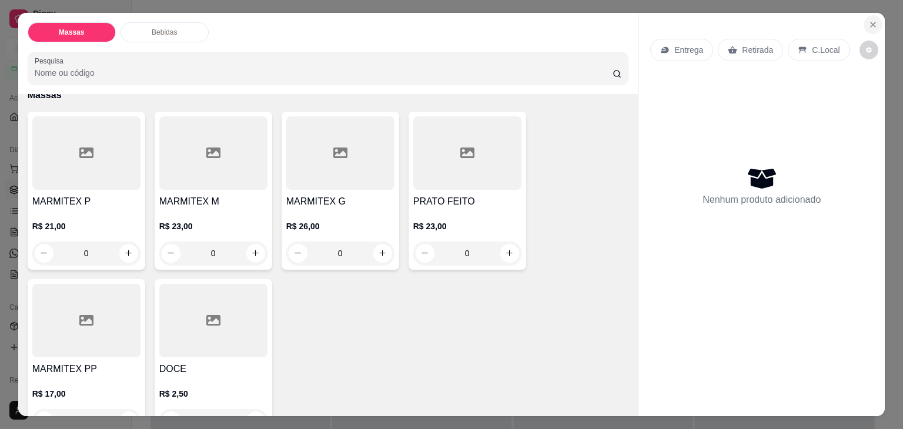
click at [869, 20] on icon "Close" at bounding box center [873, 24] width 9 height 9
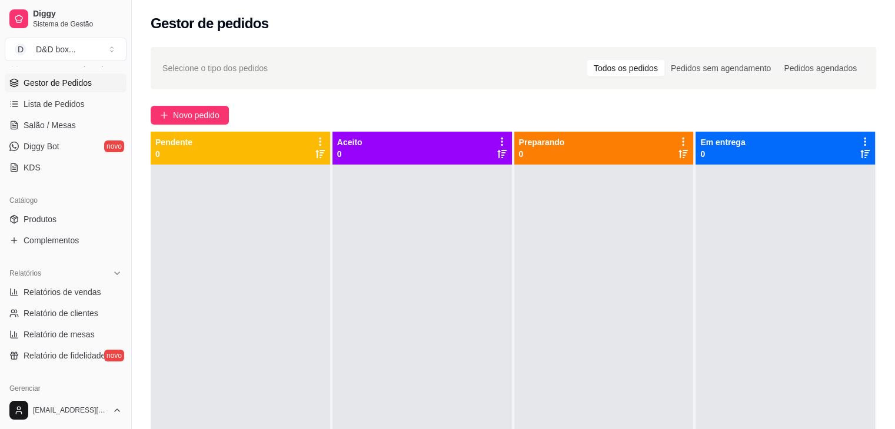
scroll to position [176, 0]
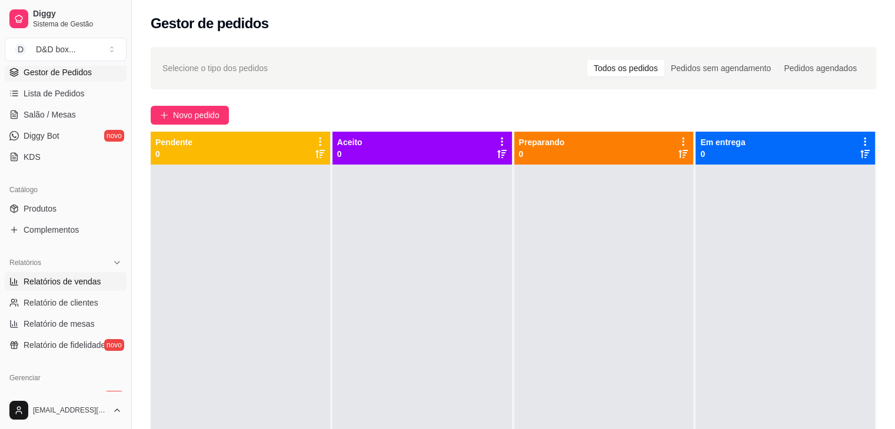
click at [48, 281] on span "Relatórios de vendas" at bounding box center [63, 282] width 78 height 12
select select "ALL"
select select "0"
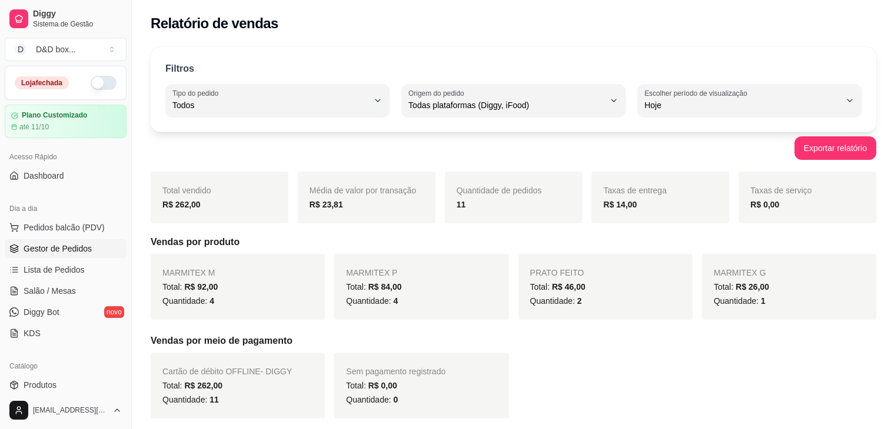
click at [49, 248] on span "Gestor de Pedidos" at bounding box center [58, 249] width 68 height 12
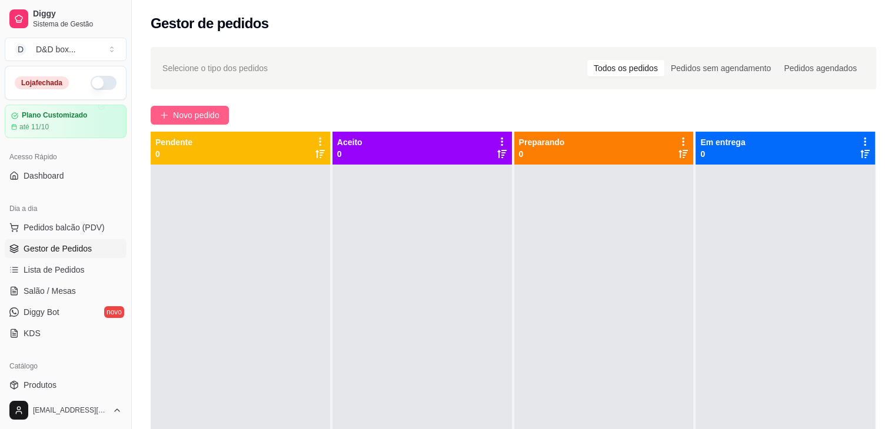
click at [225, 115] on button "Novo pedido" at bounding box center [190, 115] width 78 height 19
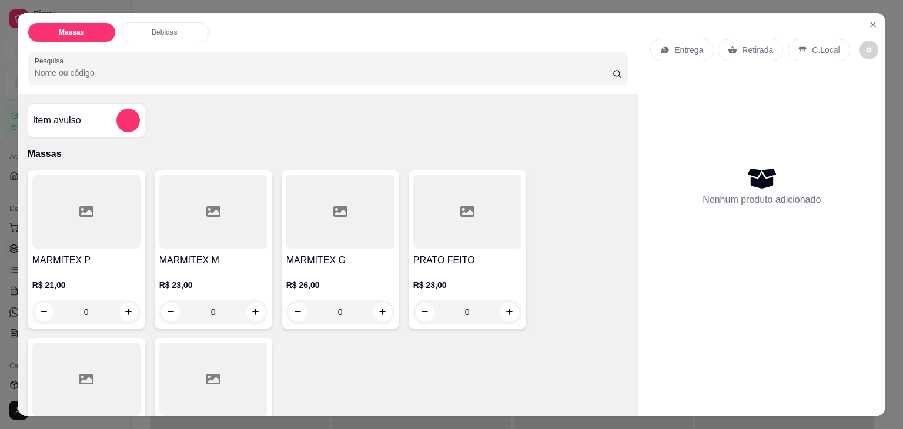
click at [425, 259] on h4 "PRATO FEITO" at bounding box center [467, 261] width 108 height 14
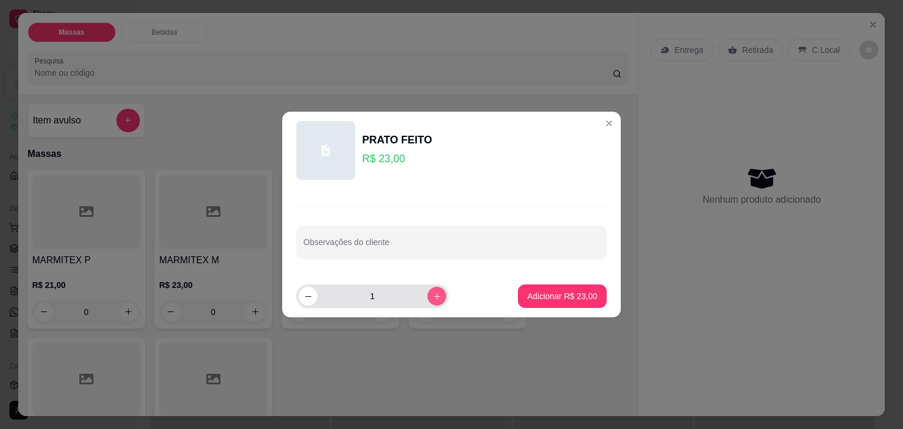
click at [428, 295] on button "increase-product-quantity" at bounding box center [437, 296] width 19 height 19
type input "2"
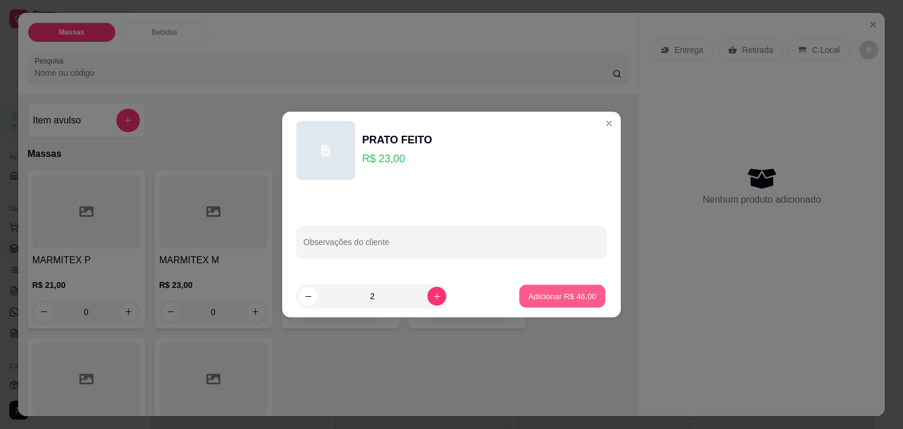
click at [519, 297] on button "Adicionar R$ 46,00" at bounding box center [562, 296] width 86 height 23
type input "2"
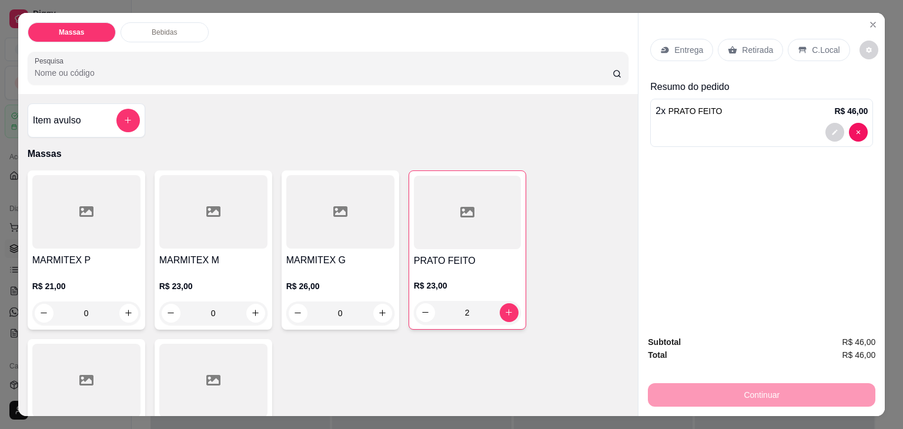
click at [742, 50] on p "Retirada" at bounding box center [757, 50] width 31 height 12
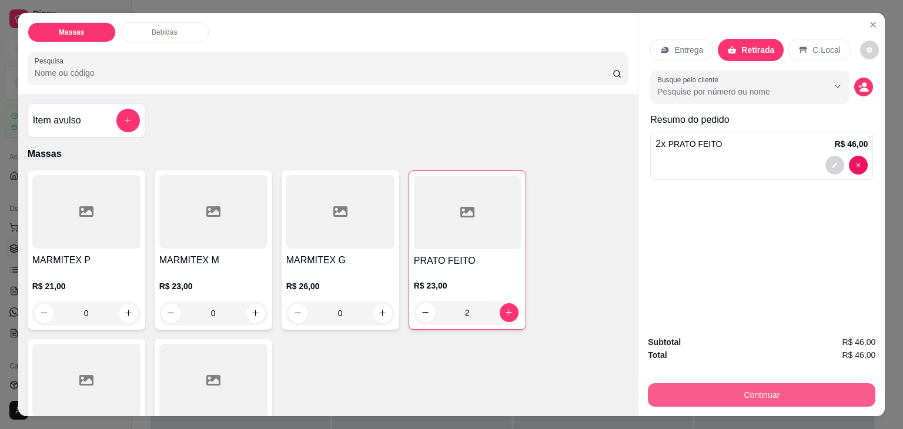
click at [732, 389] on button "Continuar" at bounding box center [762, 395] width 228 height 24
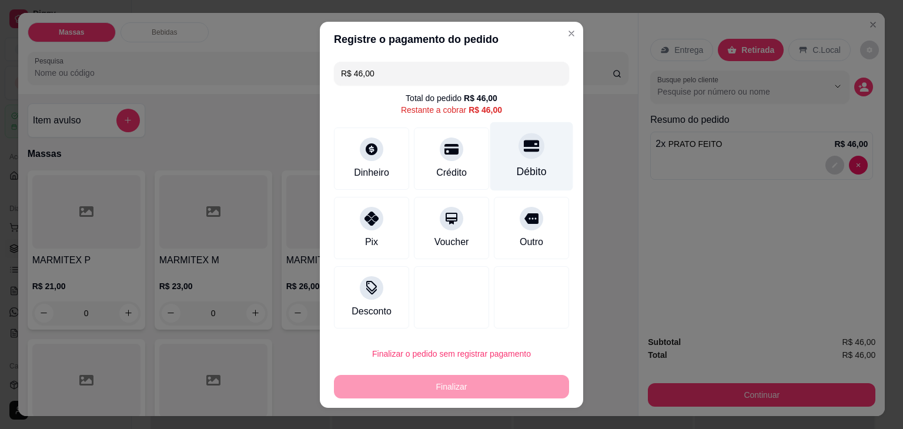
click at [517, 174] on div "Débito" at bounding box center [532, 171] width 30 height 15
type input "R$ 0,00"
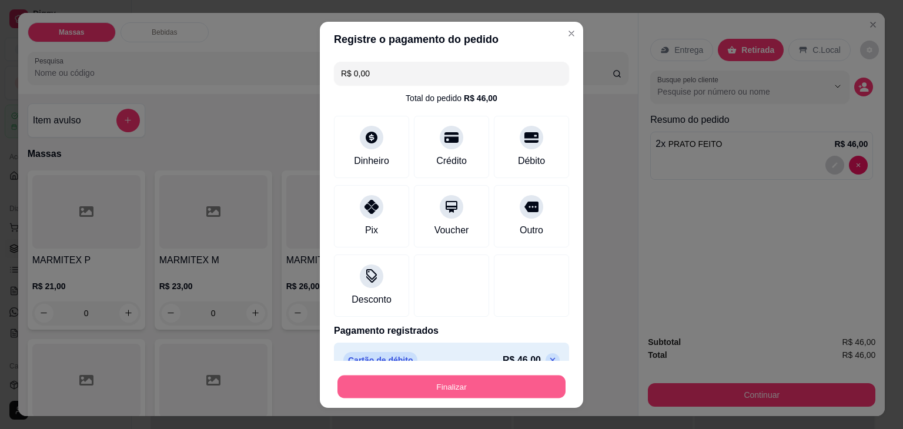
click at [478, 394] on button "Finalizar" at bounding box center [452, 386] width 228 height 23
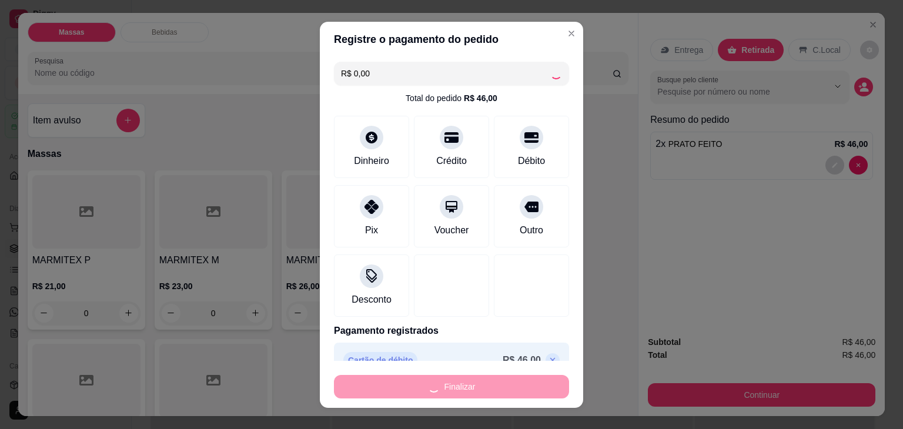
type input "0"
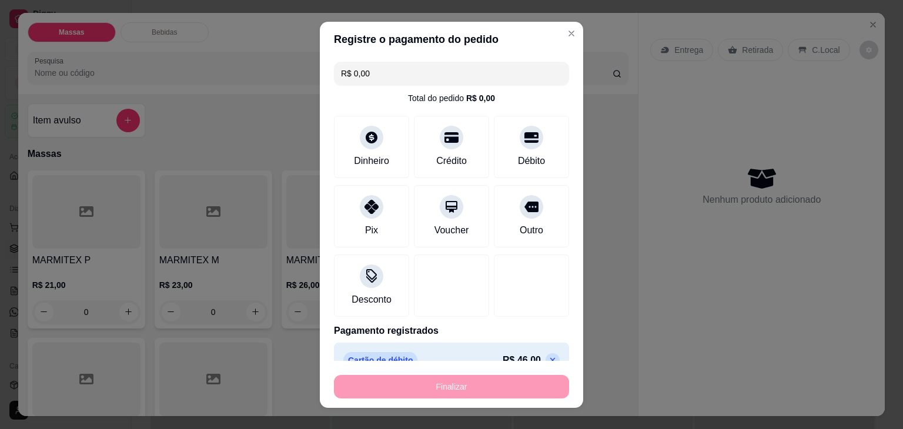
type input "-R$ 46,00"
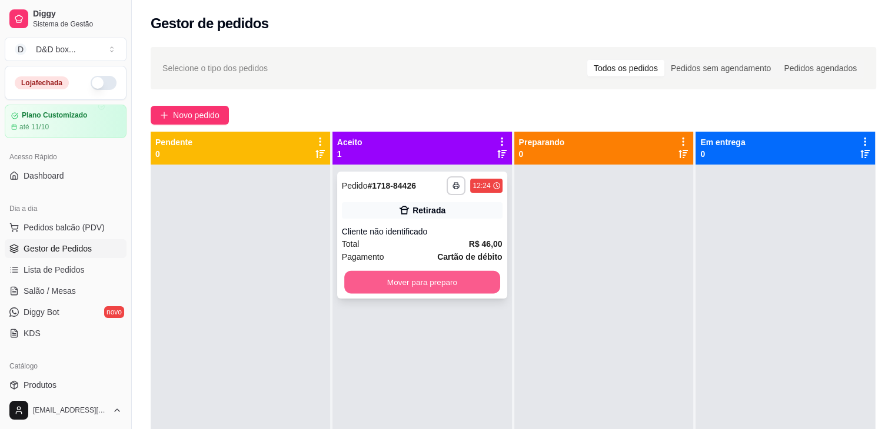
click at [454, 283] on button "Mover para preparo" at bounding box center [422, 282] width 156 height 23
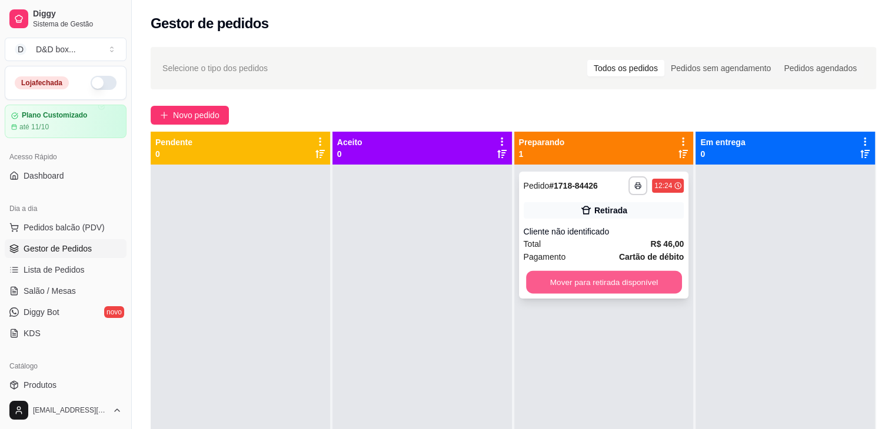
click at [559, 281] on button "Mover para retirada disponível" at bounding box center [604, 282] width 156 height 23
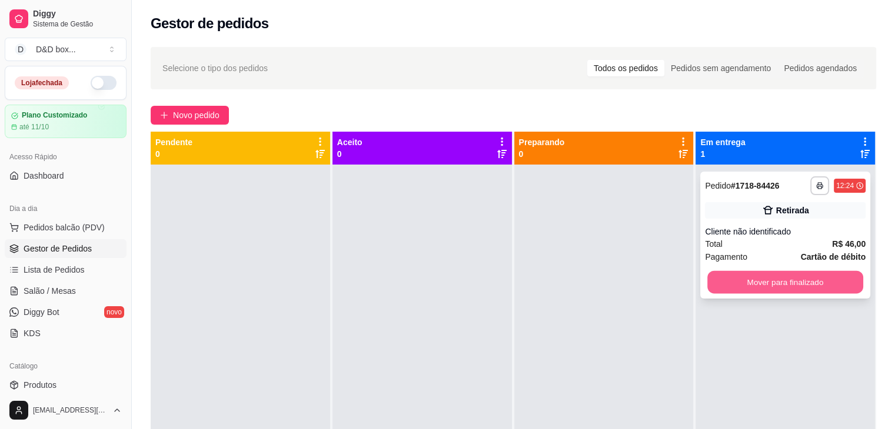
click at [741, 284] on button "Mover para finalizado" at bounding box center [785, 282] width 156 height 23
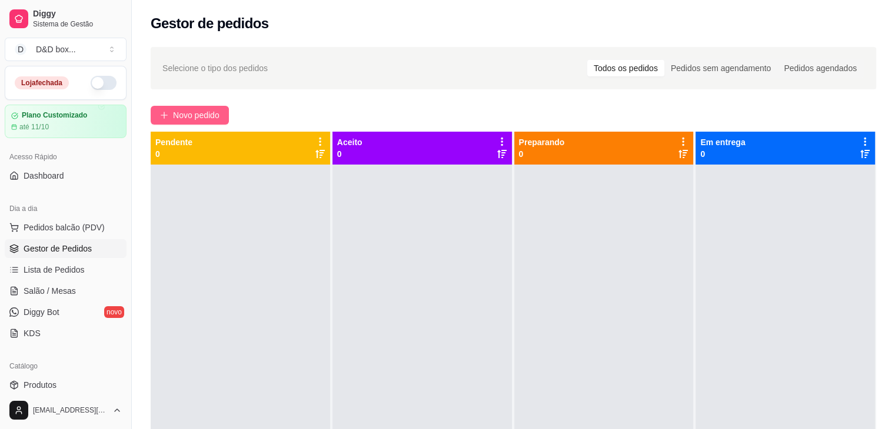
click at [200, 123] on button "Novo pedido" at bounding box center [190, 115] width 78 height 19
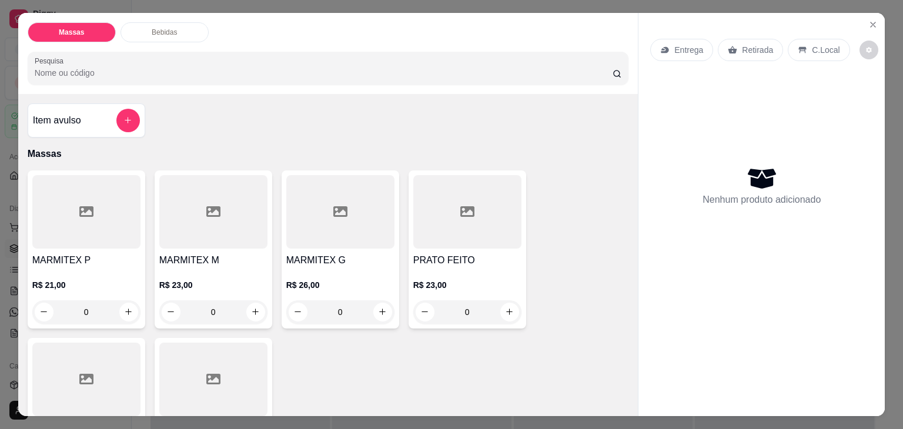
scroll to position [59, 0]
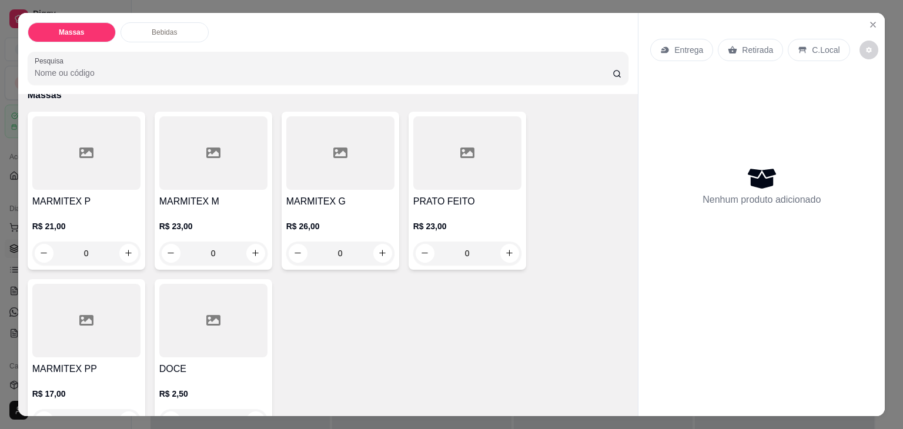
click at [358, 187] on div "MARMITEX G R$ 26,00 0" at bounding box center [341, 191] width 118 height 158
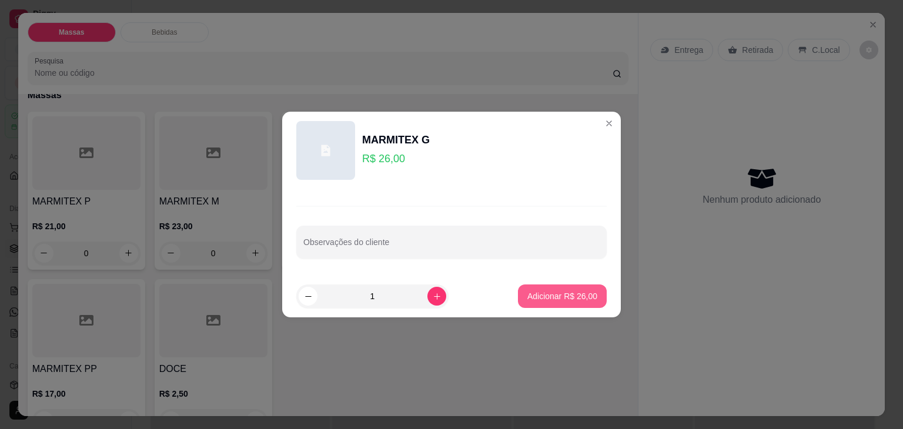
click at [540, 295] on p "Adicionar R$ 26,00" at bounding box center [563, 297] width 70 height 12
type input "1"
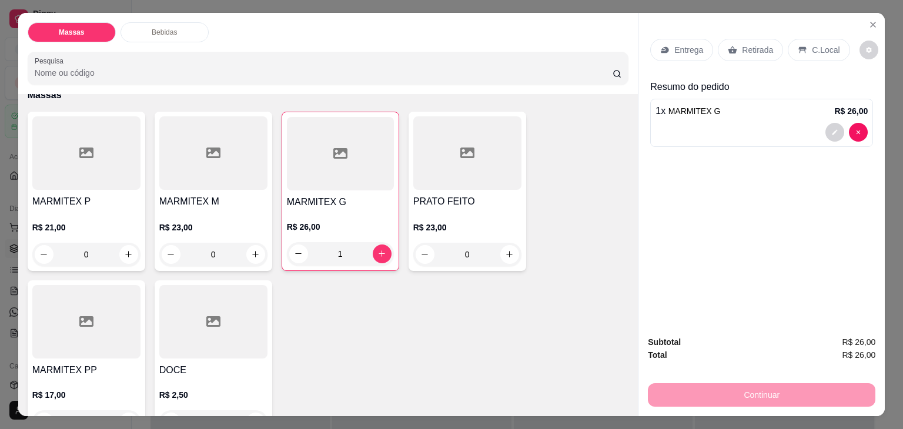
click at [742, 44] on p "Retirada" at bounding box center [757, 50] width 31 height 12
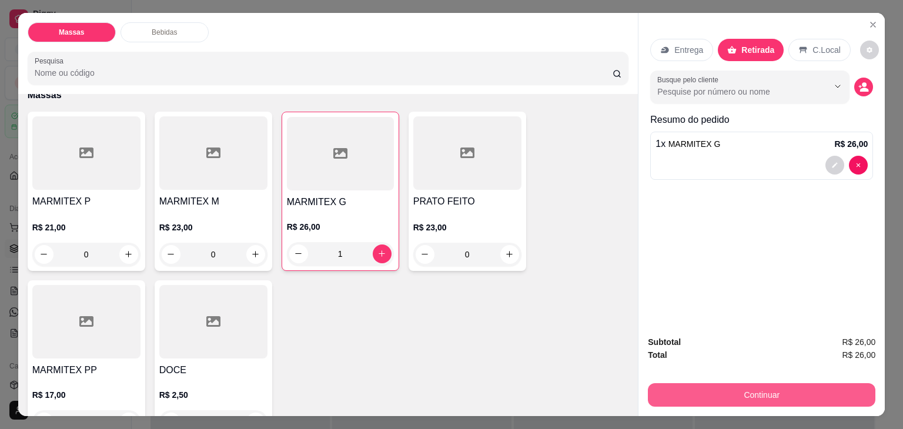
click at [735, 393] on button "Continuar" at bounding box center [762, 395] width 228 height 24
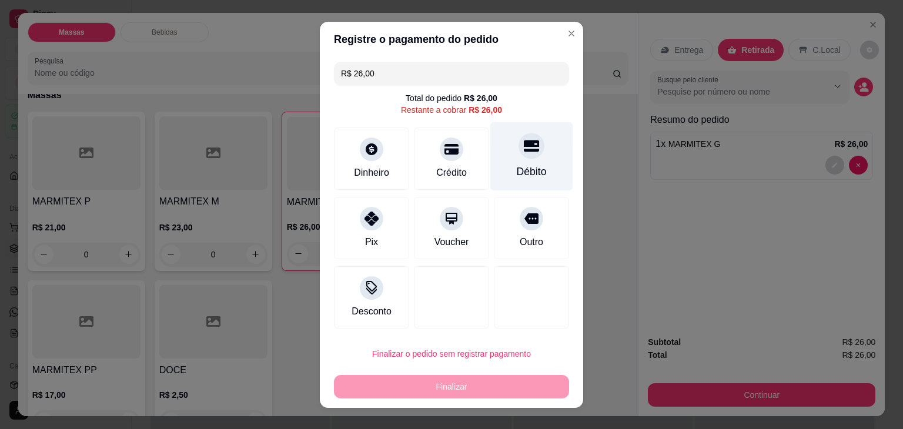
click at [508, 161] on div "Débito" at bounding box center [532, 156] width 83 height 69
type input "R$ 0,00"
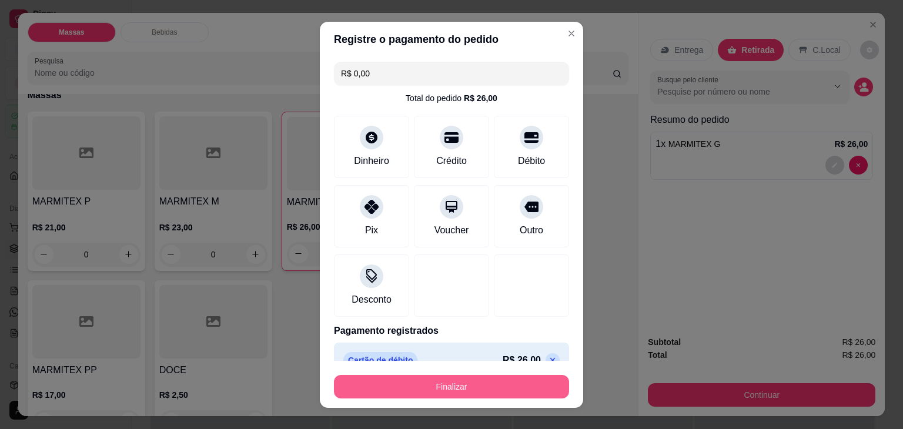
click at [478, 391] on button "Finalizar" at bounding box center [451, 387] width 235 height 24
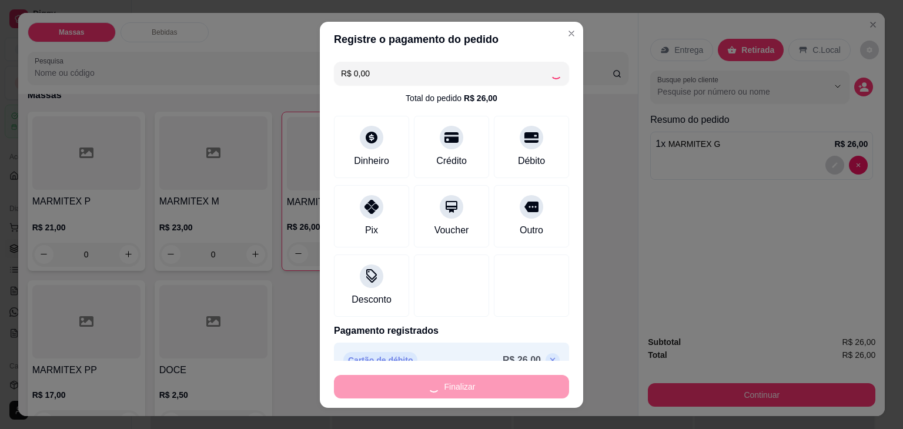
type input "0"
type input "-R$ 26,00"
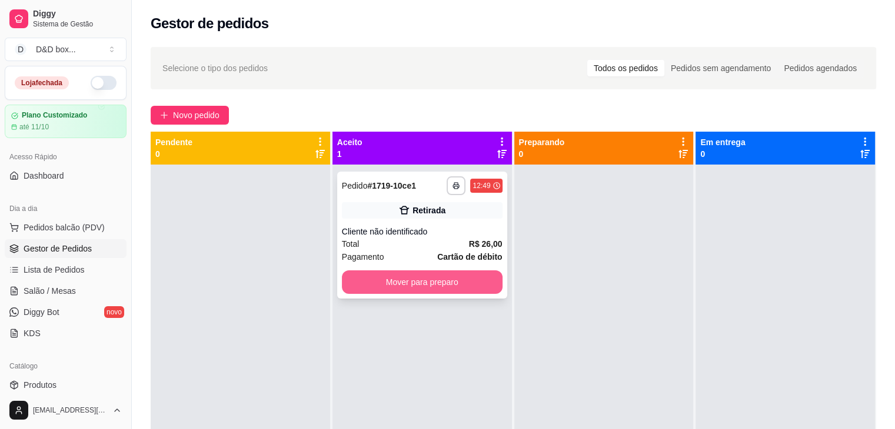
click at [438, 278] on button "Mover para preparo" at bounding box center [422, 283] width 161 height 24
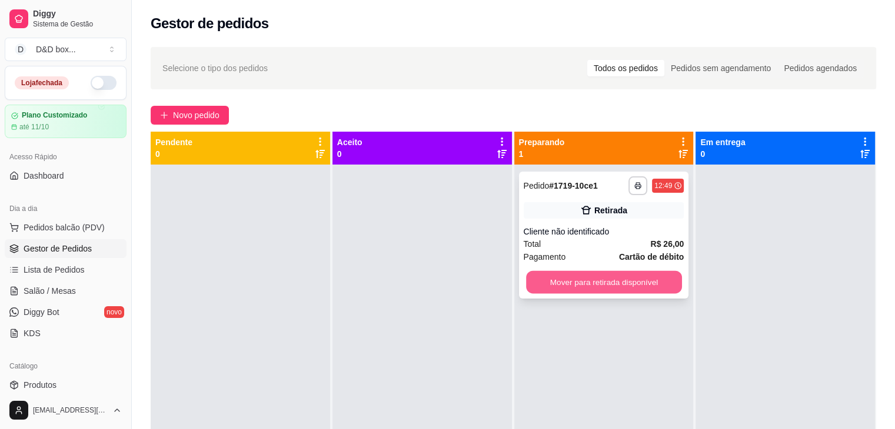
click at [558, 281] on button "Mover para retirada disponível" at bounding box center [604, 282] width 156 height 23
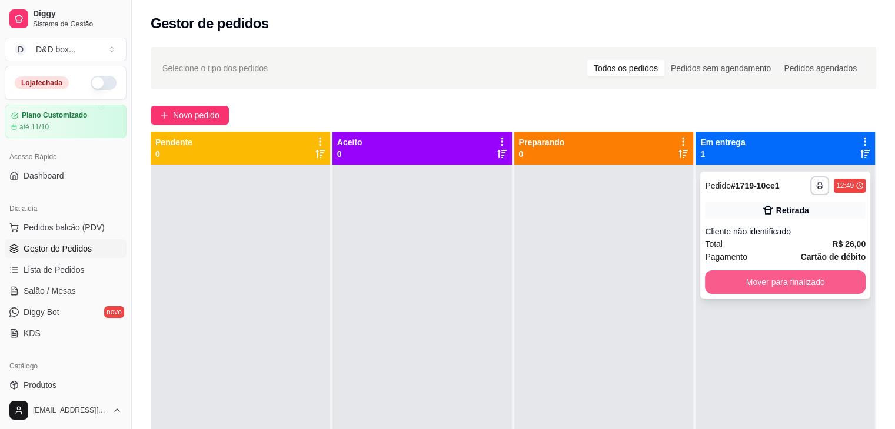
click at [727, 280] on button "Mover para finalizado" at bounding box center [785, 283] width 161 height 24
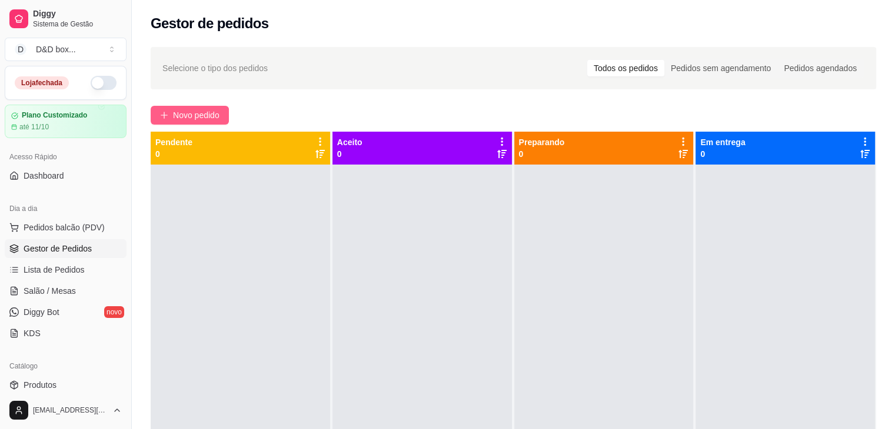
click at [204, 115] on span "Novo pedido" at bounding box center [196, 115] width 46 height 13
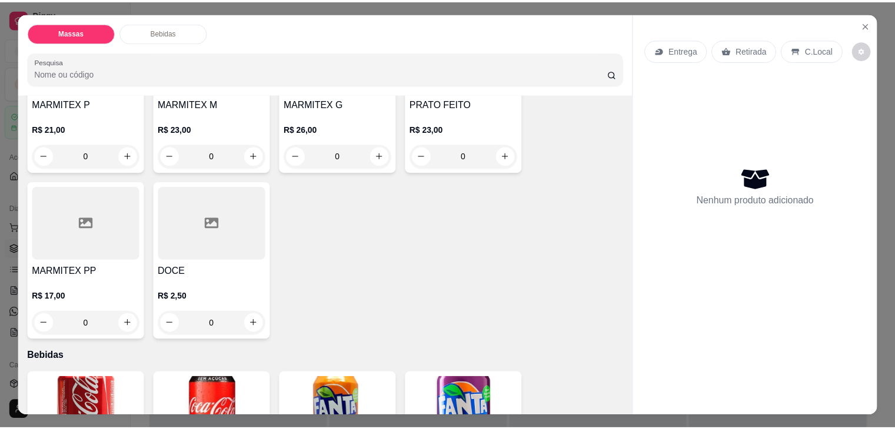
scroll to position [176, 0]
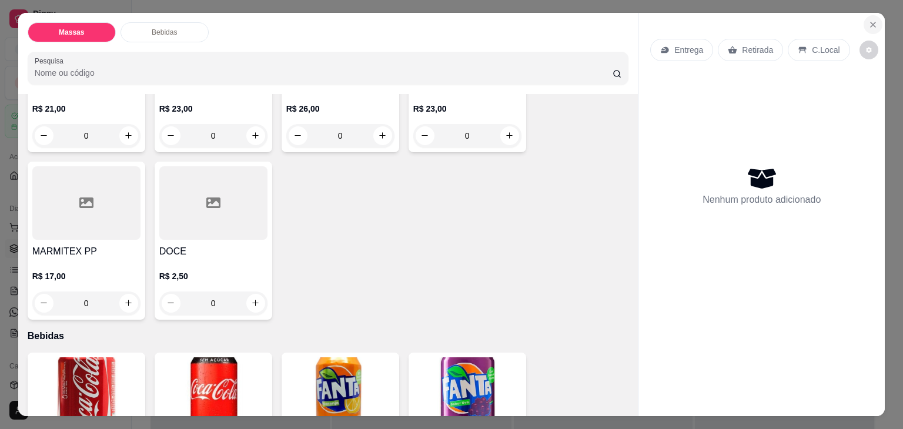
click at [871, 22] on icon "Close" at bounding box center [873, 24] width 5 height 5
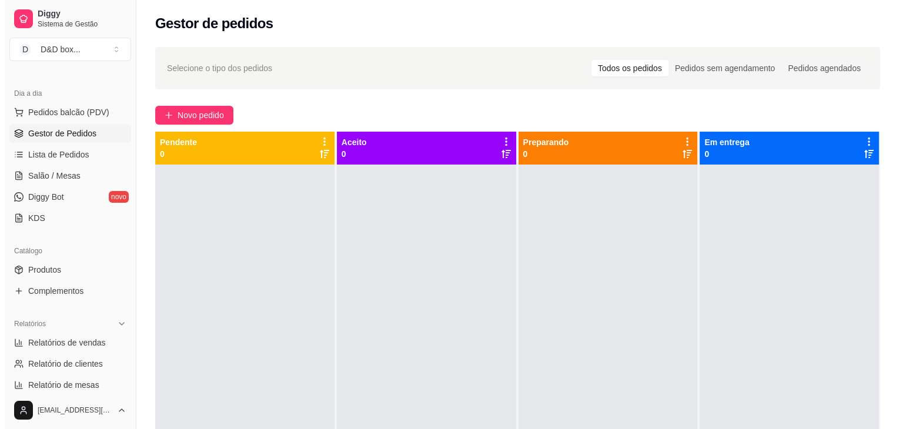
scroll to position [118, 0]
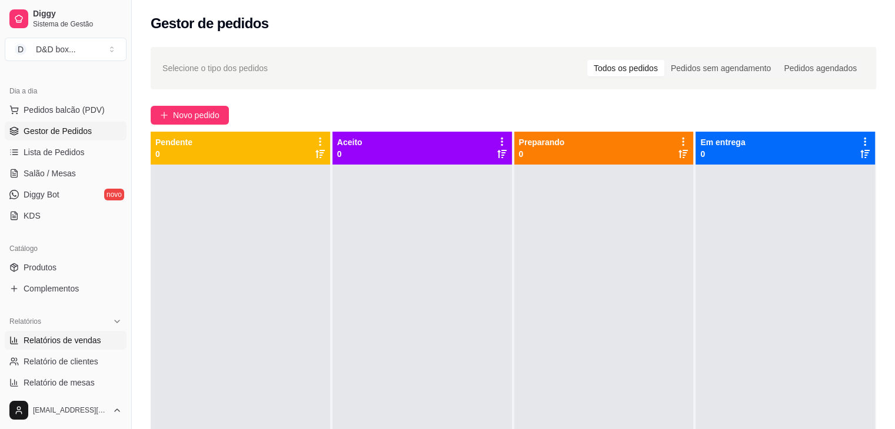
click at [63, 340] on span "Relatórios de vendas" at bounding box center [63, 341] width 78 height 12
select select "ALL"
select select "0"
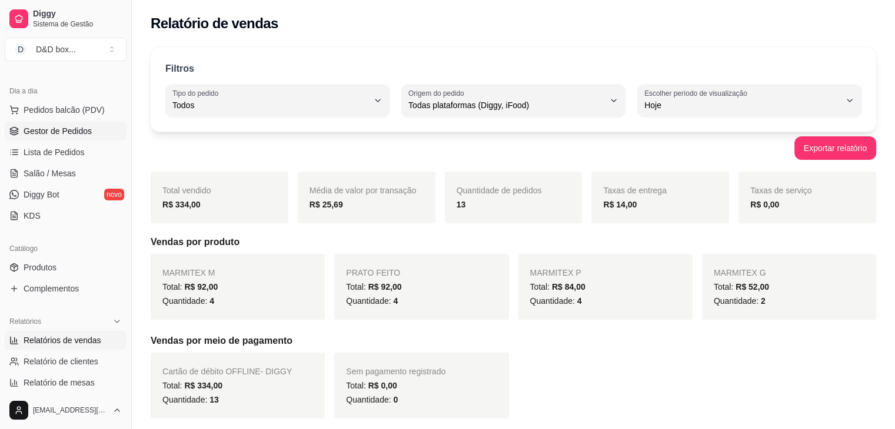
click at [61, 136] on span "Gestor de Pedidos" at bounding box center [58, 131] width 68 height 12
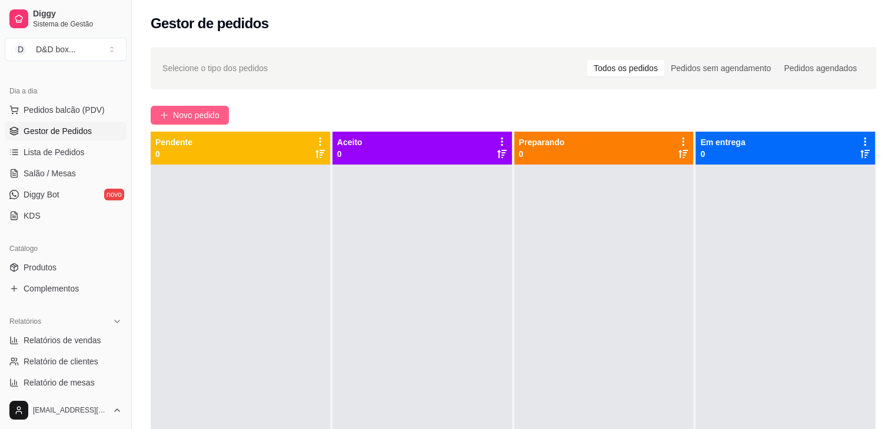
click at [208, 112] on span "Novo pedido" at bounding box center [196, 115] width 46 height 13
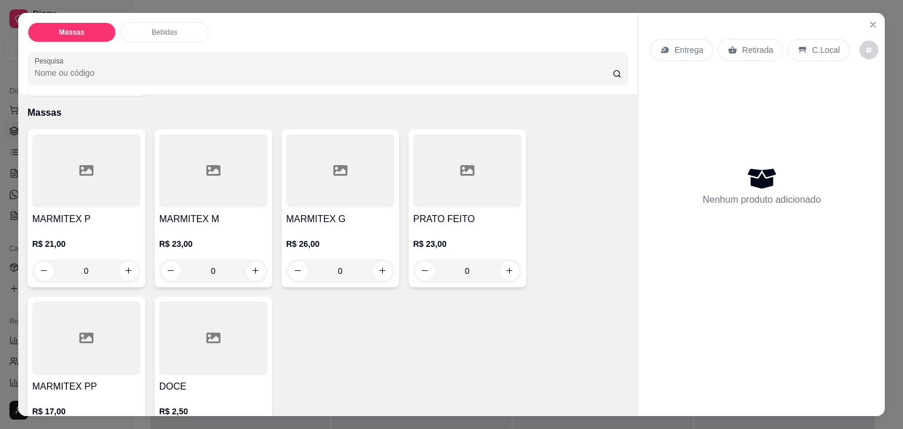
scroll to position [59, 0]
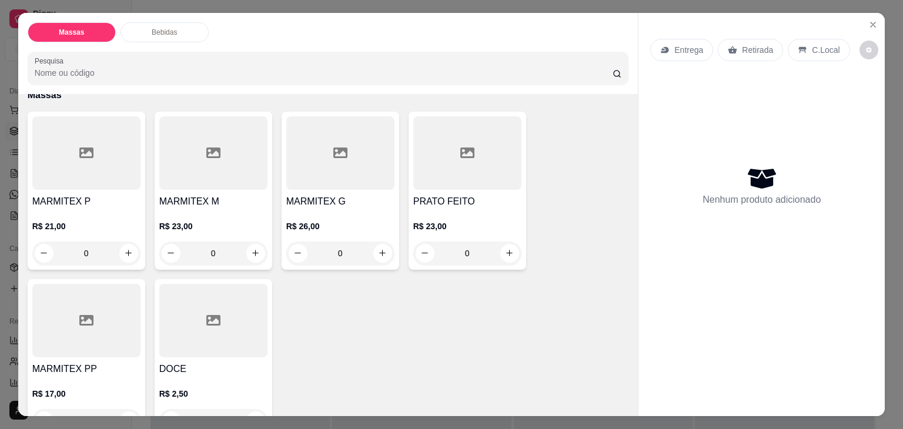
click at [318, 196] on h4 "MARMITEX G" at bounding box center [340, 202] width 108 height 14
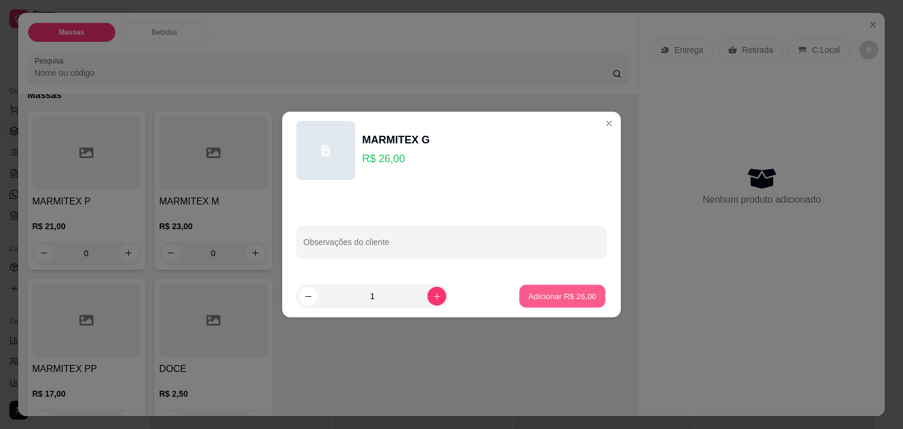
click at [525, 289] on button "Adicionar R$ 26,00" at bounding box center [562, 296] width 86 height 23
type input "1"
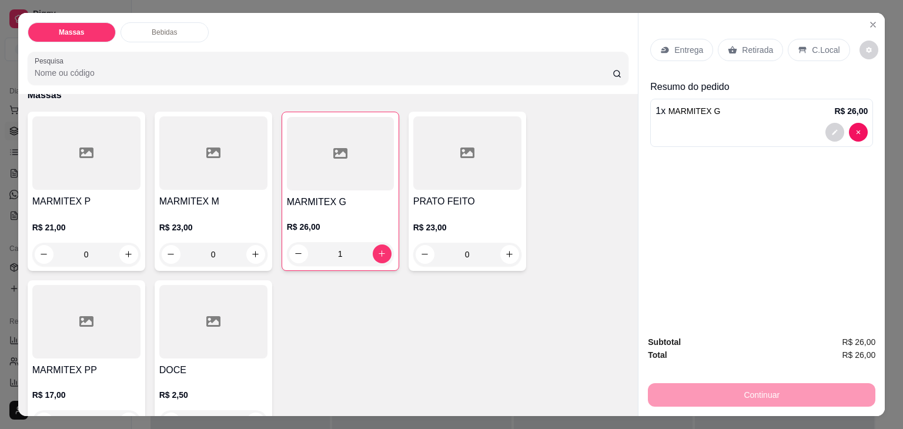
click at [734, 41] on div "Retirada" at bounding box center [750, 50] width 65 height 22
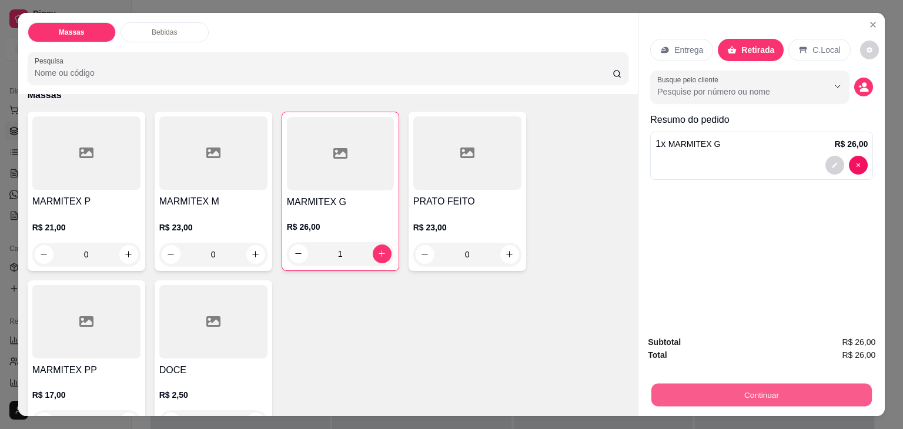
click at [746, 391] on button "Continuar" at bounding box center [762, 395] width 221 height 23
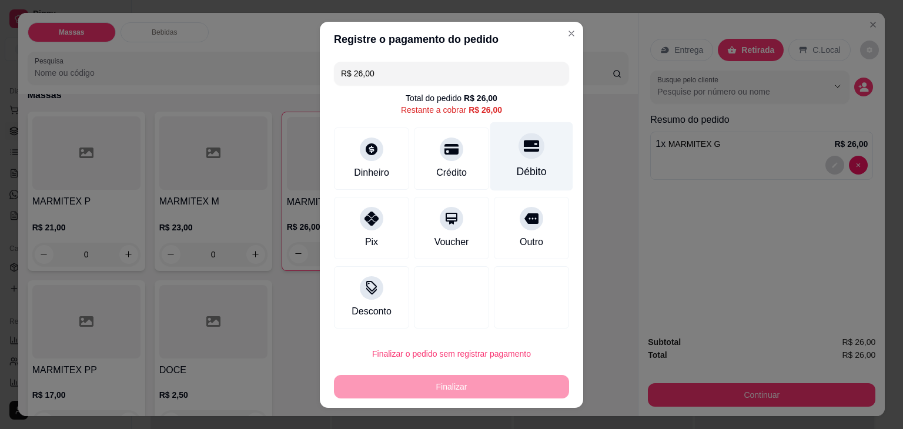
click at [517, 161] on div "Débito" at bounding box center [532, 156] width 83 height 69
type input "R$ 0,00"
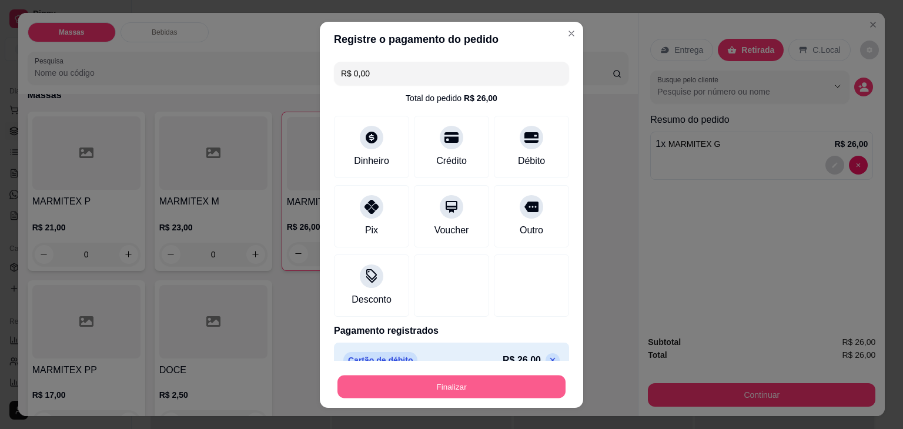
click at [491, 388] on button "Finalizar" at bounding box center [452, 386] width 228 height 23
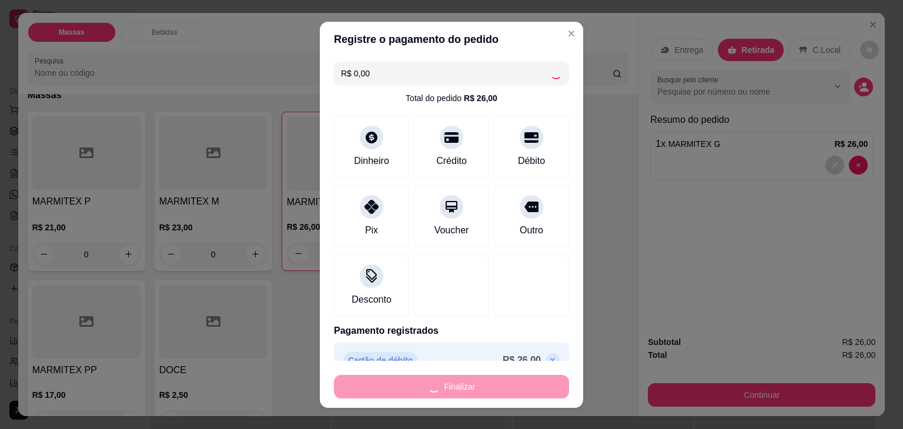
type input "0"
type input "-R$ 26,00"
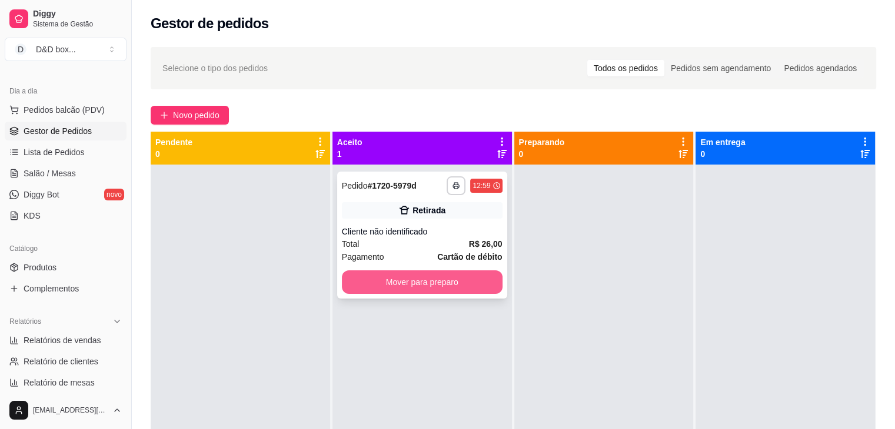
click at [419, 285] on button "Mover para preparo" at bounding box center [422, 283] width 161 height 24
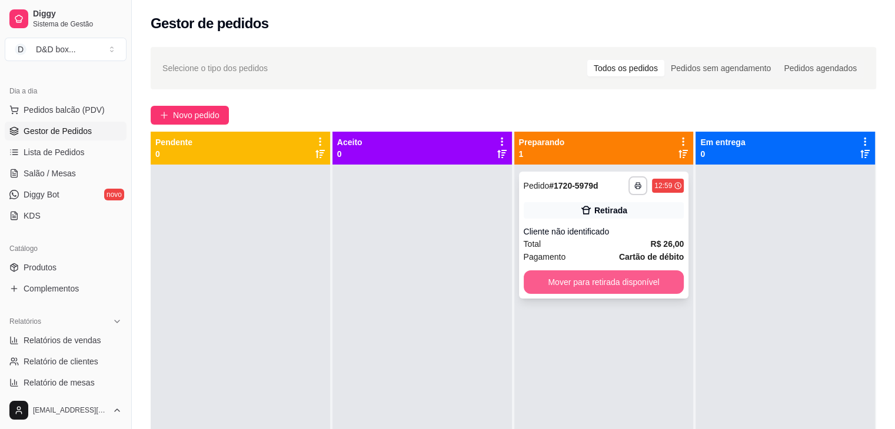
click at [555, 281] on button "Mover para retirada disponível" at bounding box center [603, 283] width 161 height 24
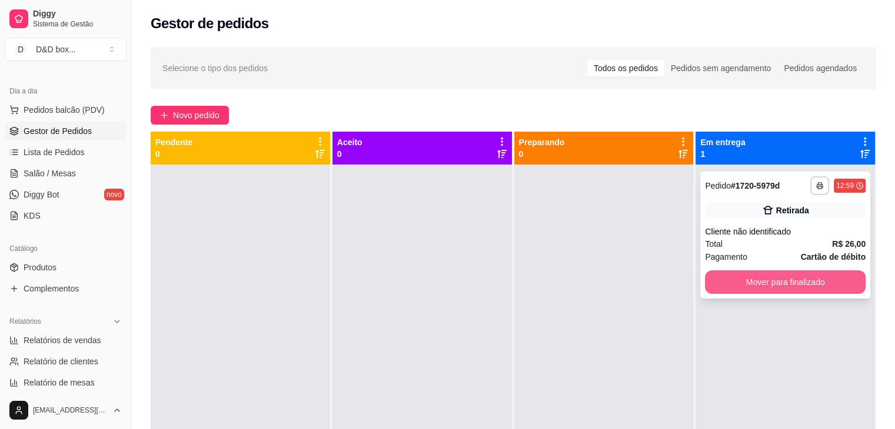
click at [713, 285] on button "Mover para finalizado" at bounding box center [785, 283] width 161 height 24
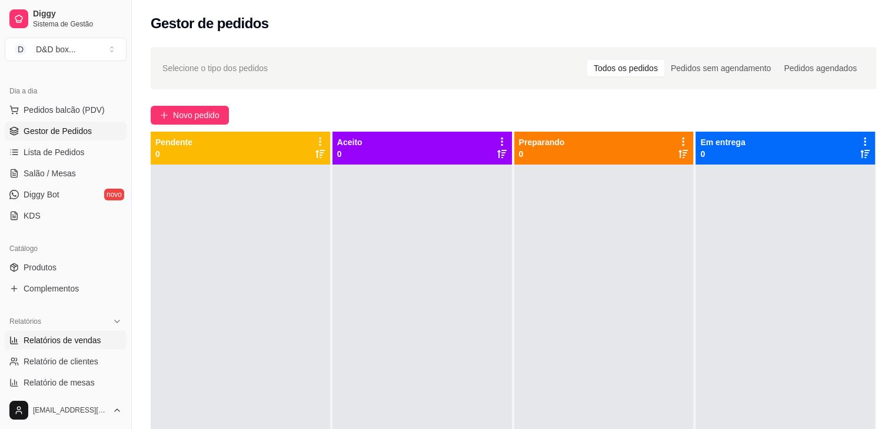
click at [101, 337] on link "Relatórios de vendas" at bounding box center [66, 340] width 122 height 19
select select "ALL"
select select "0"
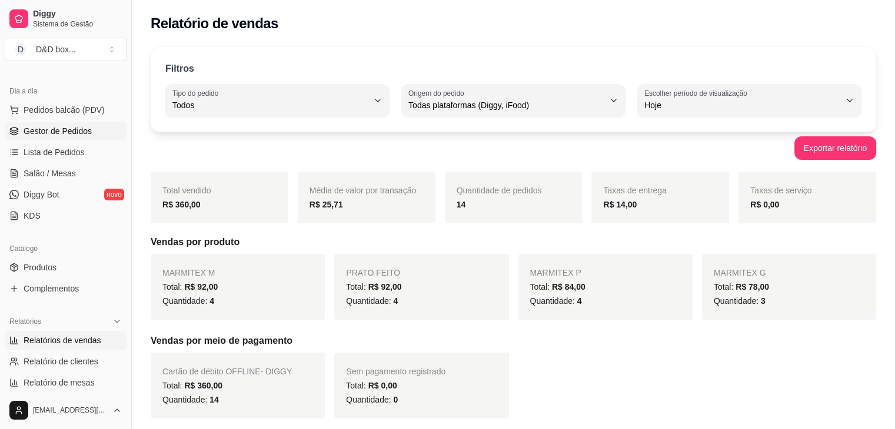
click at [67, 128] on span "Gestor de Pedidos" at bounding box center [58, 131] width 68 height 12
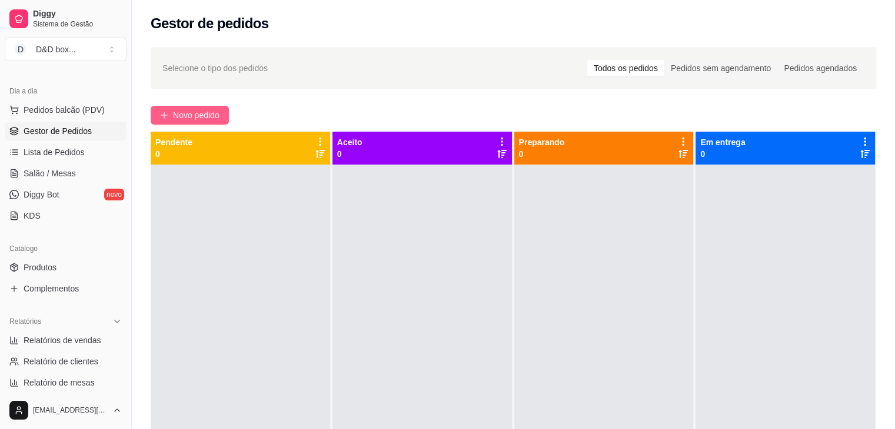
click at [201, 111] on span "Novo pedido" at bounding box center [196, 115] width 46 height 13
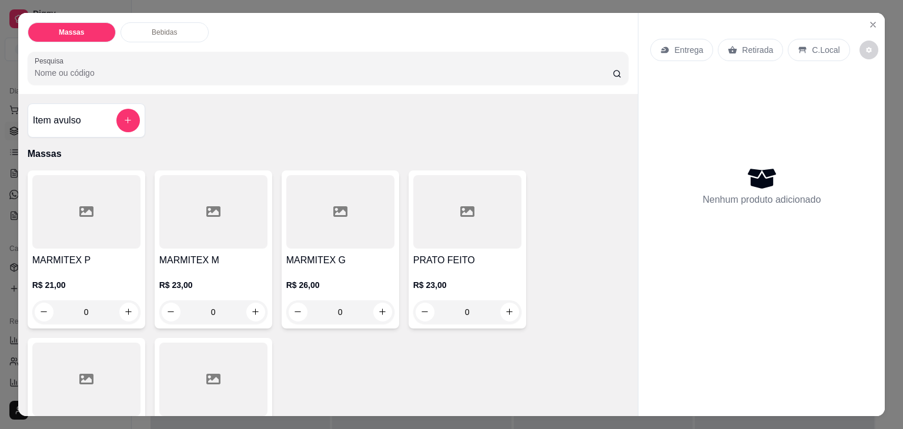
click at [343, 259] on h4 "MARMITEX G" at bounding box center [340, 261] width 108 height 14
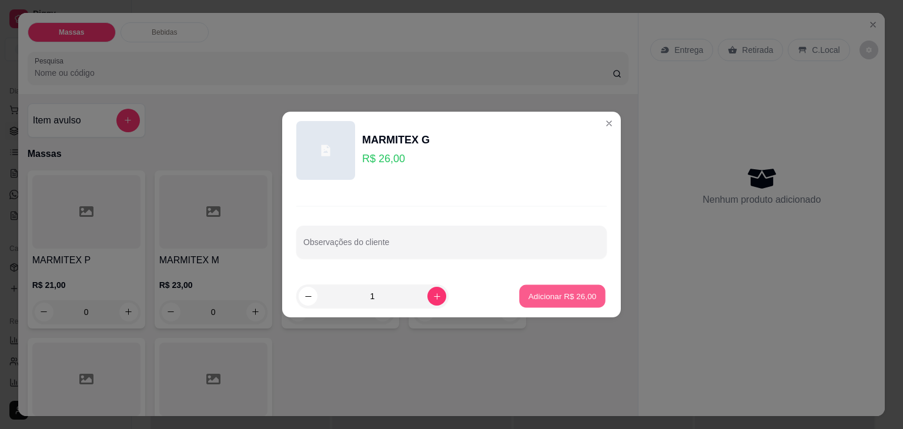
click at [532, 299] on p "Adicionar R$ 26,00" at bounding box center [563, 296] width 68 height 11
type input "1"
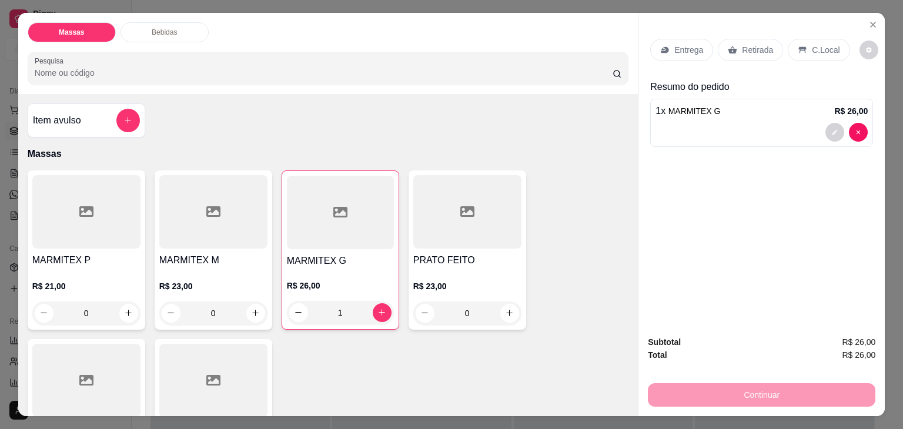
click at [688, 46] on p "Entrega" at bounding box center [689, 50] width 29 height 12
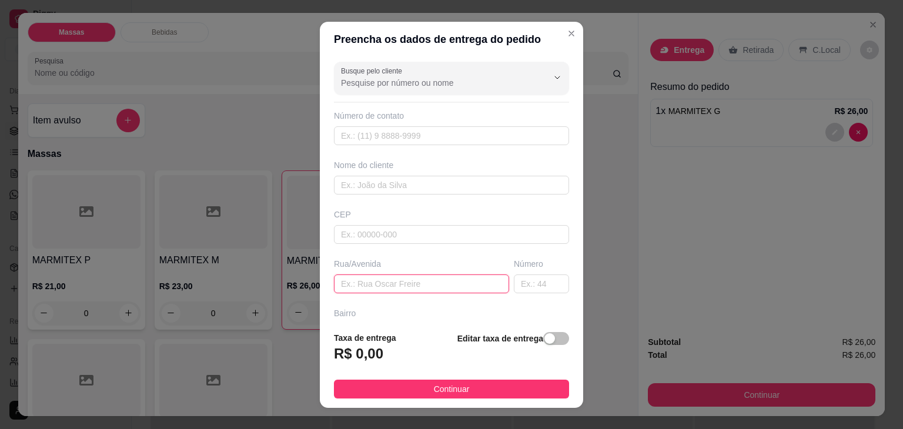
click at [408, 284] on input "text" at bounding box center [421, 284] width 175 height 19
click at [545, 337] on span "button" at bounding box center [556, 338] width 26 height 13
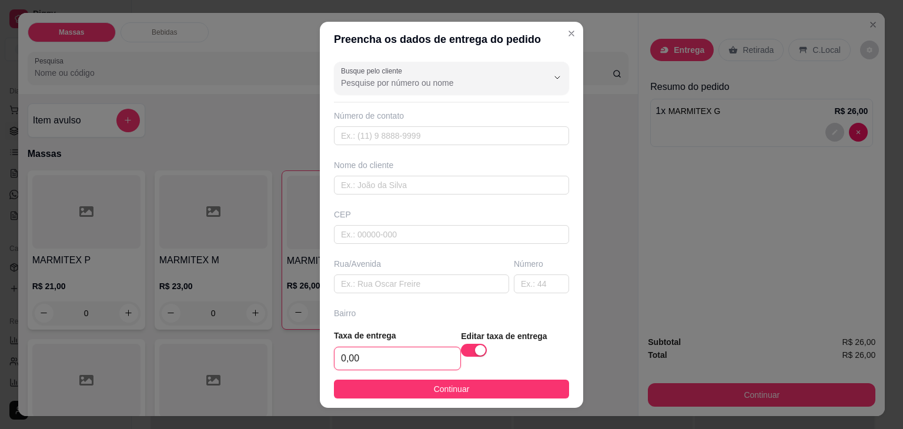
click at [425, 357] on input "0,00" at bounding box center [398, 359] width 126 height 22
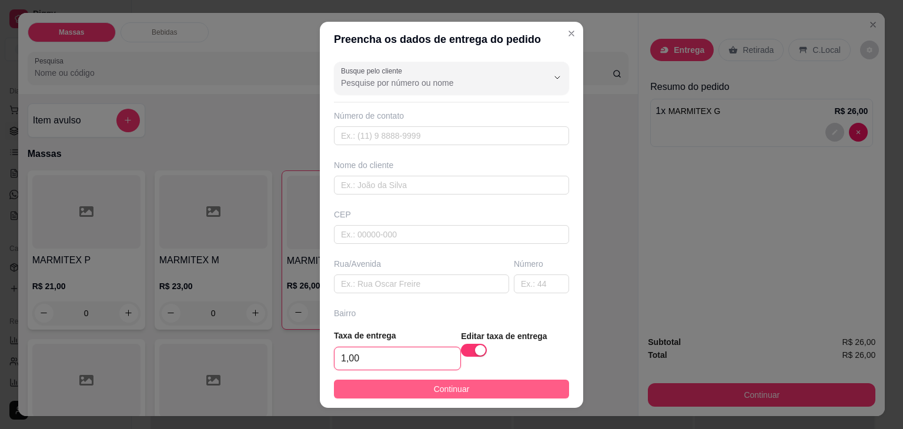
type input "1,00"
click at [434, 385] on span "Continuar" at bounding box center [452, 389] width 36 height 13
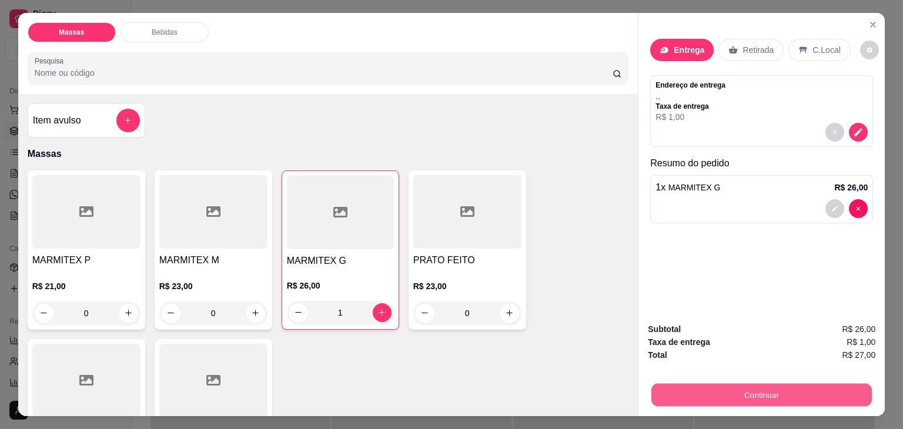
click at [679, 392] on button "Continuar" at bounding box center [762, 395] width 221 height 23
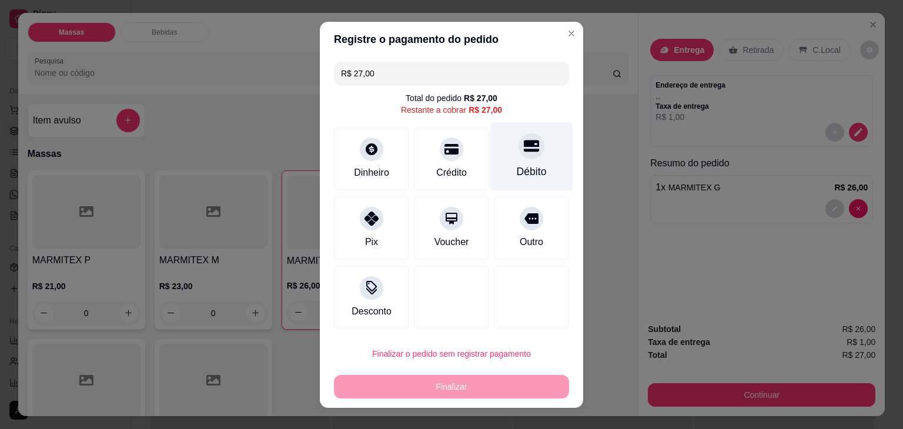
click at [524, 147] on icon at bounding box center [531, 145] width 15 height 15
type input "R$ 0,00"
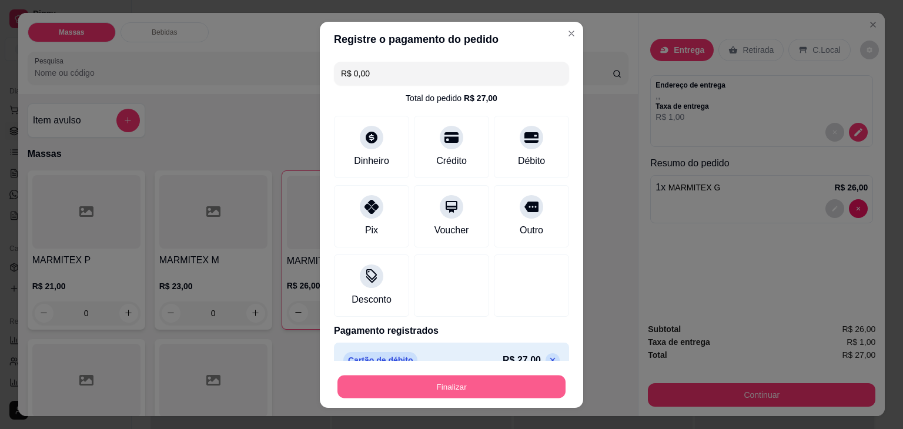
click at [510, 382] on button "Finalizar" at bounding box center [452, 386] width 228 height 23
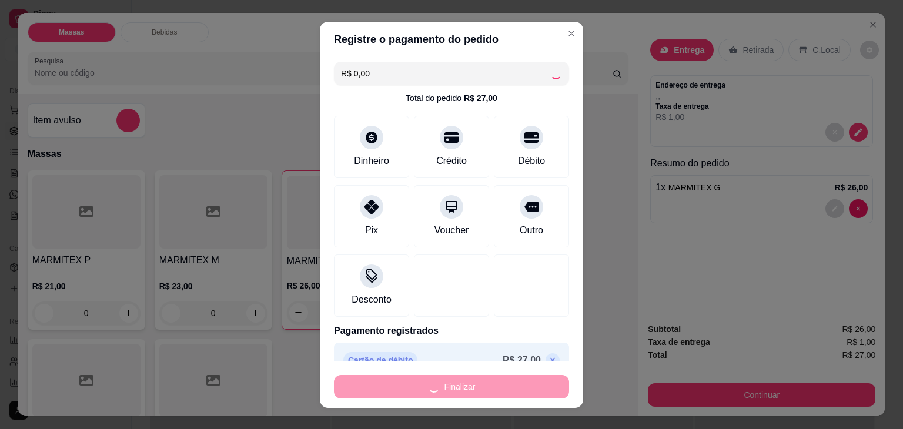
type input "0"
type input "-R$ 27,00"
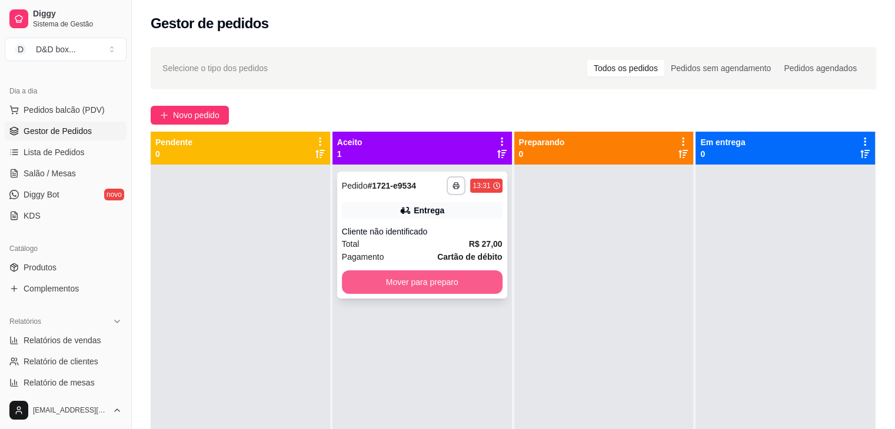
click at [399, 280] on button "Mover para preparo" at bounding box center [422, 283] width 161 height 24
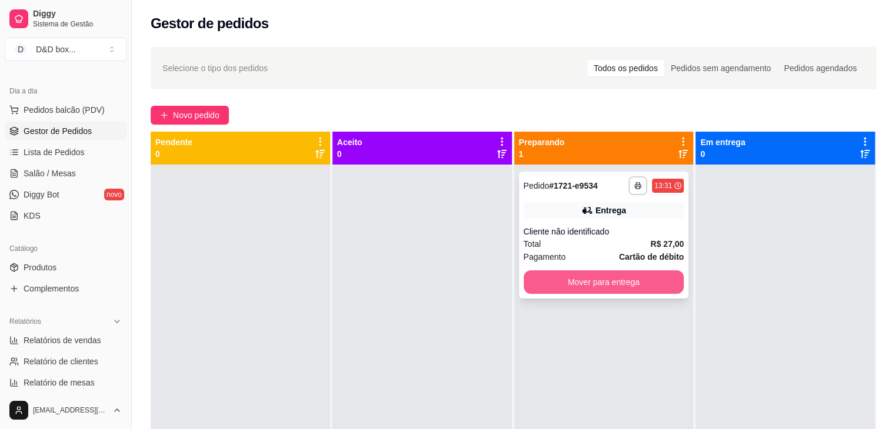
click at [570, 286] on button "Mover para entrega" at bounding box center [603, 283] width 161 height 24
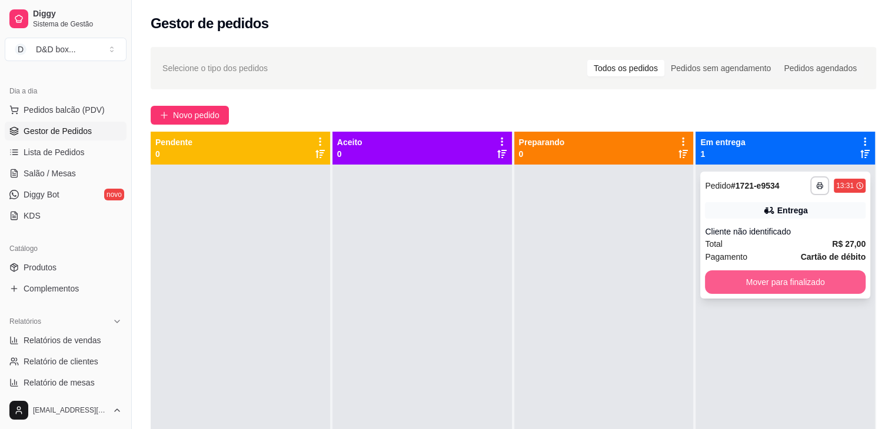
click at [712, 288] on button "Mover para finalizado" at bounding box center [785, 283] width 161 height 24
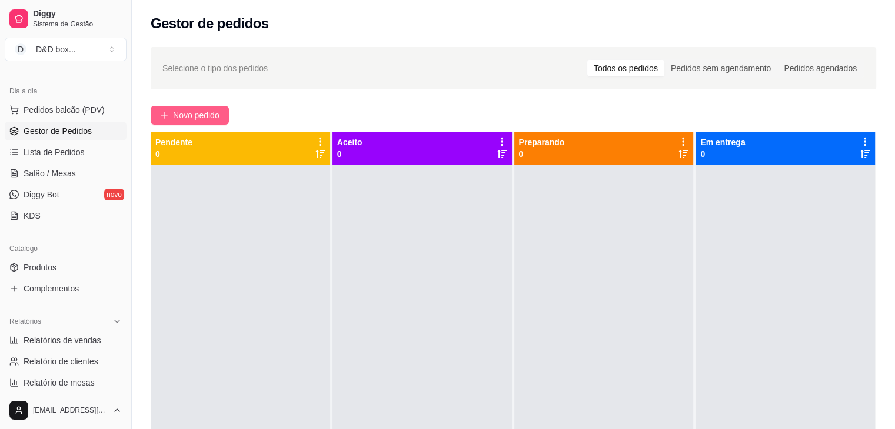
click at [205, 106] on button "Novo pedido" at bounding box center [190, 115] width 78 height 19
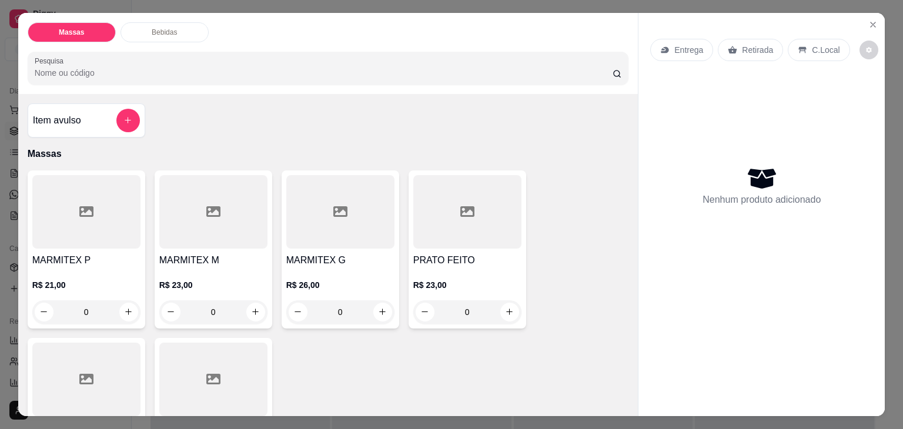
click at [356, 240] on div at bounding box center [340, 212] width 108 height 74
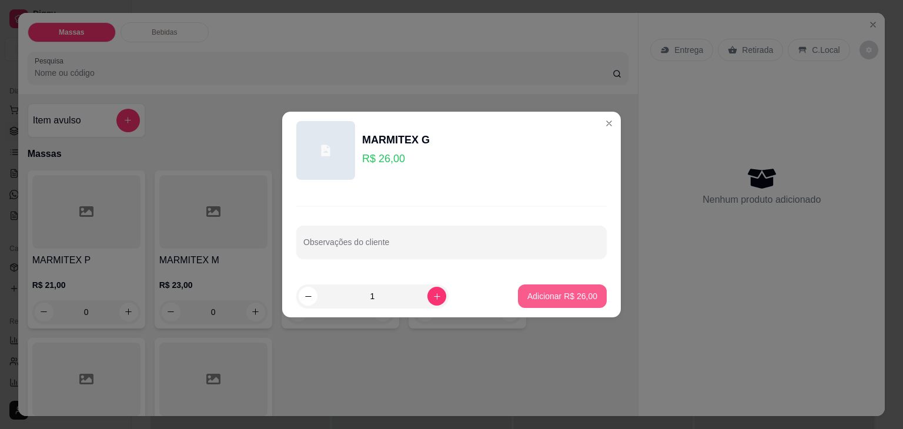
click at [533, 291] on p "Adicionar R$ 26,00" at bounding box center [563, 297] width 70 height 12
type input "1"
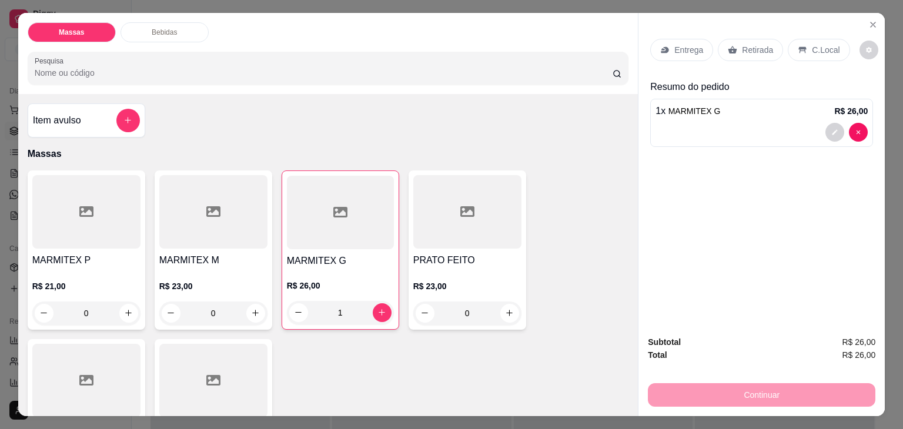
click at [683, 46] on p "Entrega" at bounding box center [689, 50] width 29 height 12
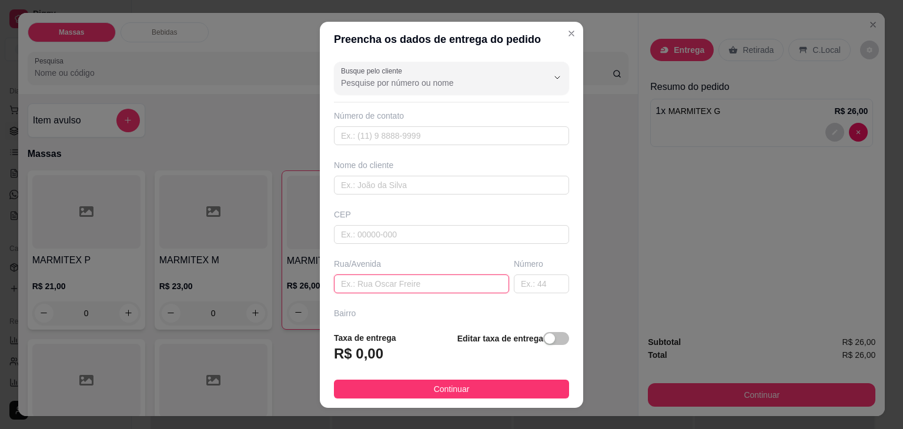
click at [441, 286] on input "text" at bounding box center [421, 284] width 175 height 19
type input "DU"
drag, startPoint x: 539, startPoint y: 333, endPoint x: 502, endPoint y: 342, distance: 38.0
click at [543, 335] on button "button" at bounding box center [556, 338] width 26 height 13
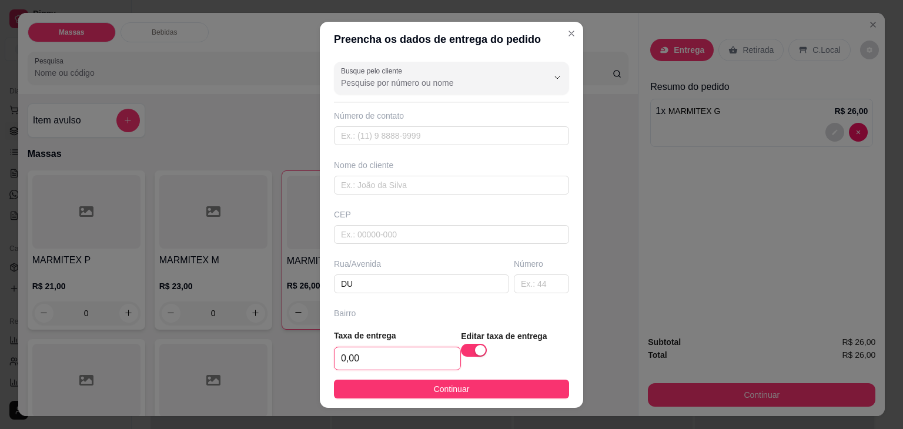
click at [439, 363] on input "0,00" at bounding box center [398, 359] width 126 height 22
type input "5,00"
click at [443, 392] on span "Continuar" at bounding box center [452, 389] width 36 height 13
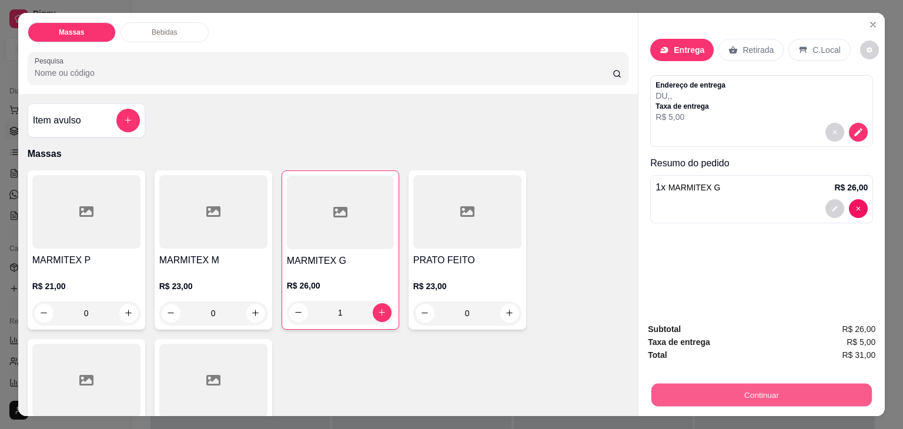
click at [673, 386] on button "Continuar" at bounding box center [762, 395] width 221 height 23
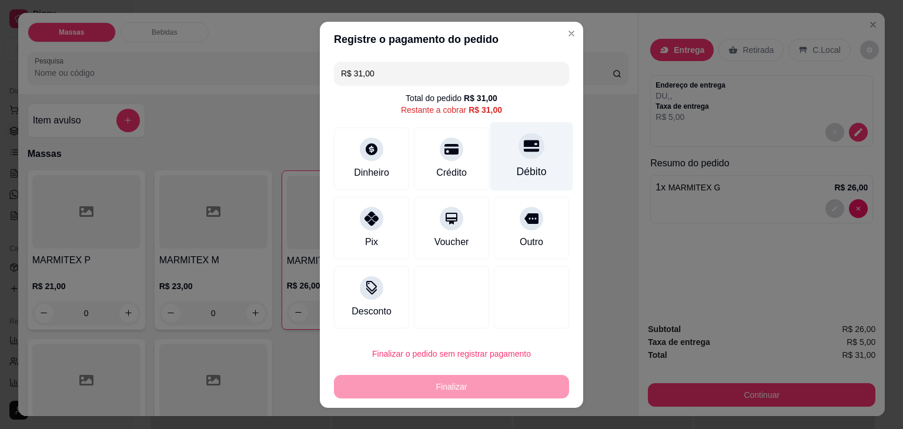
click at [531, 155] on div "Débito" at bounding box center [532, 156] width 83 height 69
type input "R$ 0,00"
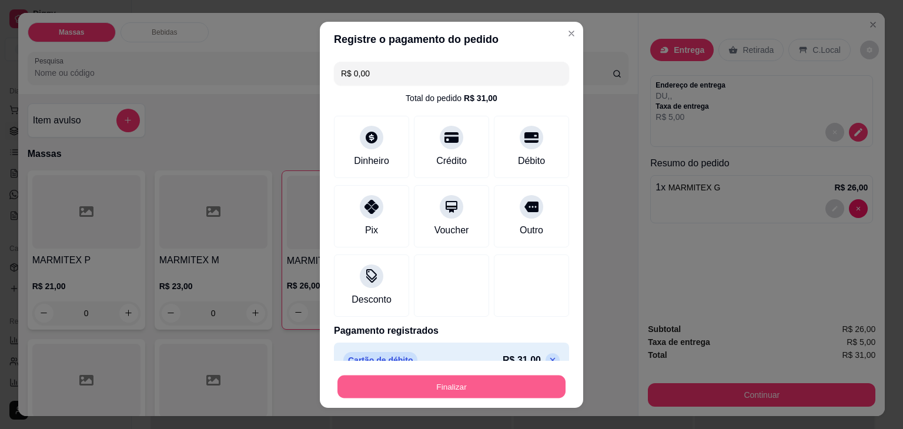
click at [504, 380] on button "Finalizar" at bounding box center [452, 386] width 228 height 23
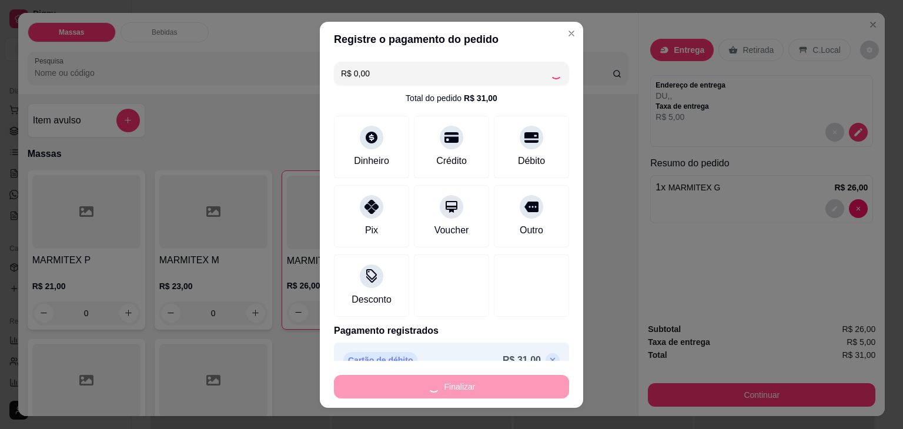
type input "0"
type input "-R$ 31,00"
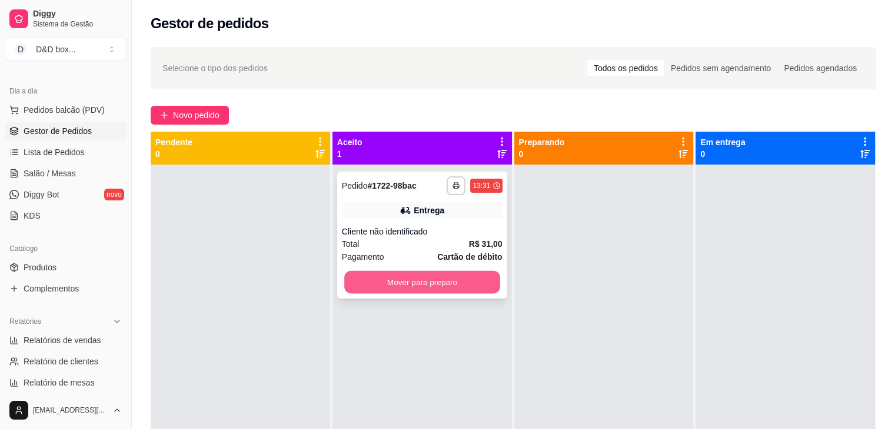
click at [456, 278] on button "Mover para preparo" at bounding box center [422, 282] width 156 height 23
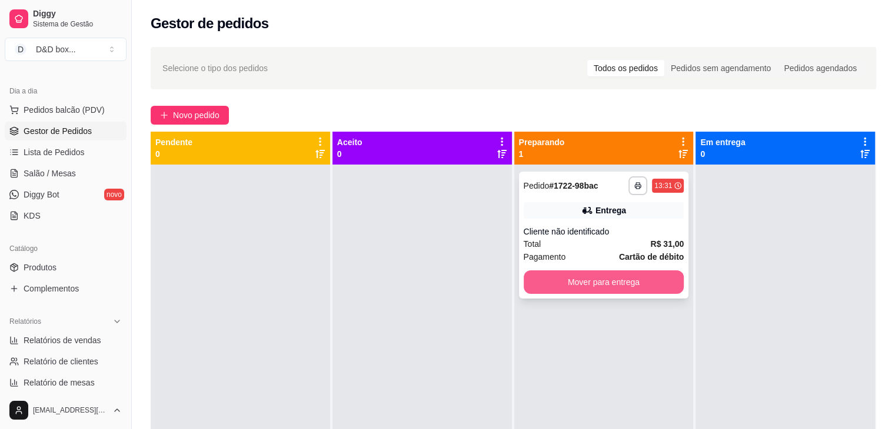
click at [583, 281] on button "Mover para entrega" at bounding box center [603, 283] width 161 height 24
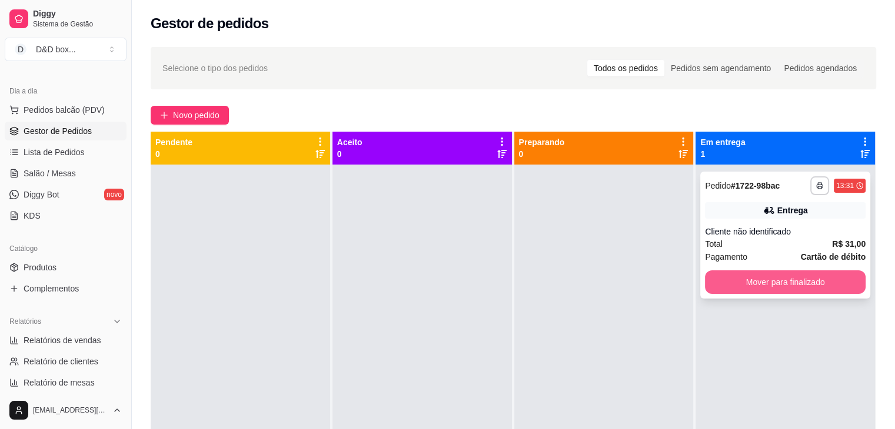
click at [708, 278] on button "Mover para finalizado" at bounding box center [785, 283] width 161 height 24
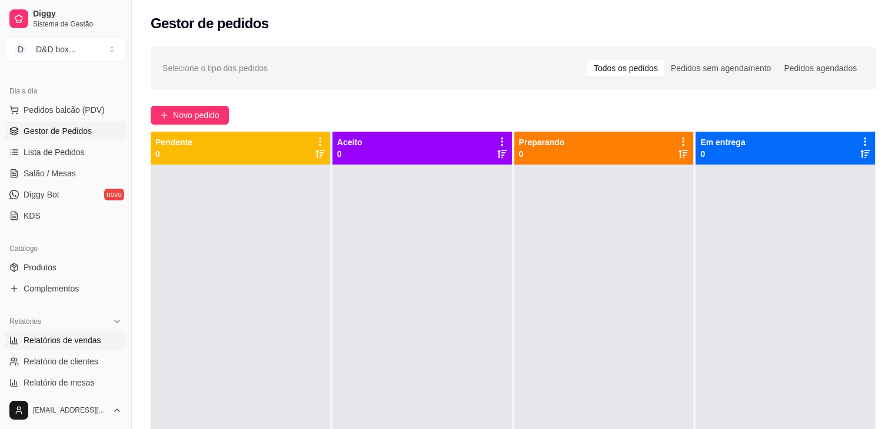
click at [93, 337] on span "Relatórios de vendas" at bounding box center [63, 341] width 78 height 12
select select "ALL"
select select "0"
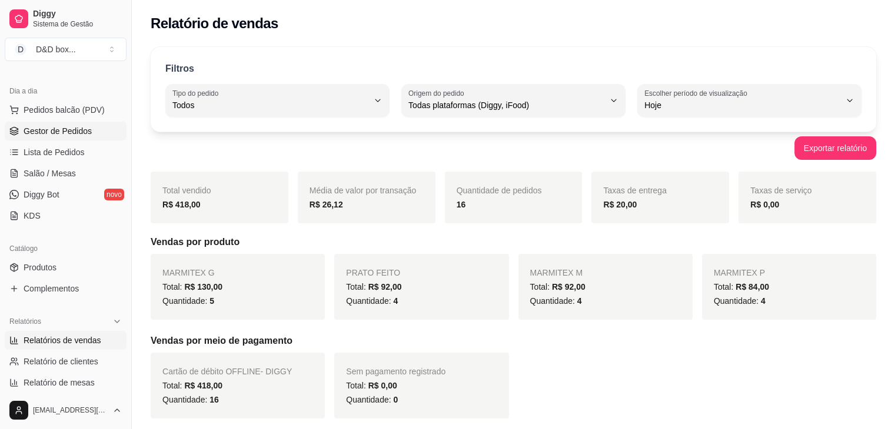
click at [75, 129] on span "Gestor de Pedidos" at bounding box center [58, 131] width 68 height 12
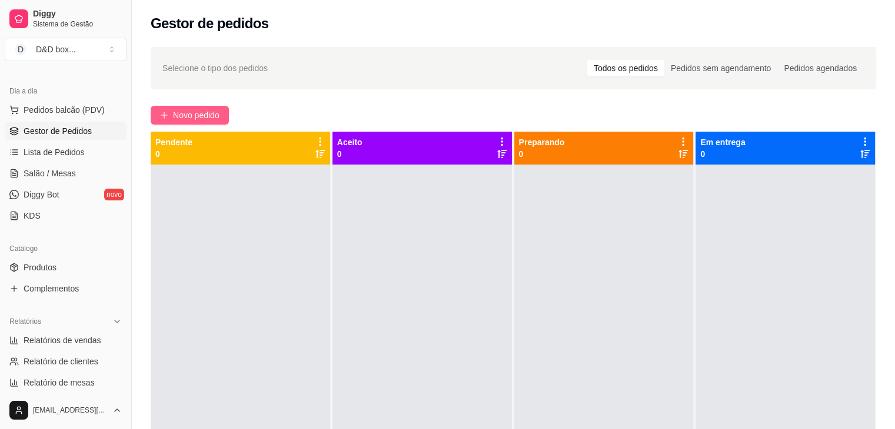
click at [174, 110] on span "Novo pedido" at bounding box center [196, 115] width 46 height 13
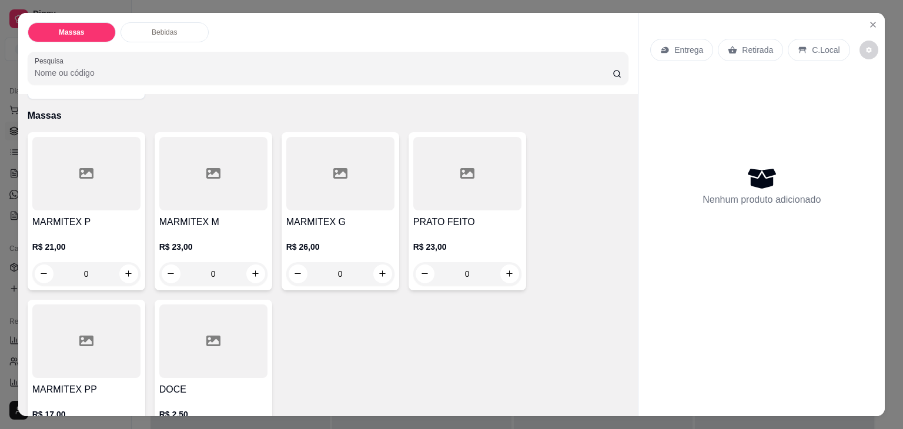
scroll to position [59, 0]
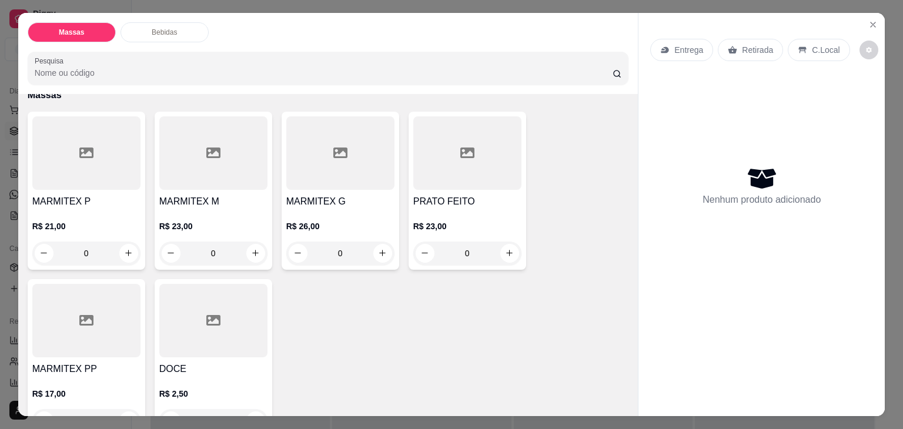
click at [193, 209] on div "R$ 23,00 0" at bounding box center [213, 237] width 108 height 56
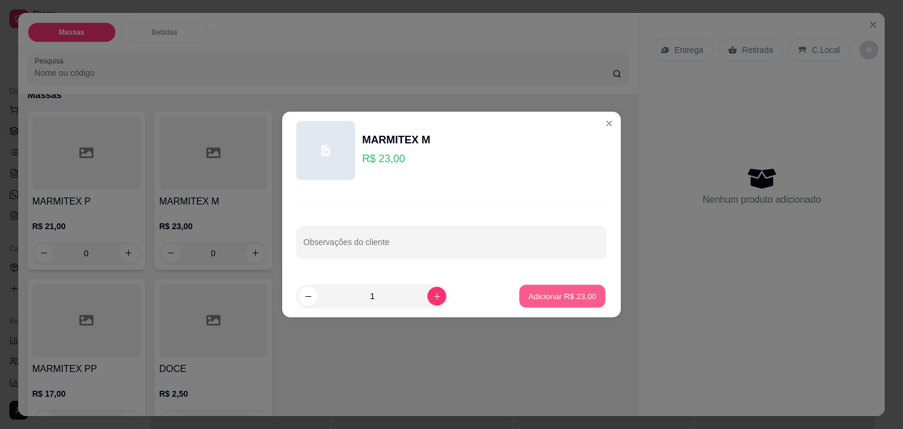
click at [549, 301] on p "Adicionar R$ 23,00" at bounding box center [563, 296] width 68 height 11
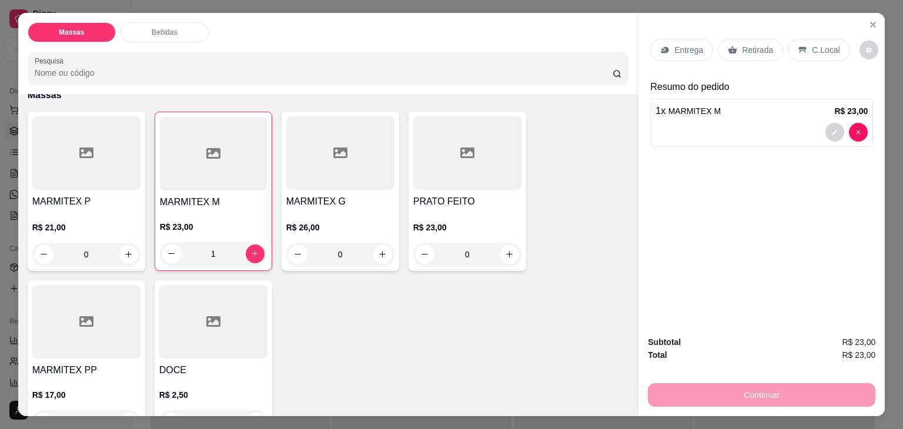
click at [222, 196] on h4 "MARMITEX M" at bounding box center [213, 202] width 107 height 14
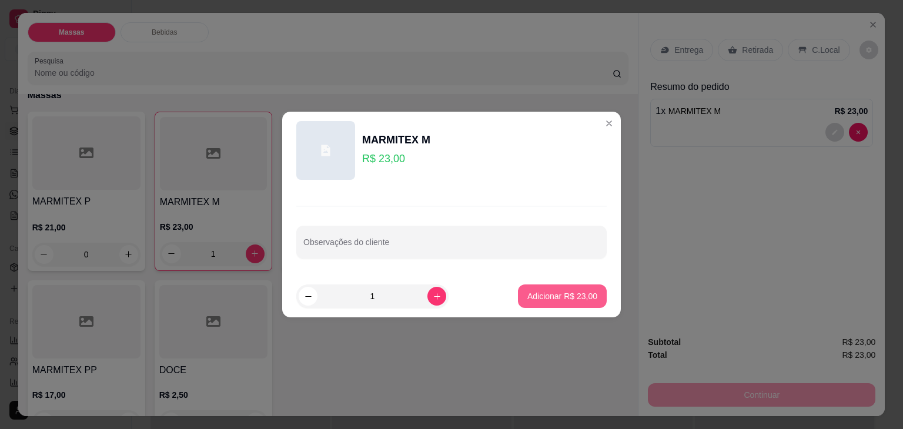
click at [528, 292] on p "Adicionar R$ 23,00" at bounding box center [563, 297] width 70 height 12
type input "2"
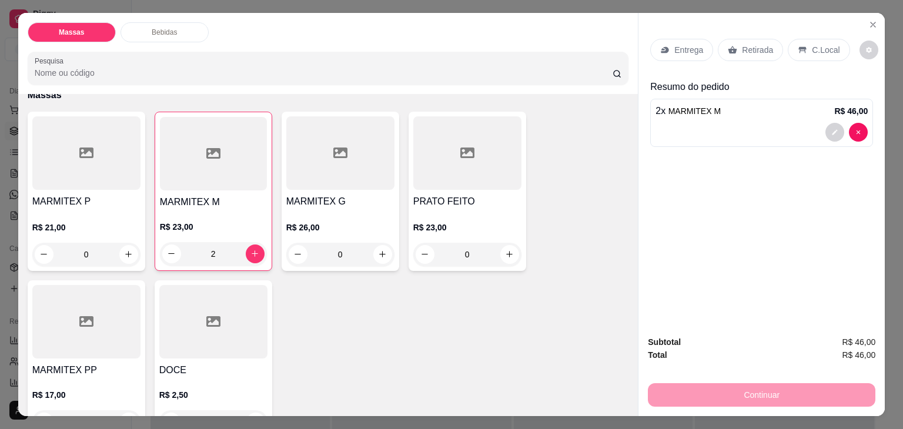
click at [751, 39] on div "Retirada" at bounding box center [750, 50] width 65 height 22
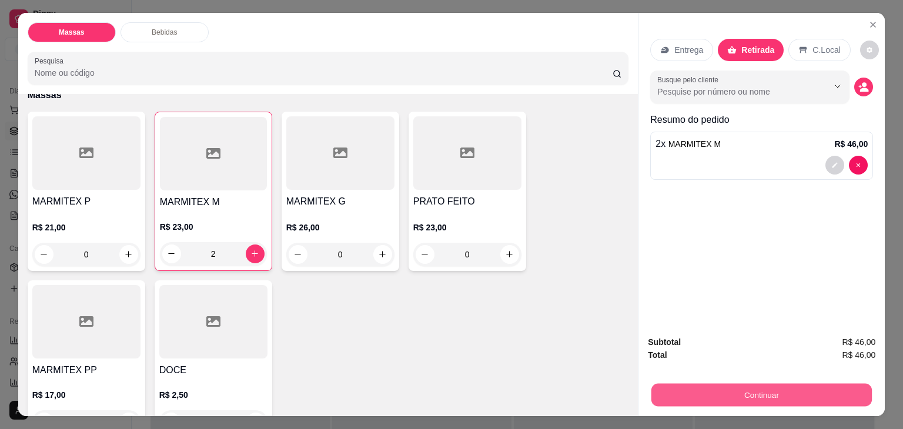
click at [687, 395] on button "Continuar" at bounding box center [762, 395] width 221 height 23
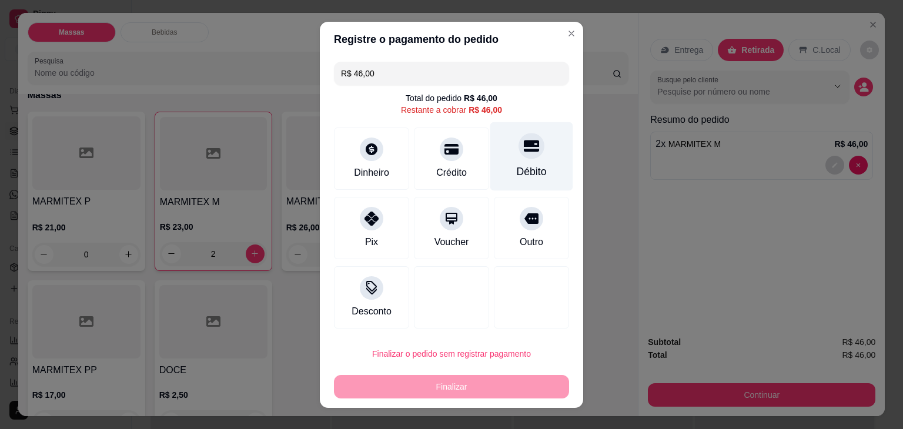
click at [533, 166] on div "Débito" at bounding box center [532, 171] width 30 height 15
type input "R$ 0,00"
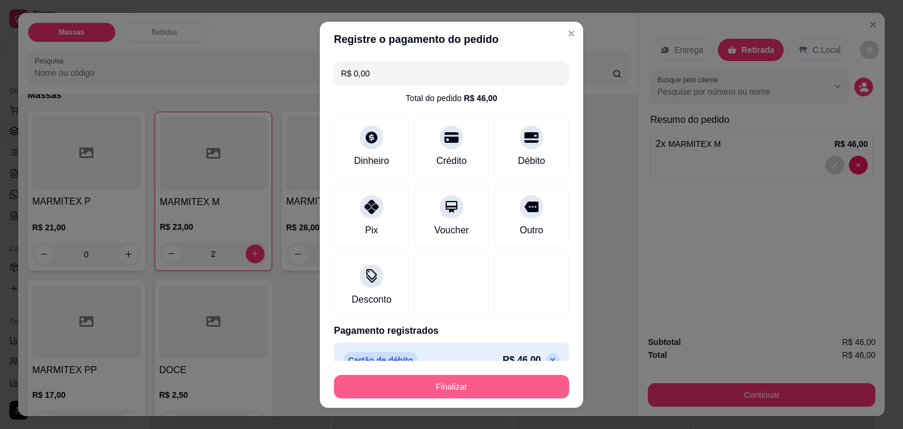
click at [504, 388] on button "Finalizar" at bounding box center [451, 387] width 235 height 24
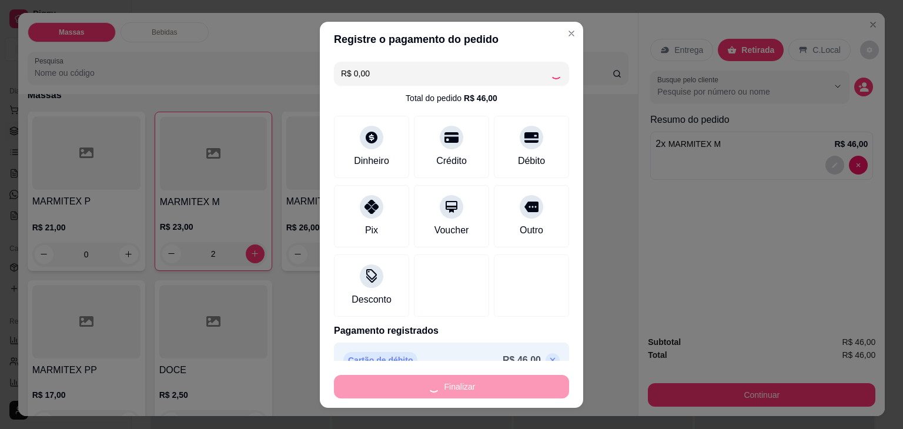
type input "0"
type input "-R$ 46,00"
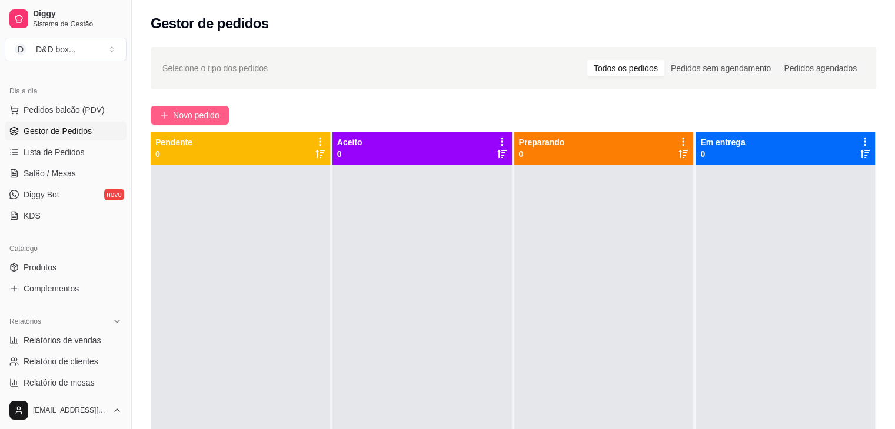
click at [201, 109] on span "Novo pedido" at bounding box center [196, 115] width 46 height 13
